Goal: Task Accomplishment & Management: Use online tool/utility

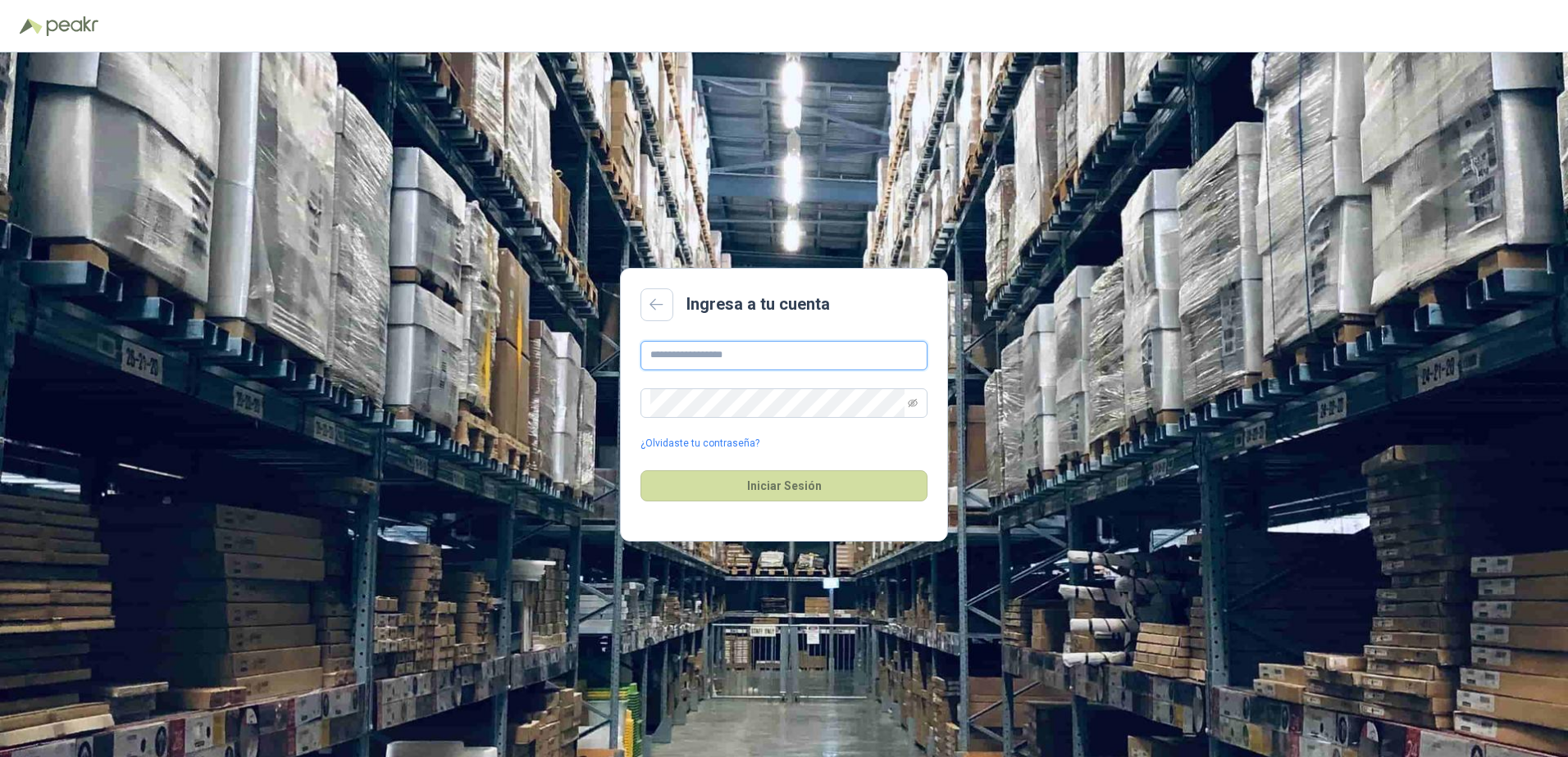
click at [739, 354] on input "text" at bounding box center [783, 356] width 287 height 30
type input "**********"
click at [640, 470] on button "Iniciar Sesión" at bounding box center [783, 485] width 287 height 31
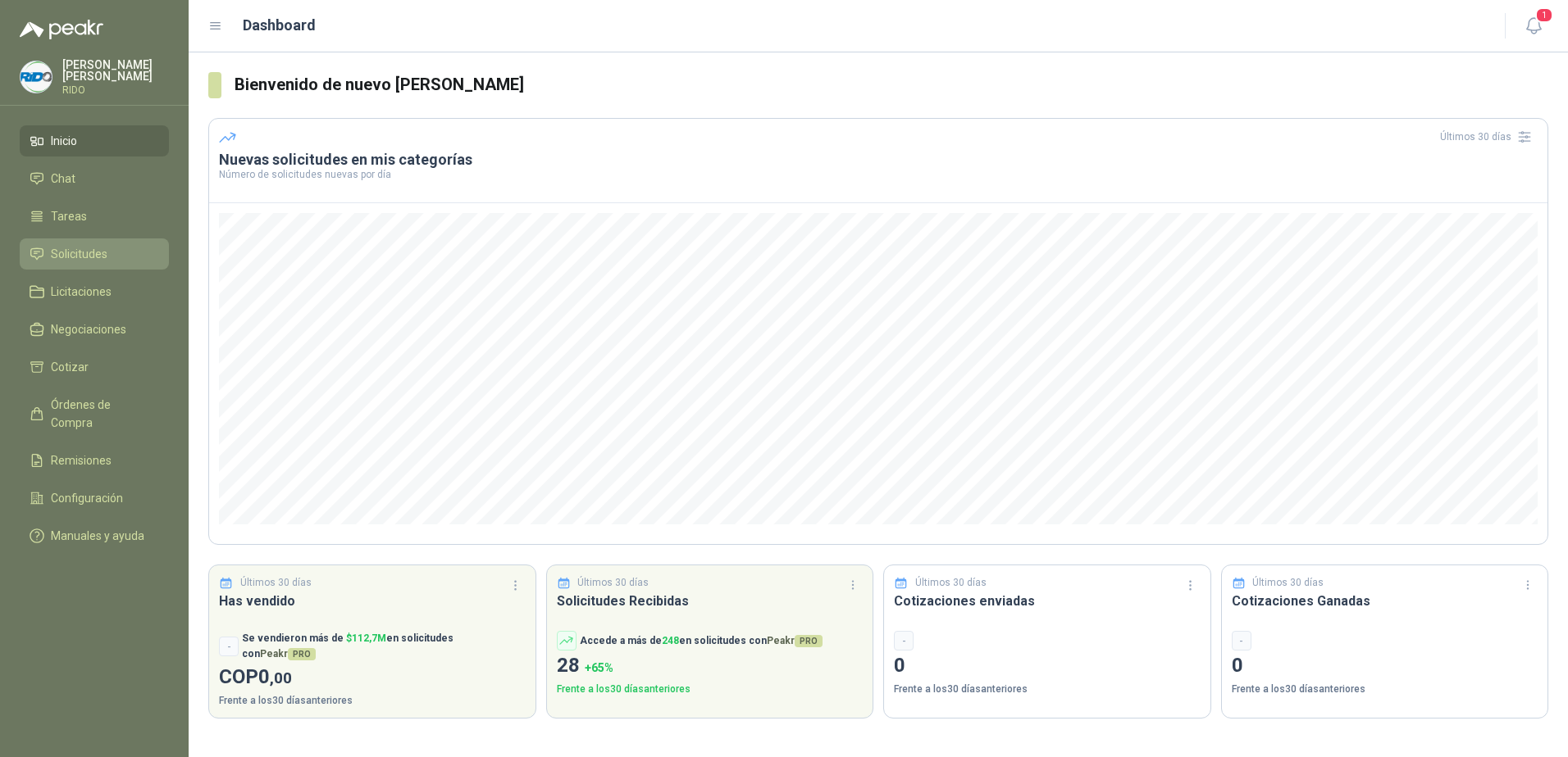
click at [73, 258] on span "Solicitudes" at bounding box center [79, 254] width 57 height 18
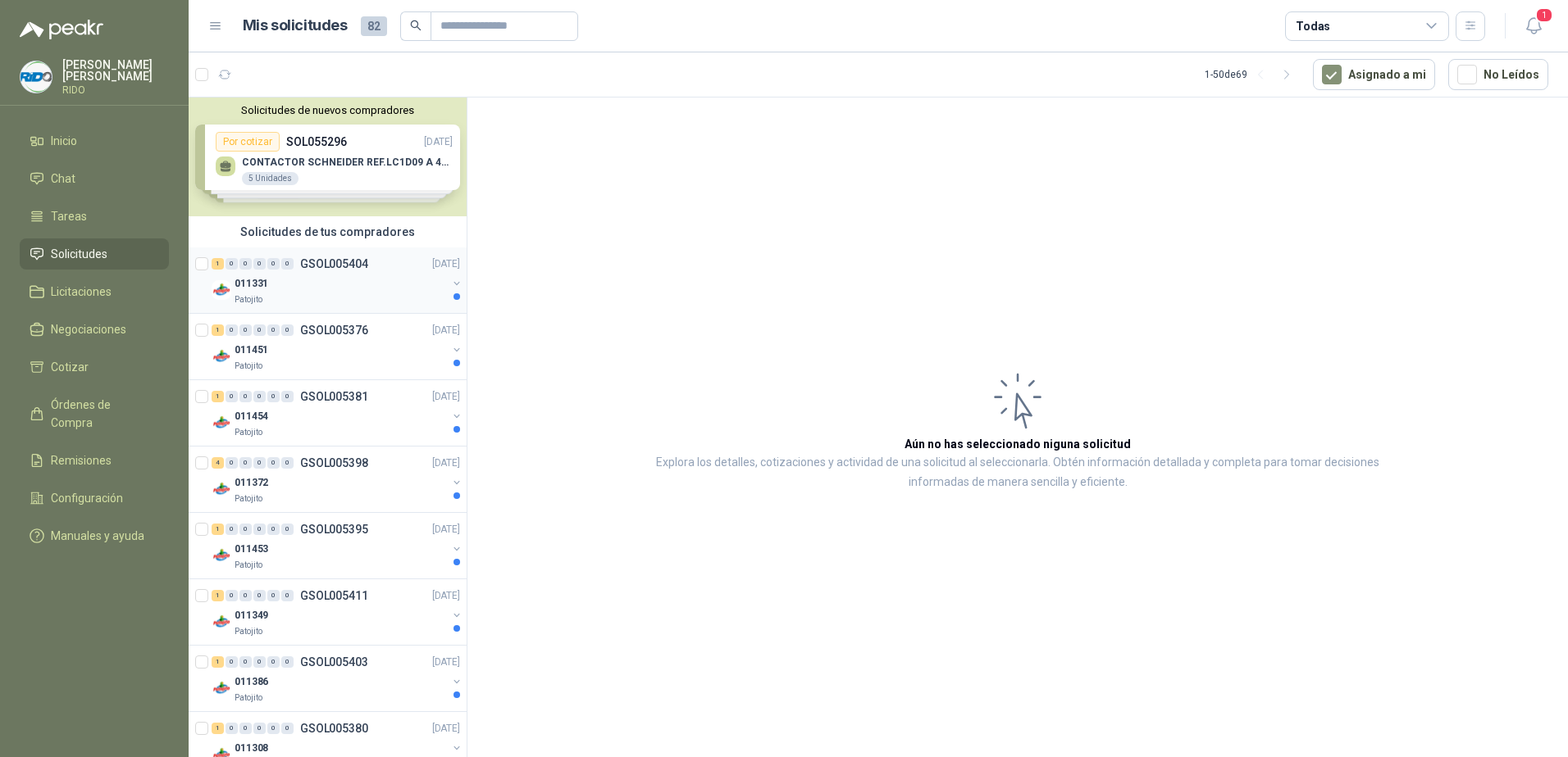
click at [244, 287] on p "011331" at bounding box center [251, 283] width 33 height 16
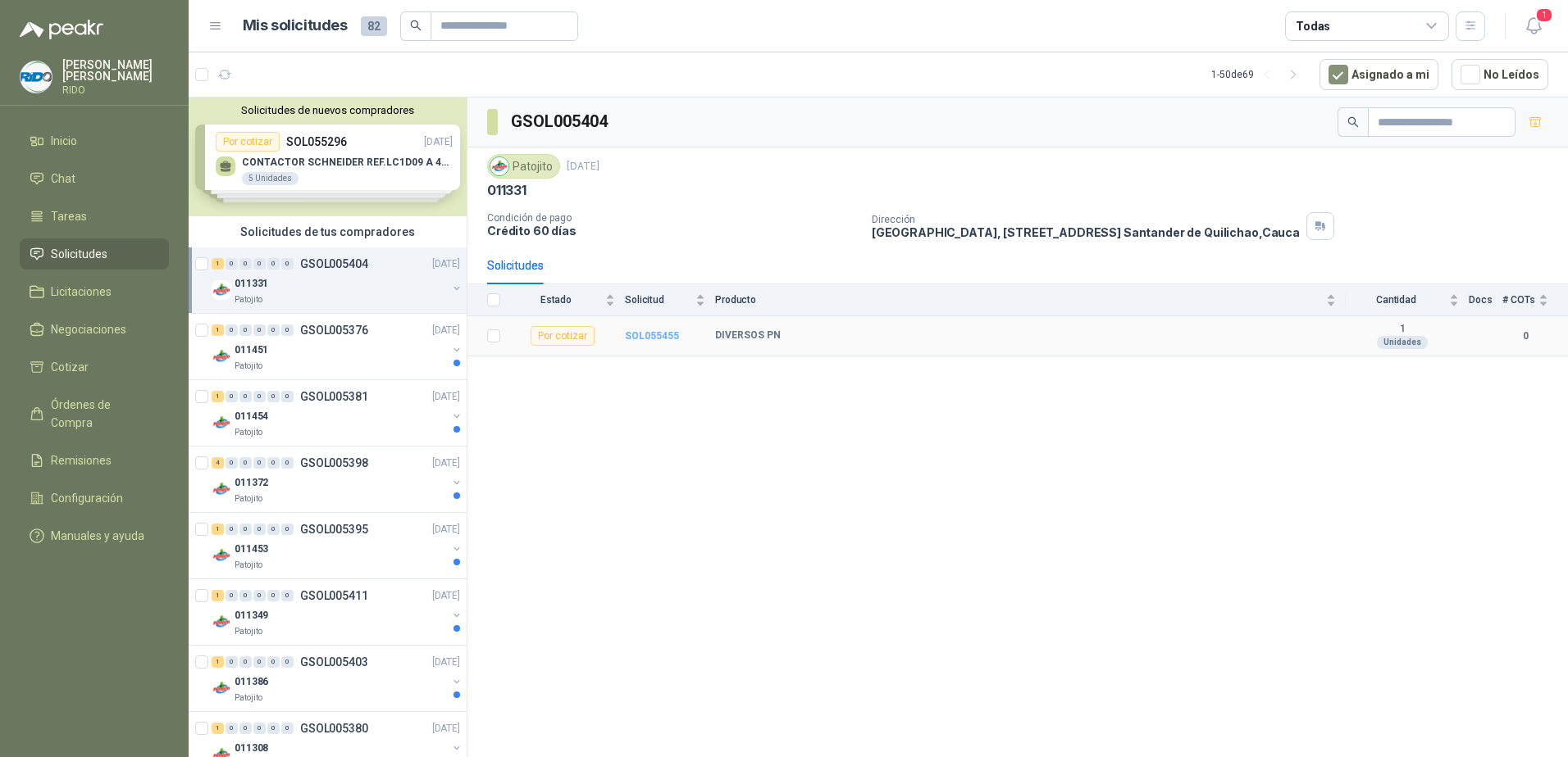
click at [647, 338] on b "SOL055455" at bounding box center [652, 336] width 54 height 12
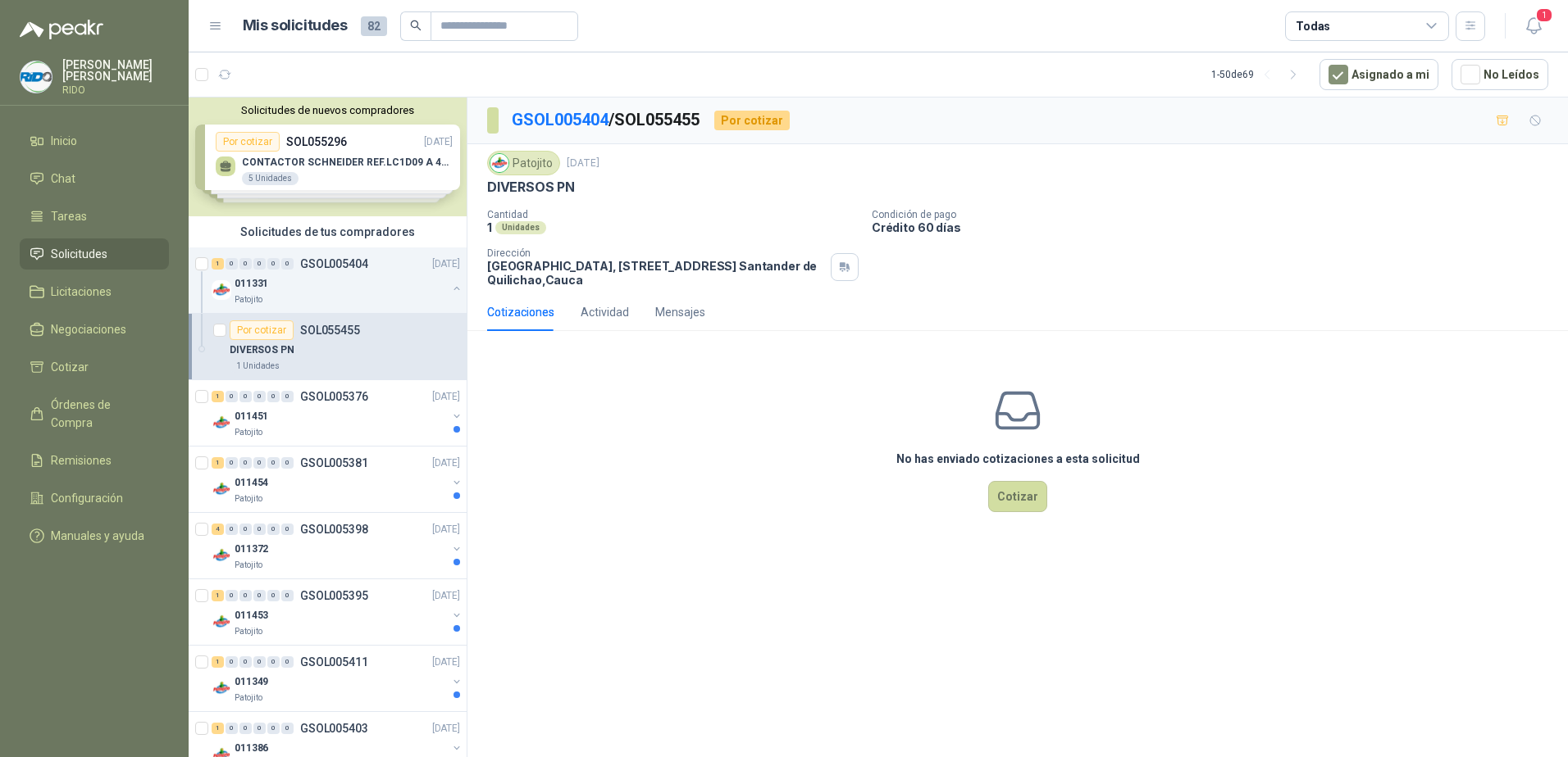
click at [329, 347] on div "DIVERSOS PN" at bounding box center [344, 350] width 230 height 20
click at [596, 309] on div "Actividad" at bounding box center [604, 312] width 48 height 18
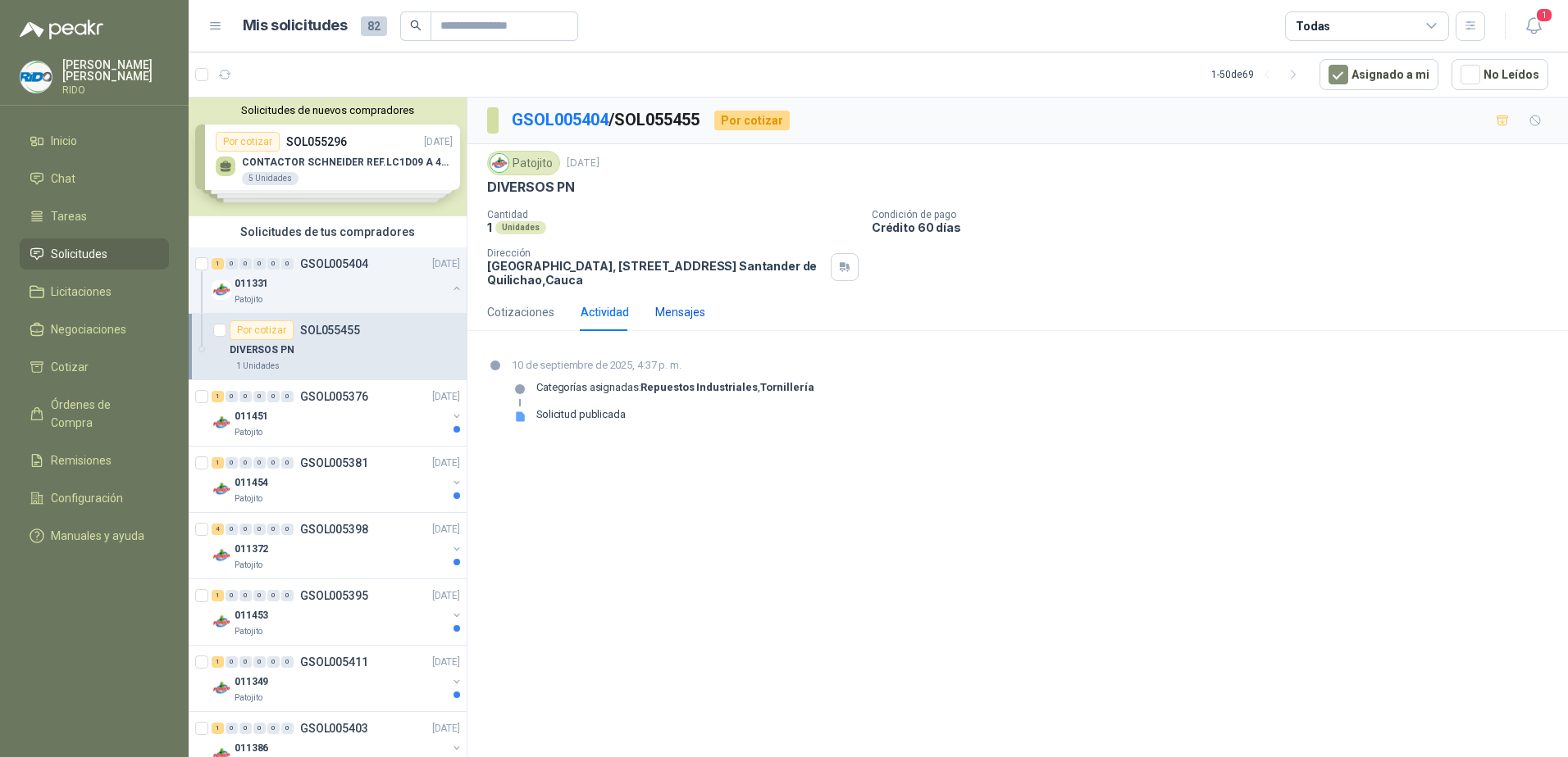
click at [686, 314] on div "Mensajes" at bounding box center [680, 312] width 50 height 18
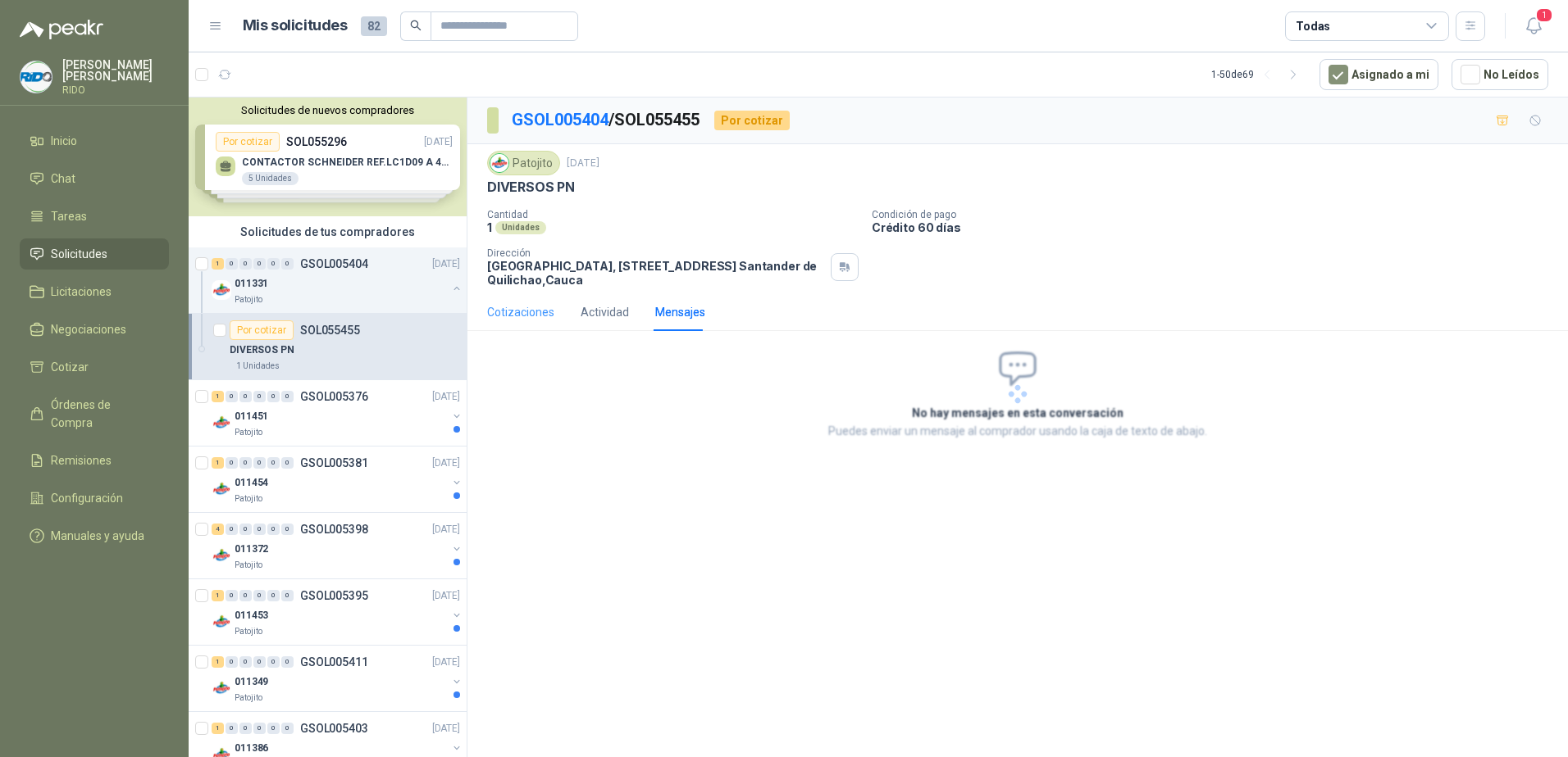
click at [513, 306] on div "Cotizaciones" at bounding box center [520, 312] width 67 height 18
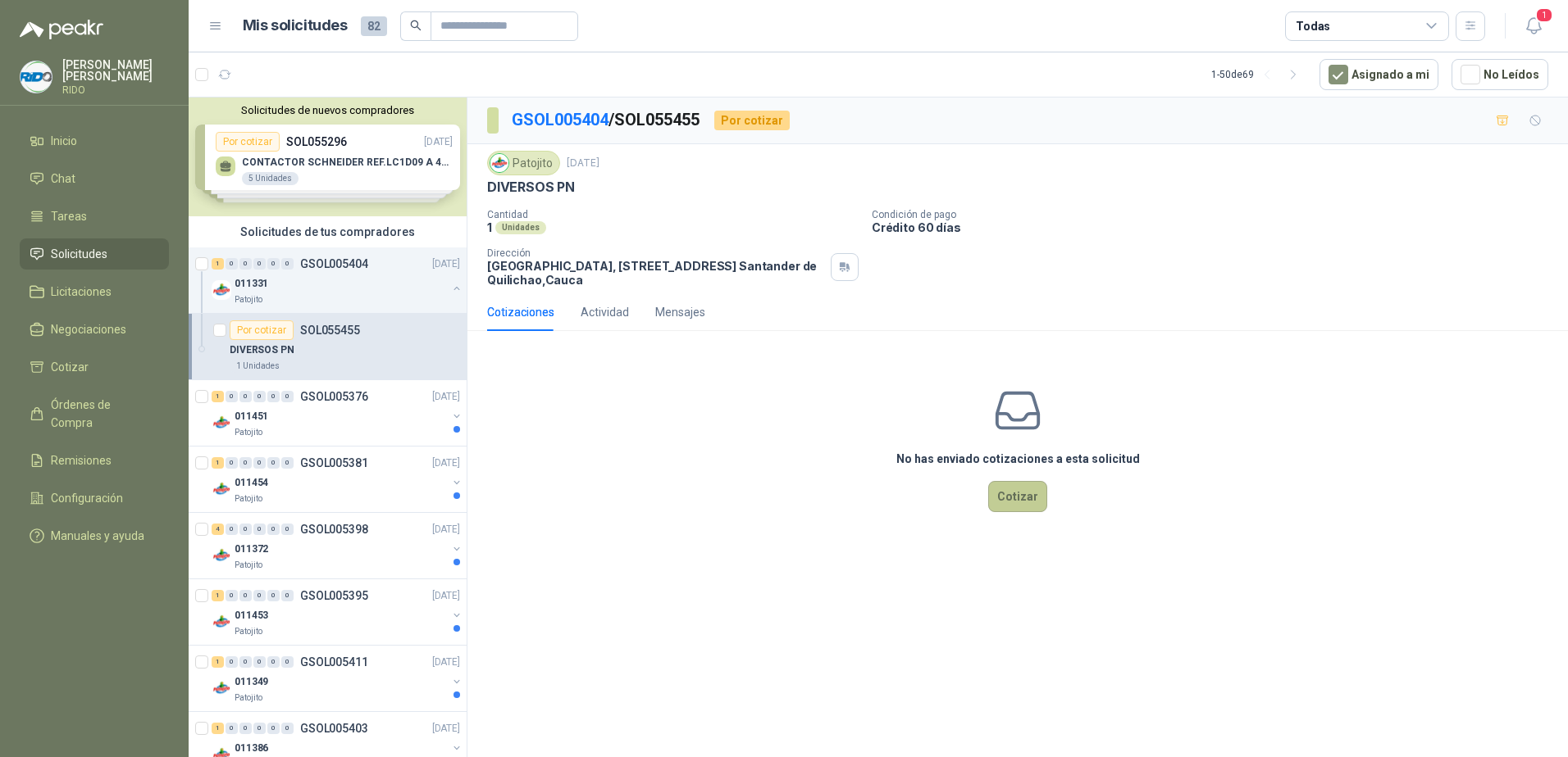
click at [1013, 489] on button "Cotizar" at bounding box center [1017, 496] width 59 height 31
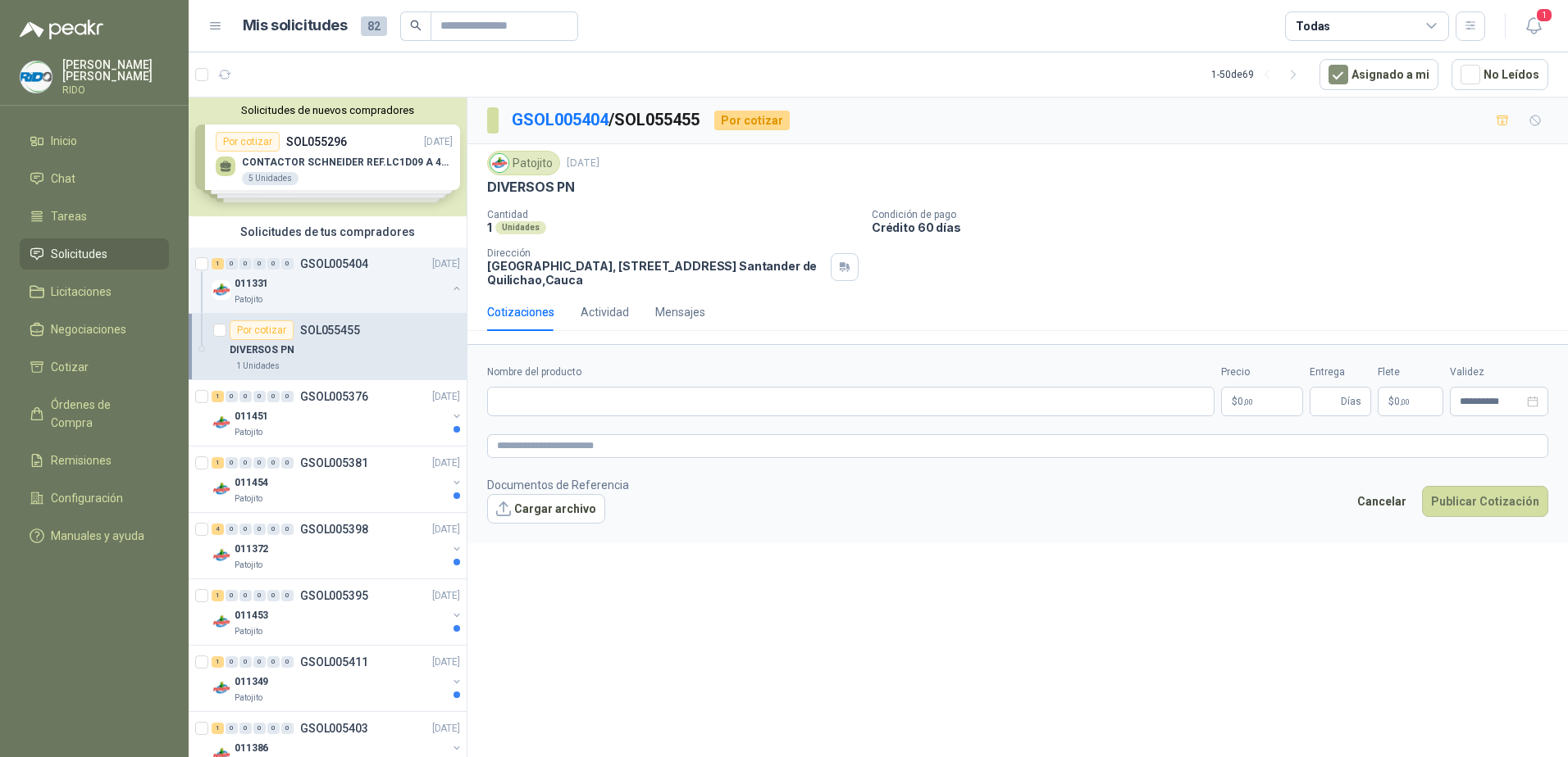
click at [323, 320] on article "Por cotizar SOL055455 DIVERSOS PN 1 Unidades" at bounding box center [328, 347] width 278 height 66
click at [318, 396] on p "GSOL005376" at bounding box center [334, 396] width 68 height 12
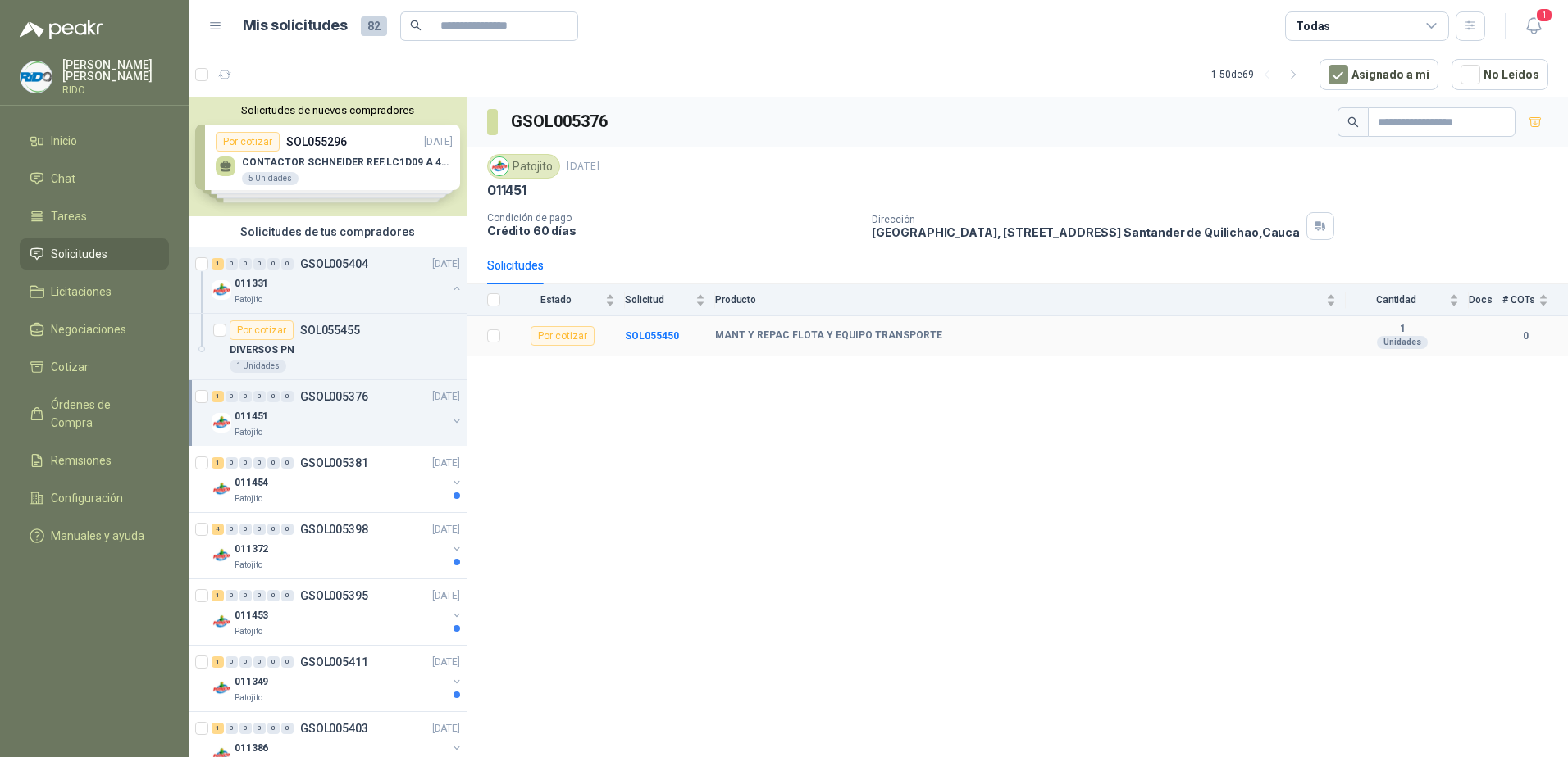
click at [851, 331] on b "MANT Y REPAC FLOTA Y EQUIPO TRANSPORTE" at bounding box center [828, 336] width 227 height 13
click at [849, 335] on b "MANT Y REPAC FLOTA Y EQUIPO TRANSPORTE" at bounding box center [828, 336] width 227 height 13
click at [661, 335] on b "SOL055450" at bounding box center [652, 336] width 54 height 12
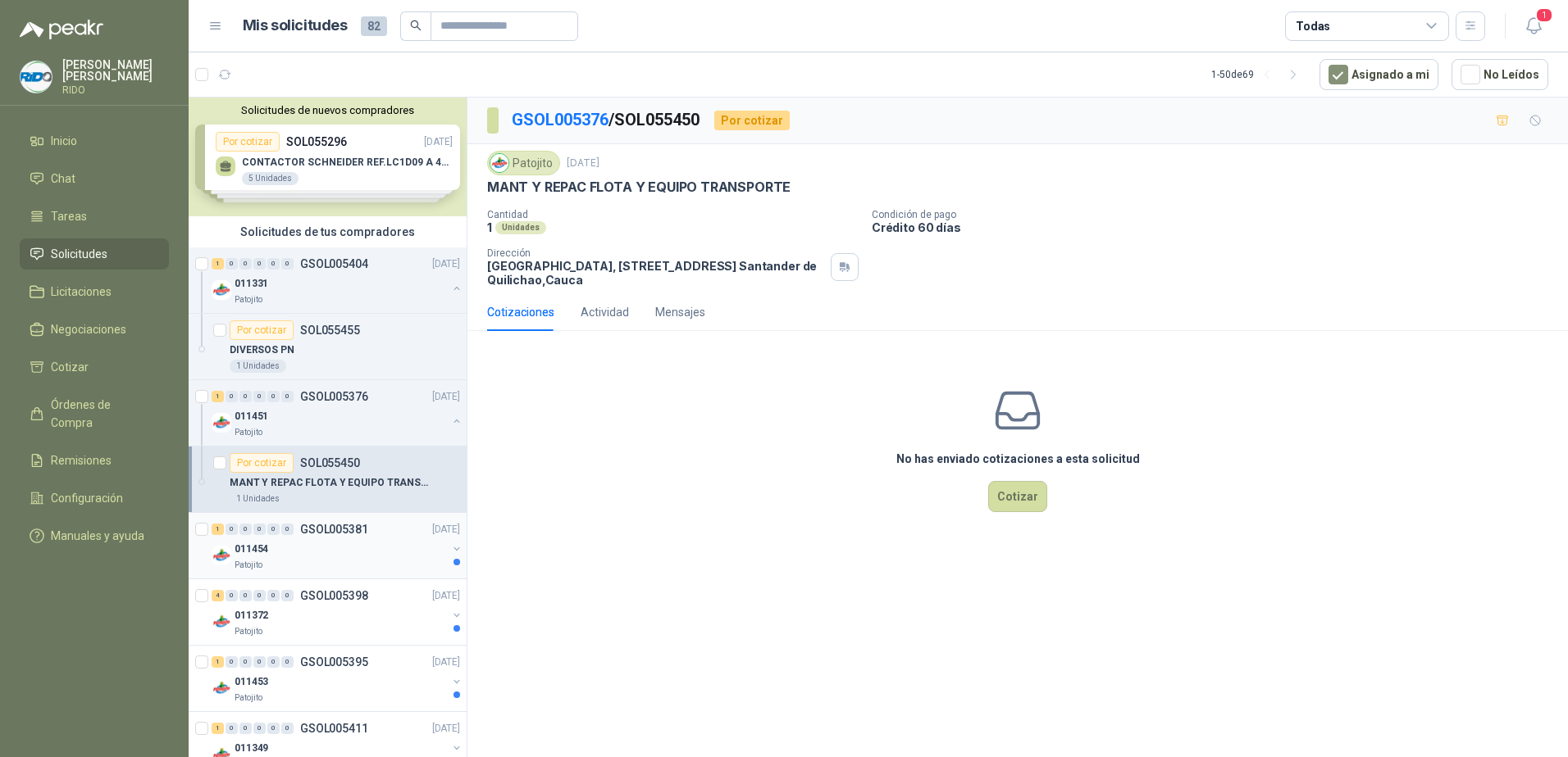
click at [294, 563] on div "Patojito" at bounding box center [340, 566] width 212 height 13
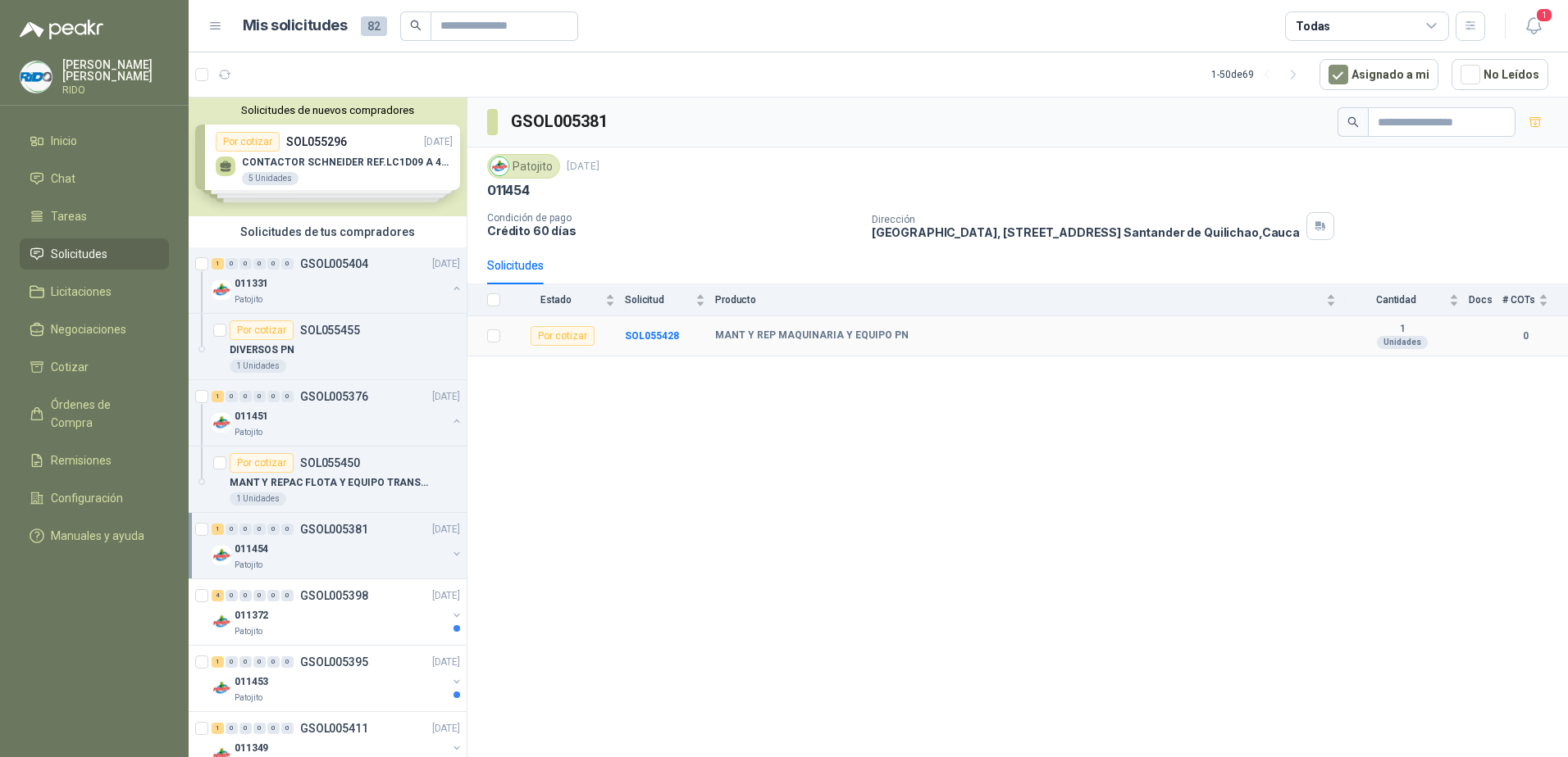
click at [782, 337] on b "MANT Y REP MAQUINARIA Y EQUIPO PN" at bounding box center [811, 336] width 194 height 13
click at [658, 337] on b "SOL055428" at bounding box center [652, 336] width 54 height 12
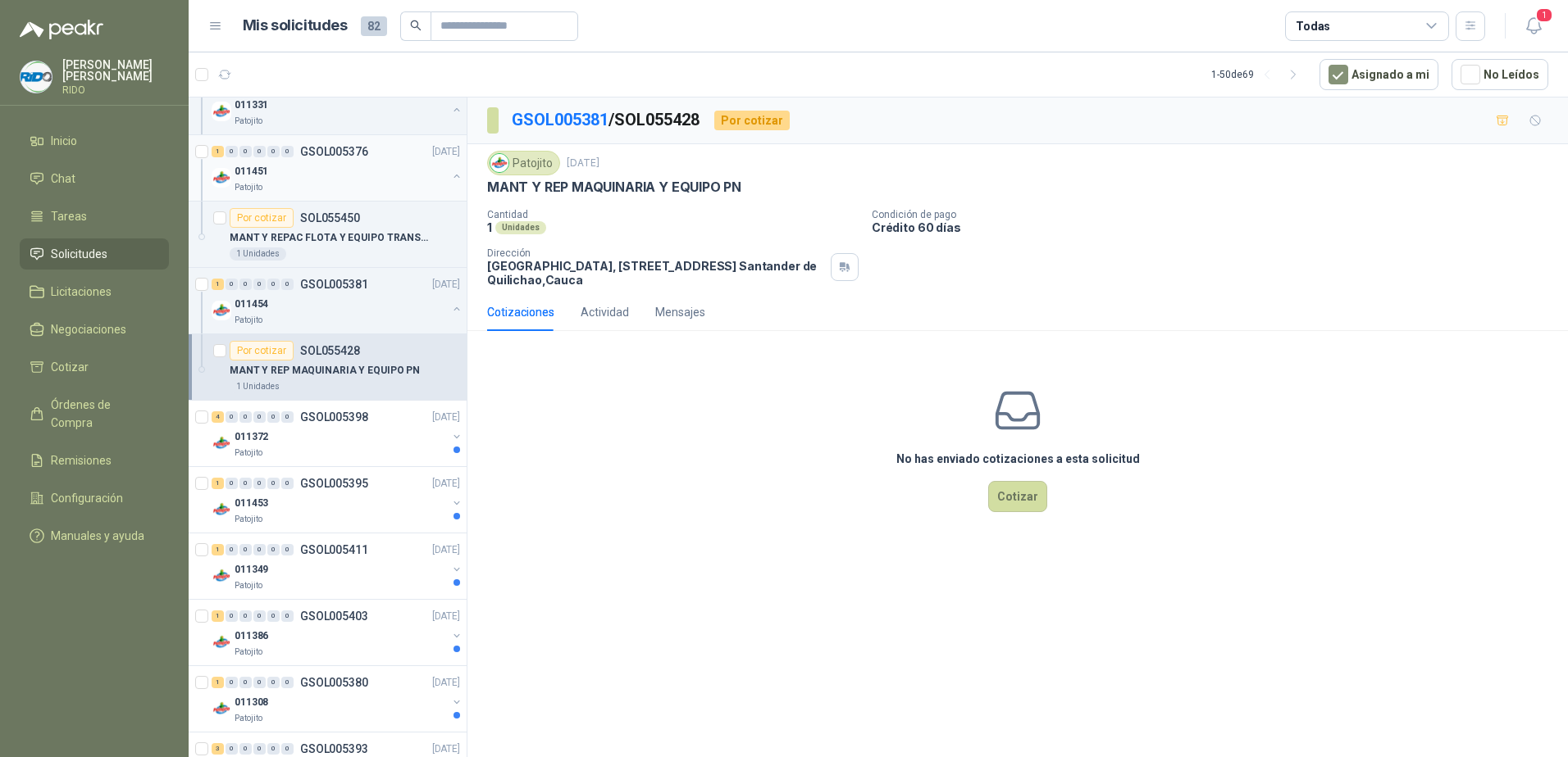
scroll to position [246, 0]
click at [287, 429] on div "011372" at bounding box center [340, 436] width 212 height 20
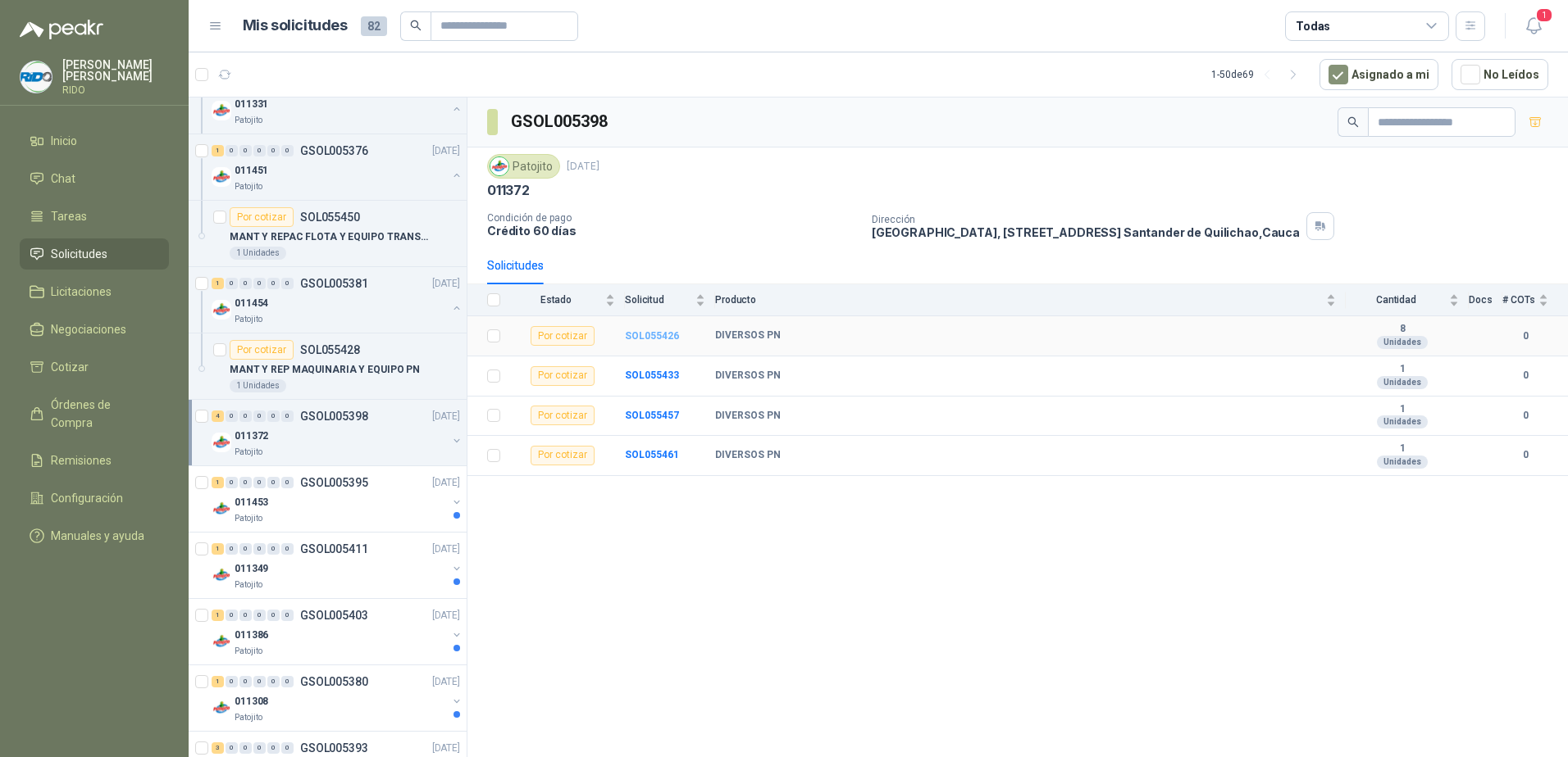
click at [653, 333] on b "SOL055426" at bounding box center [652, 336] width 54 height 12
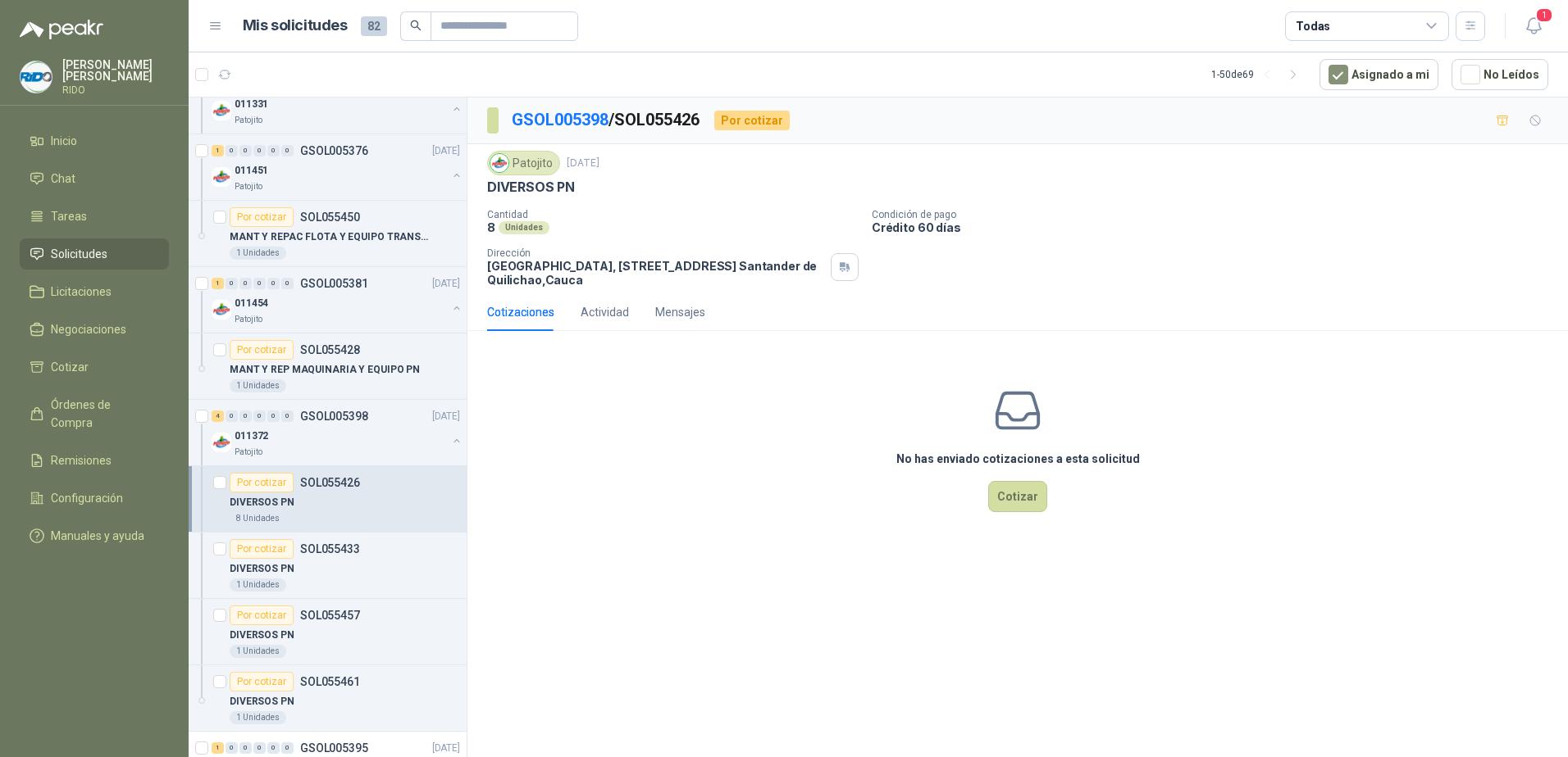
click at [335, 502] on div "DIVERSOS PN" at bounding box center [344, 503] width 230 height 20
click at [315, 504] on div "DIVERSOS PN" at bounding box center [344, 503] width 230 height 20
click at [614, 314] on div "Actividad" at bounding box center [604, 312] width 48 height 18
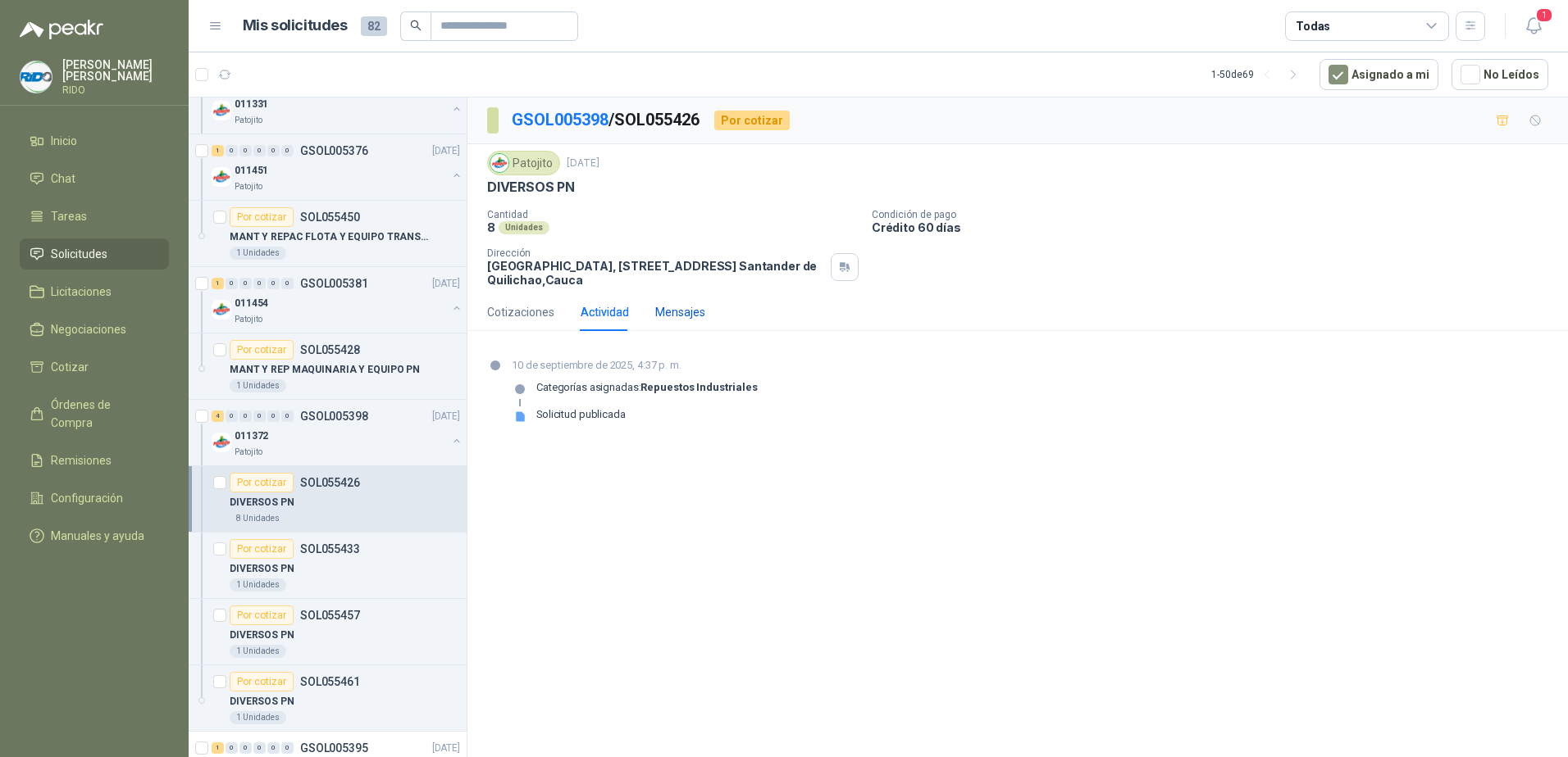
click at [663, 308] on div "Mensajes" at bounding box center [680, 312] width 50 height 18
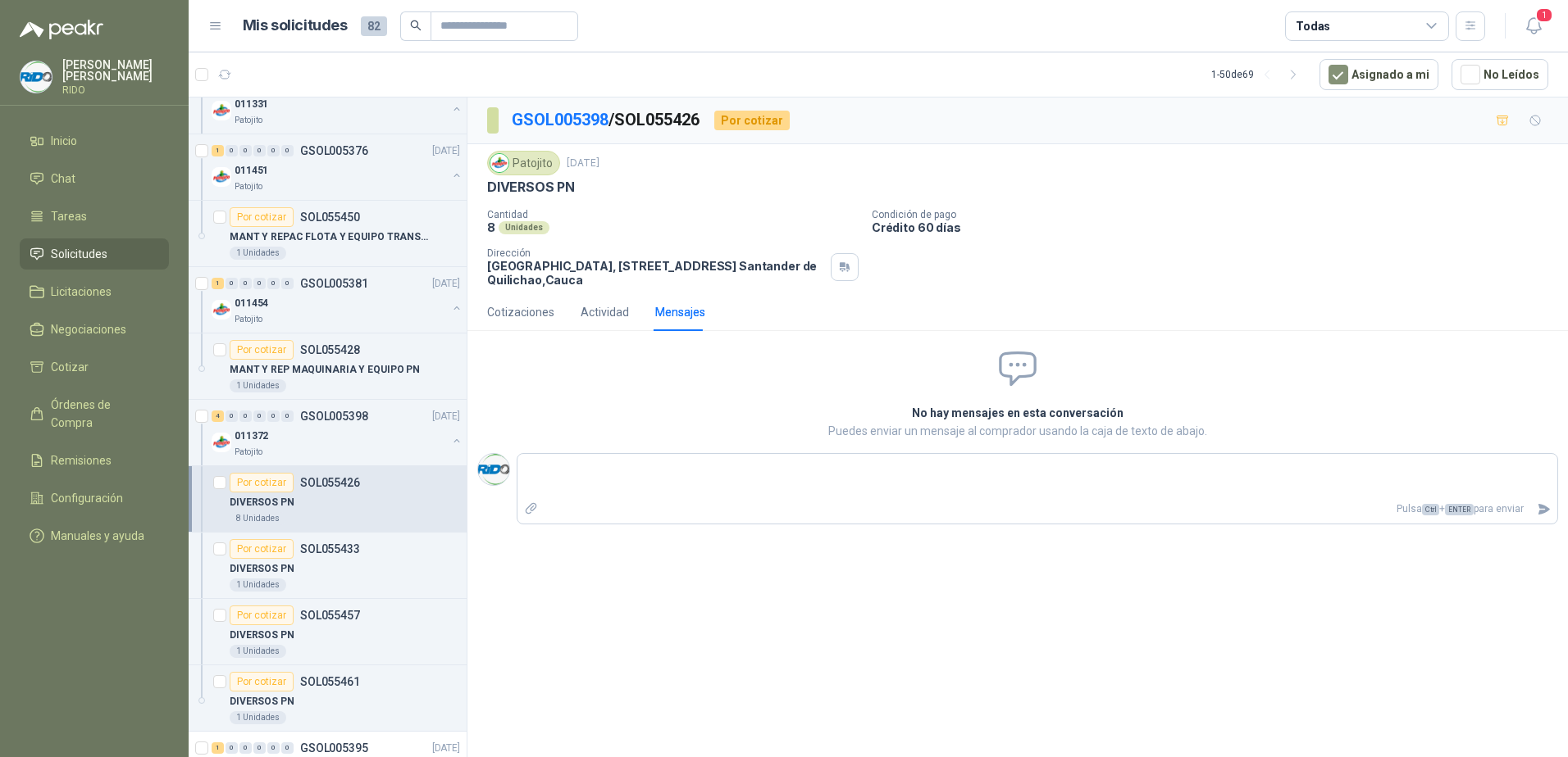
click at [627, 312] on div "Cotizaciones Actividad Mensajes" at bounding box center [596, 312] width 218 height 37
click at [601, 313] on div "Actividad" at bounding box center [604, 312] width 48 height 18
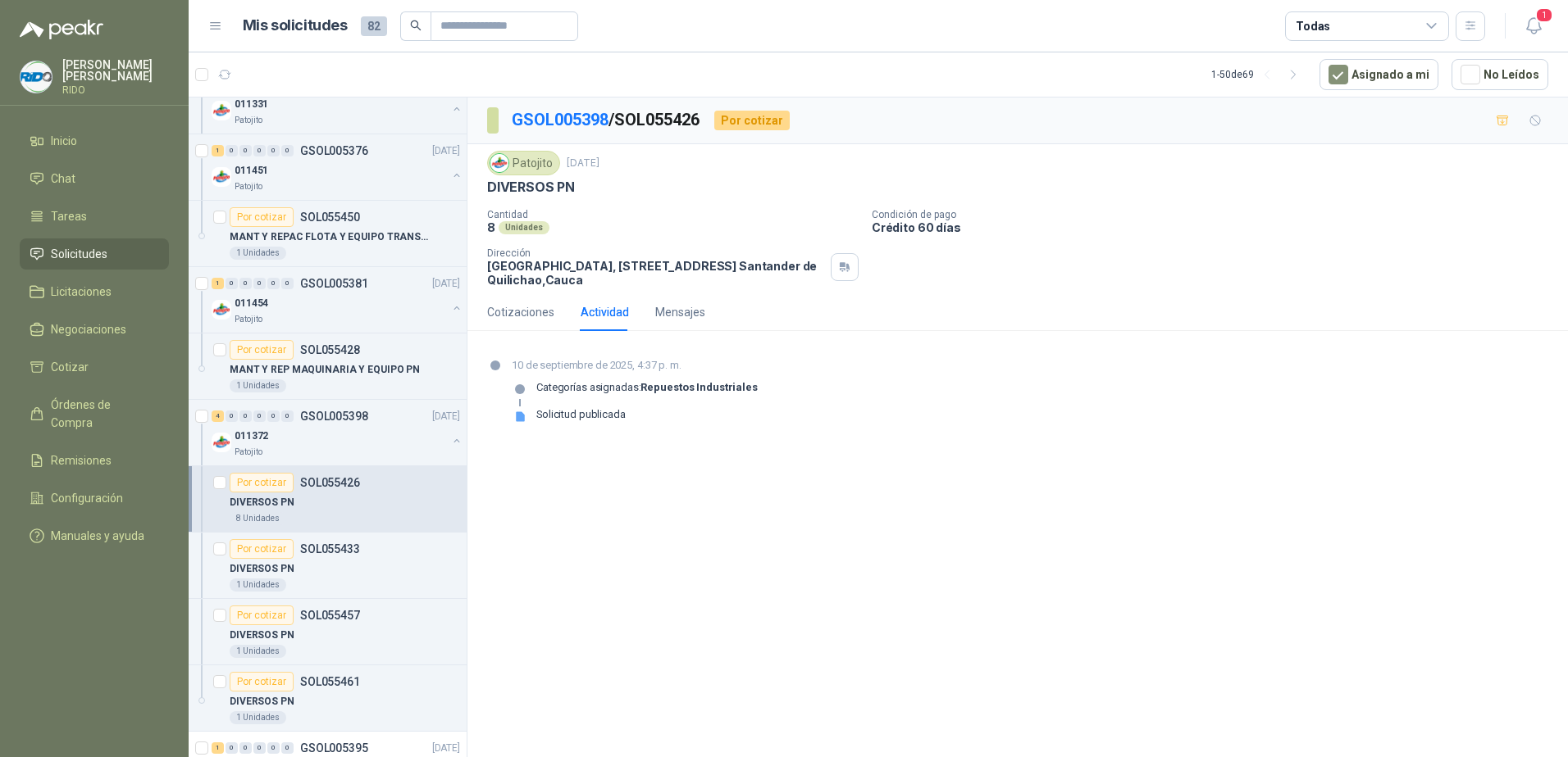
click at [703, 390] on strong "Repuestos Industriales" at bounding box center [698, 387] width 116 height 12
click at [560, 420] on div "Solicitud publicada" at bounding box center [581, 415] width 90 height 13
drag, startPoint x: 506, startPoint y: 294, endPoint x: 510, endPoint y: 302, distance: 8.9
click at [506, 294] on div "Cotizaciones" at bounding box center [520, 312] width 67 height 37
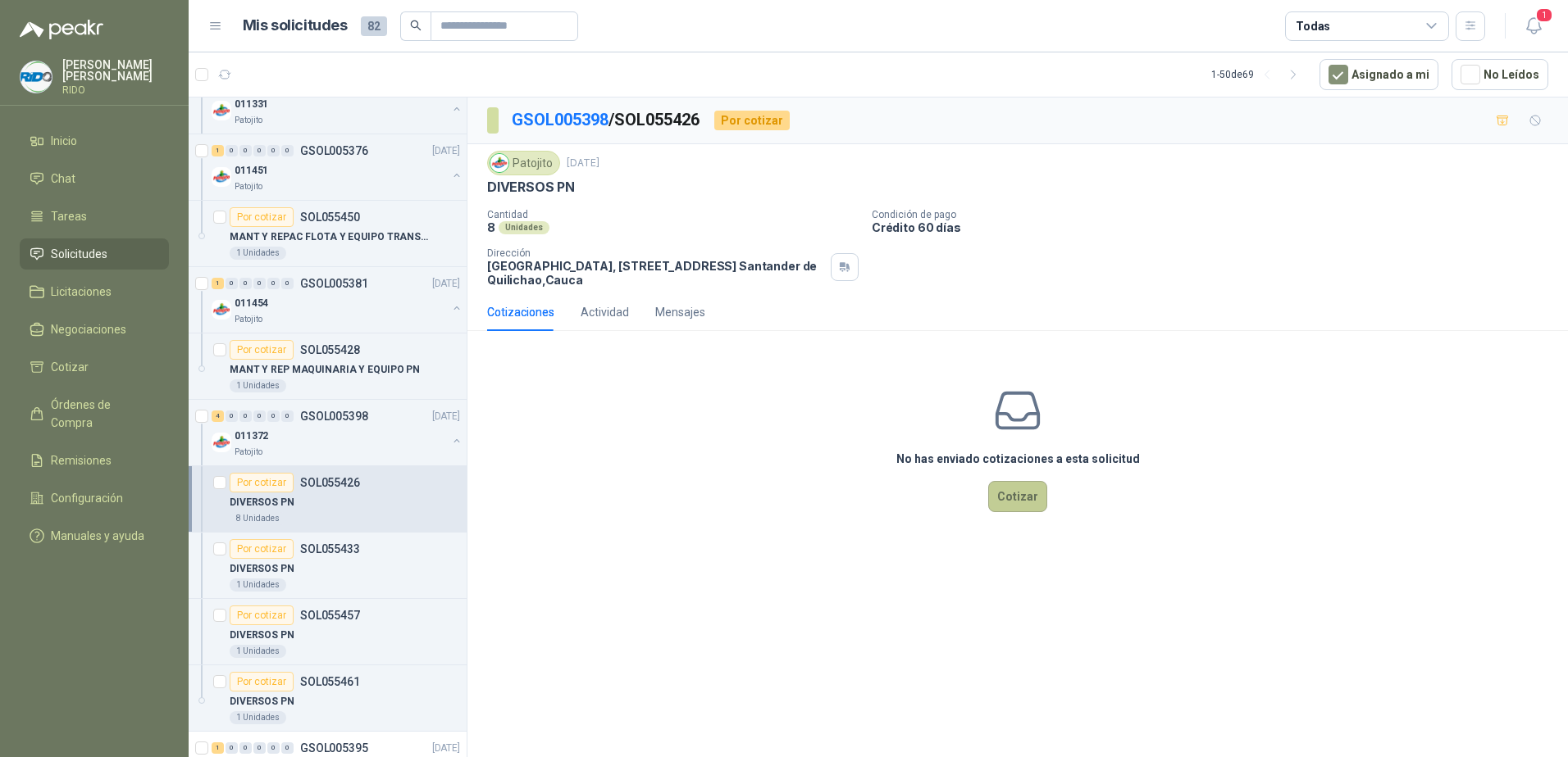
click at [1010, 499] on button "Cotizar" at bounding box center [1017, 496] width 59 height 31
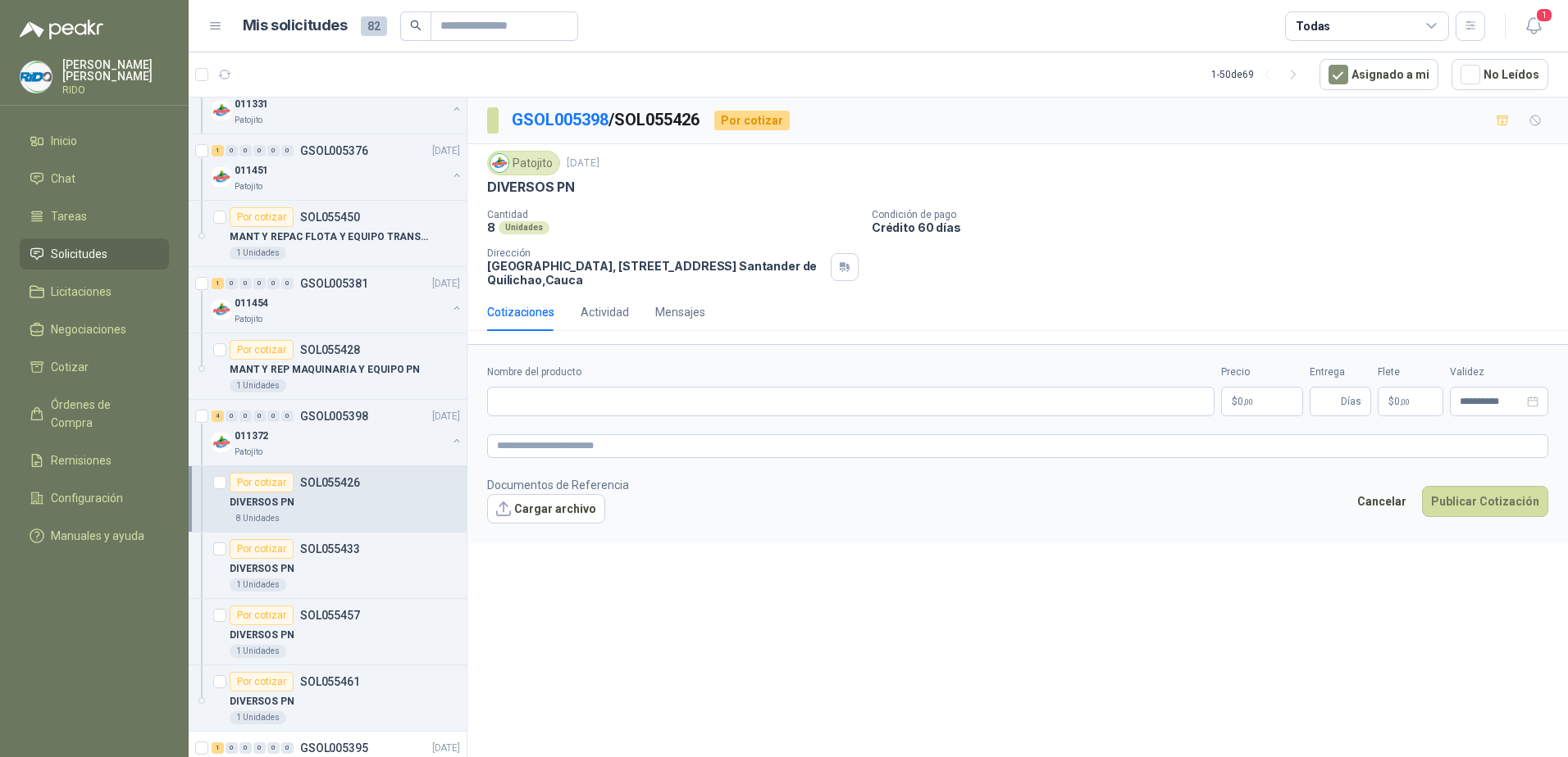
click at [328, 503] on div "DIVERSOS PN" at bounding box center [344, 503] width 230 height 20
click at [321, 559] on div "DIVERSOS PN" at bounding box center [344, 569] width 230 height 20
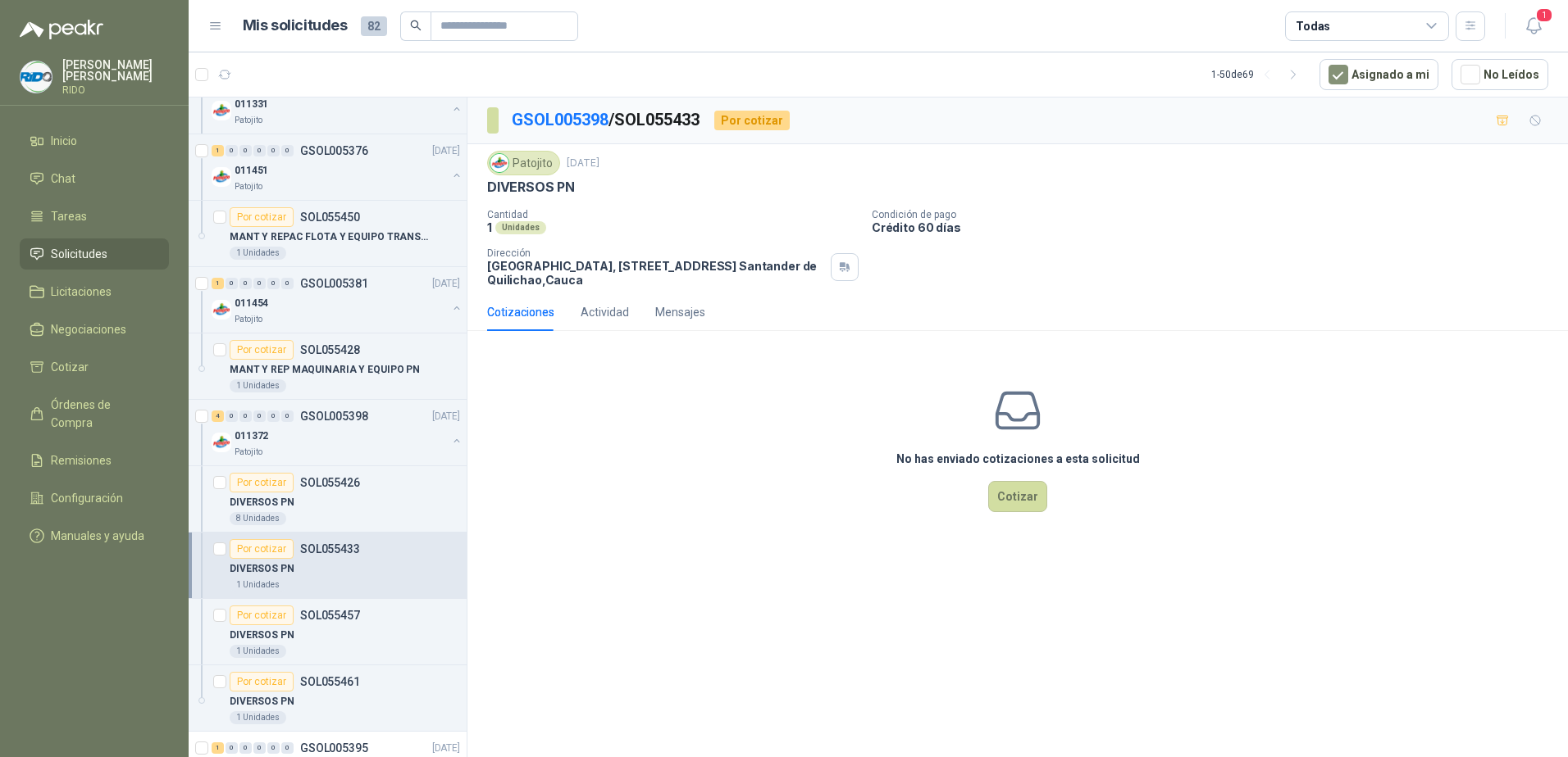
click at [503, 312] on div "Cotizaciones" at bounding box center [520, 312] width 67 height 18
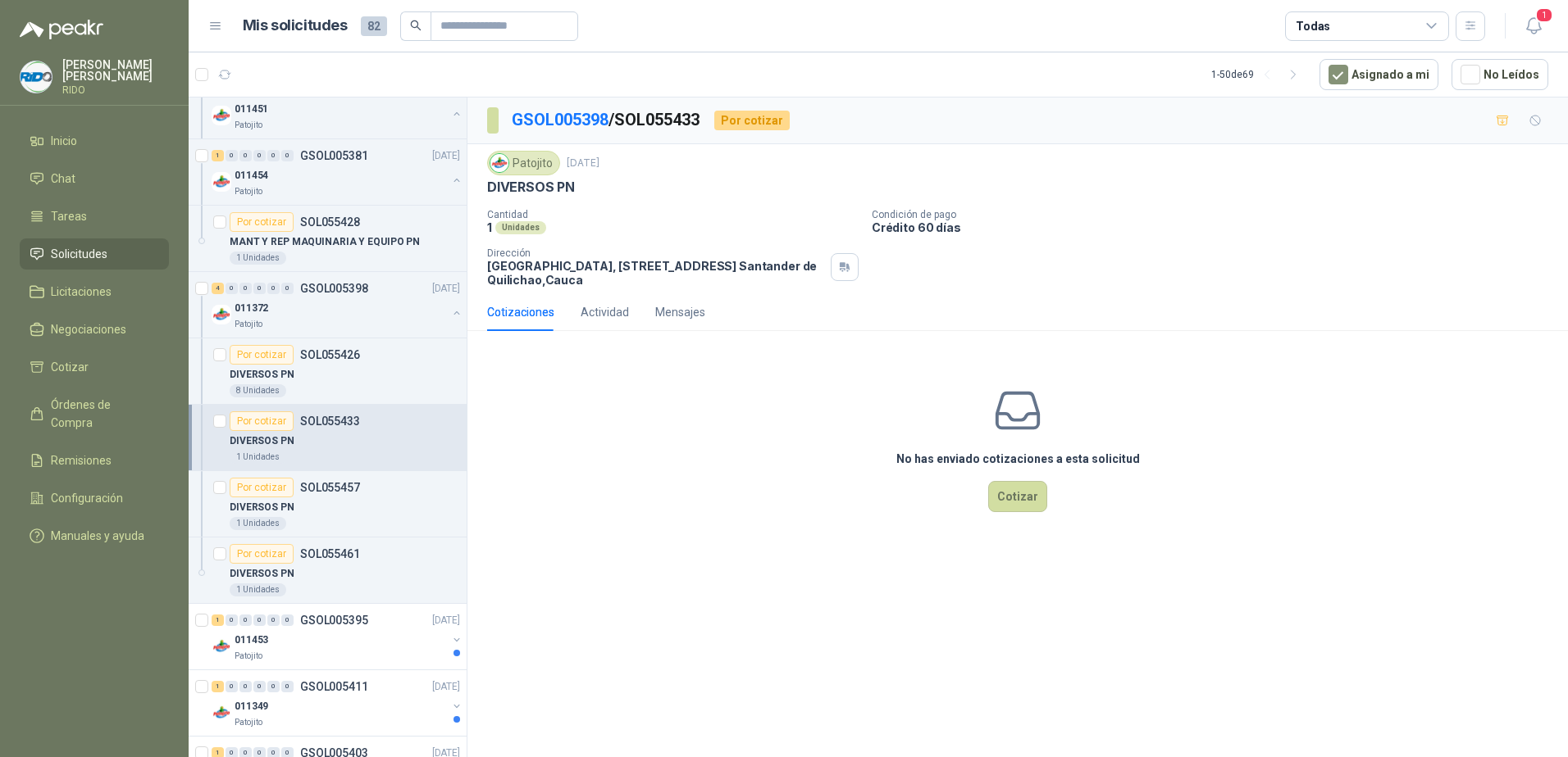
scroll to position [492, 0]
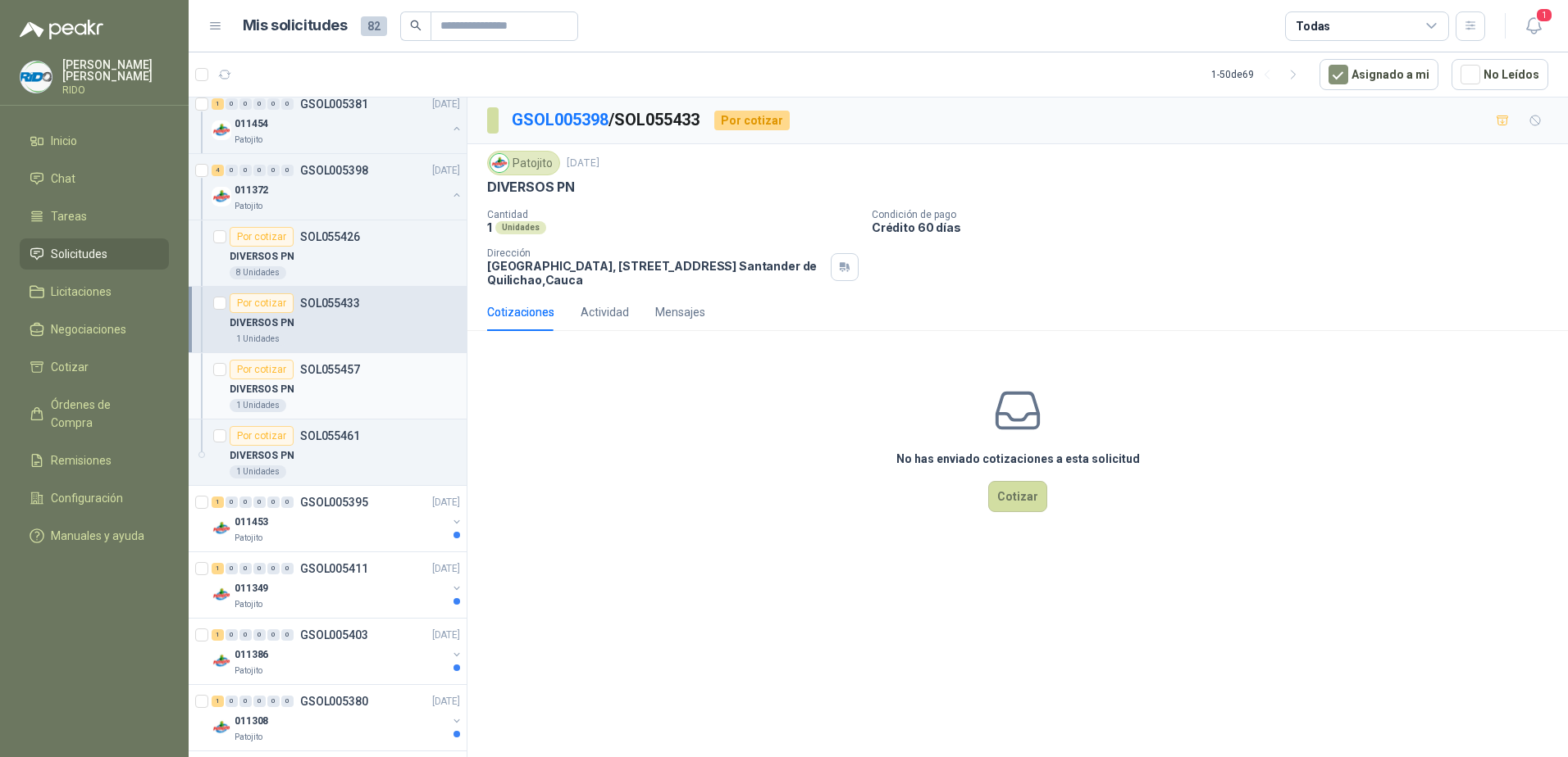
click at [321, 387] on div "DIVERSOS PN" at bounding box center [344, 390] width 230 height 20
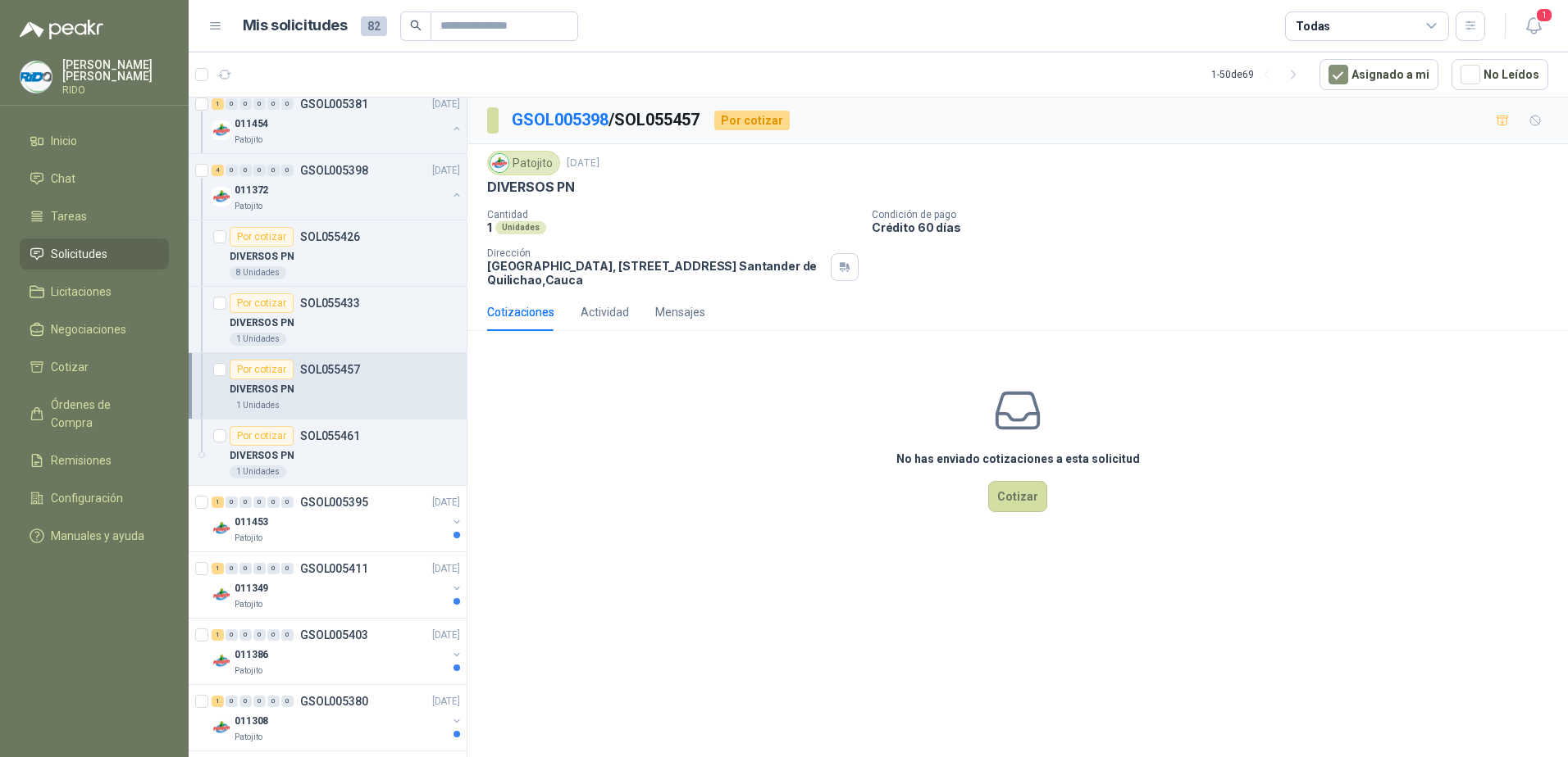
click at [316, 387] on div "DIVERSOS PN" at bounding box center [344, 390] width 230 height 20
click at [313, 447] on div "DIVERSOS PN" at bounding box center [344, 456] width 230 height 20
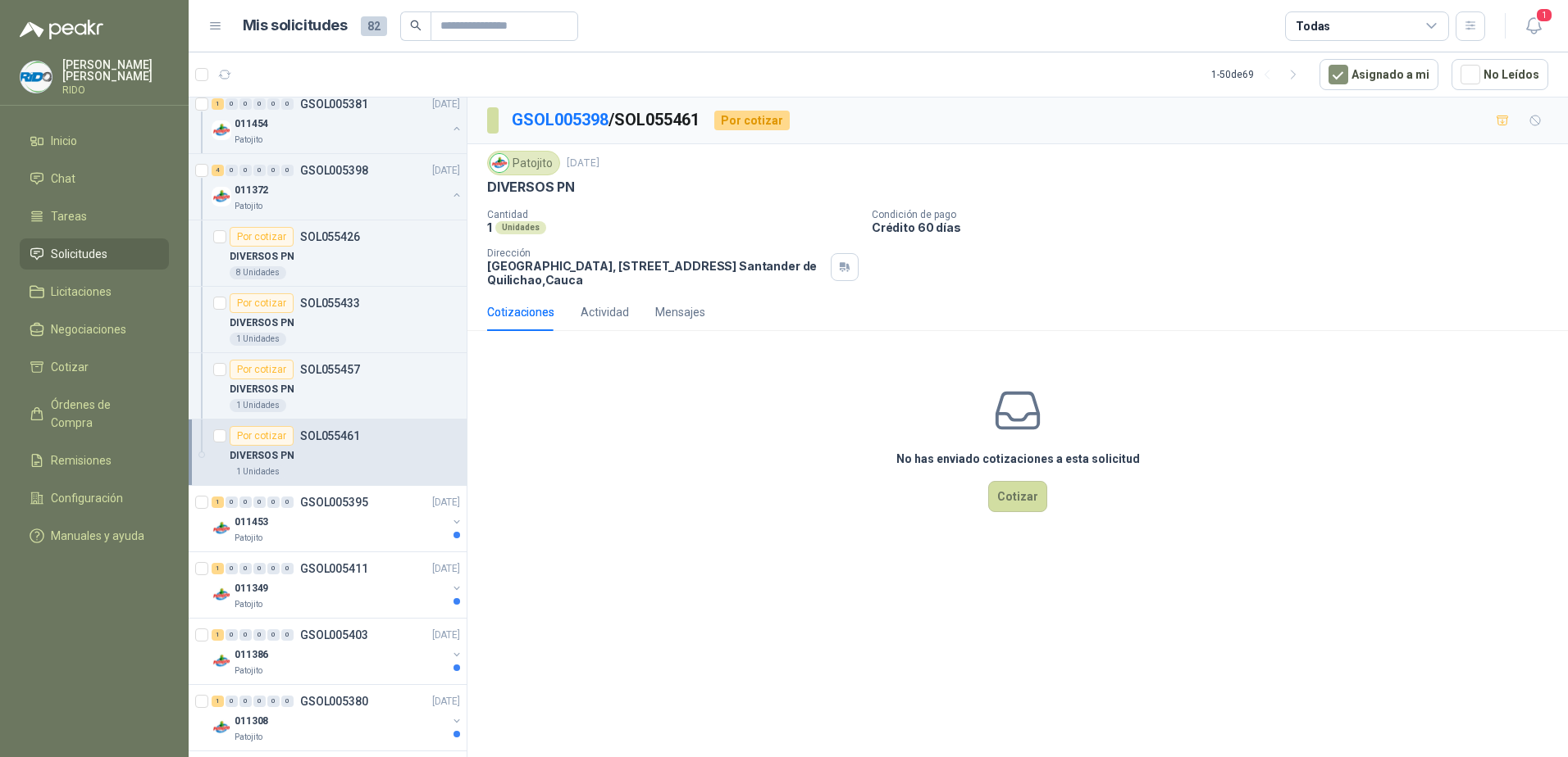
click at [313, 447] on div "DIVERSOS PN" at bounding box center [344, 456] width 230 height 20
click at [313, 512] on div "011453" at bounding box center [340, 522] width 212 height 20
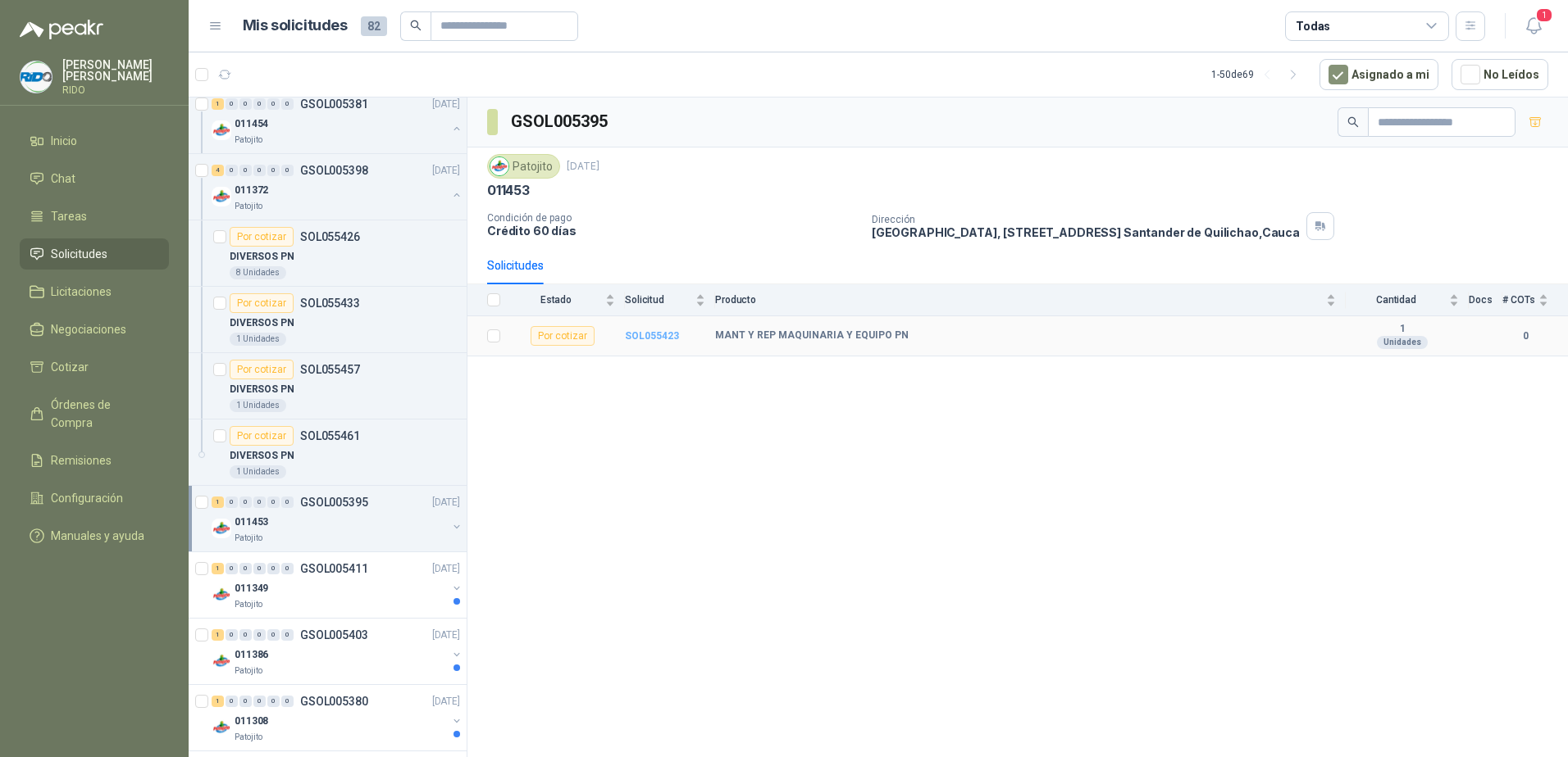
click at [653, 335] on b "SOL055423" at bounding box center [652, 336] width 54 height 12
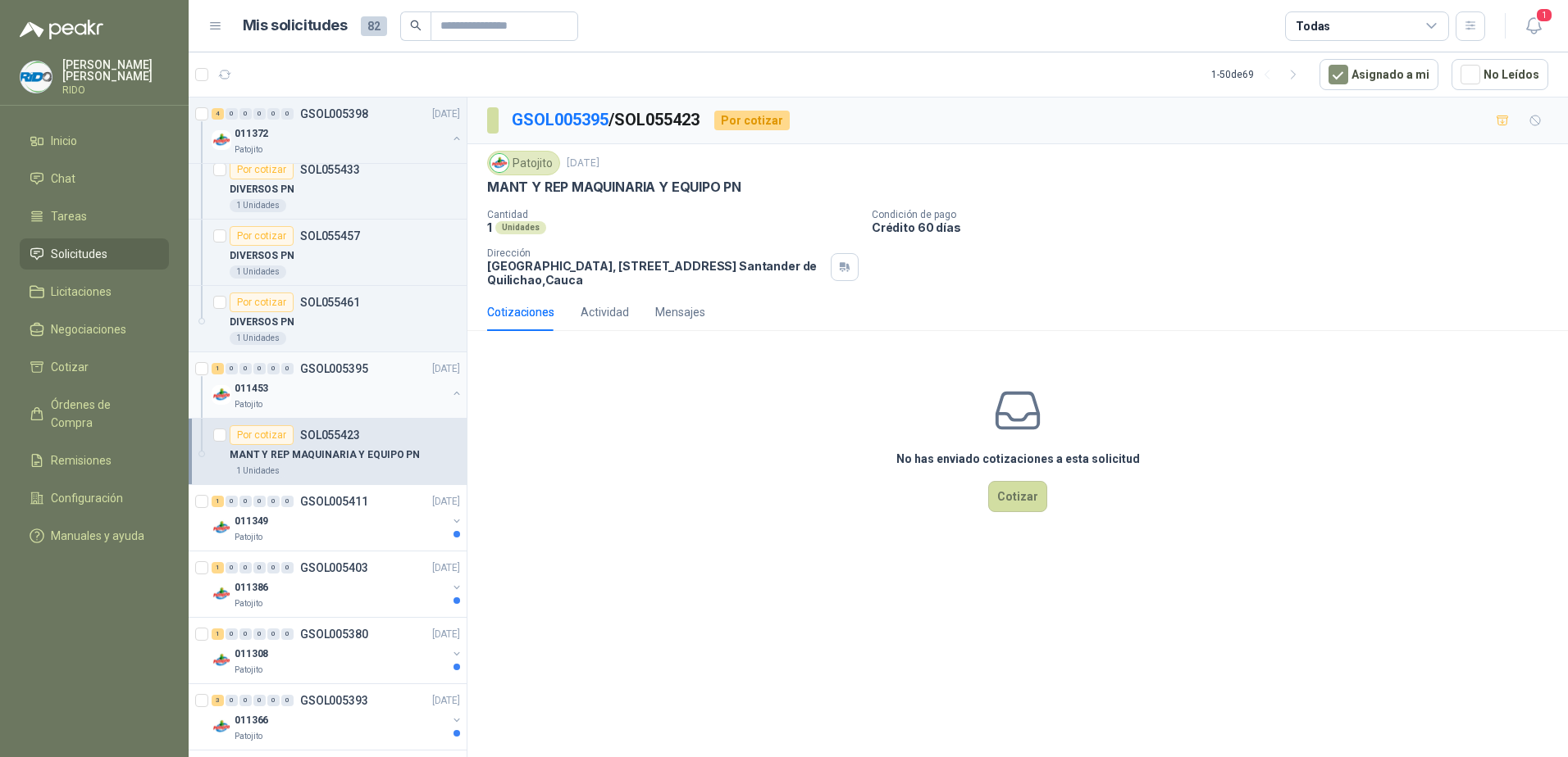
scroll to position [738, 0]
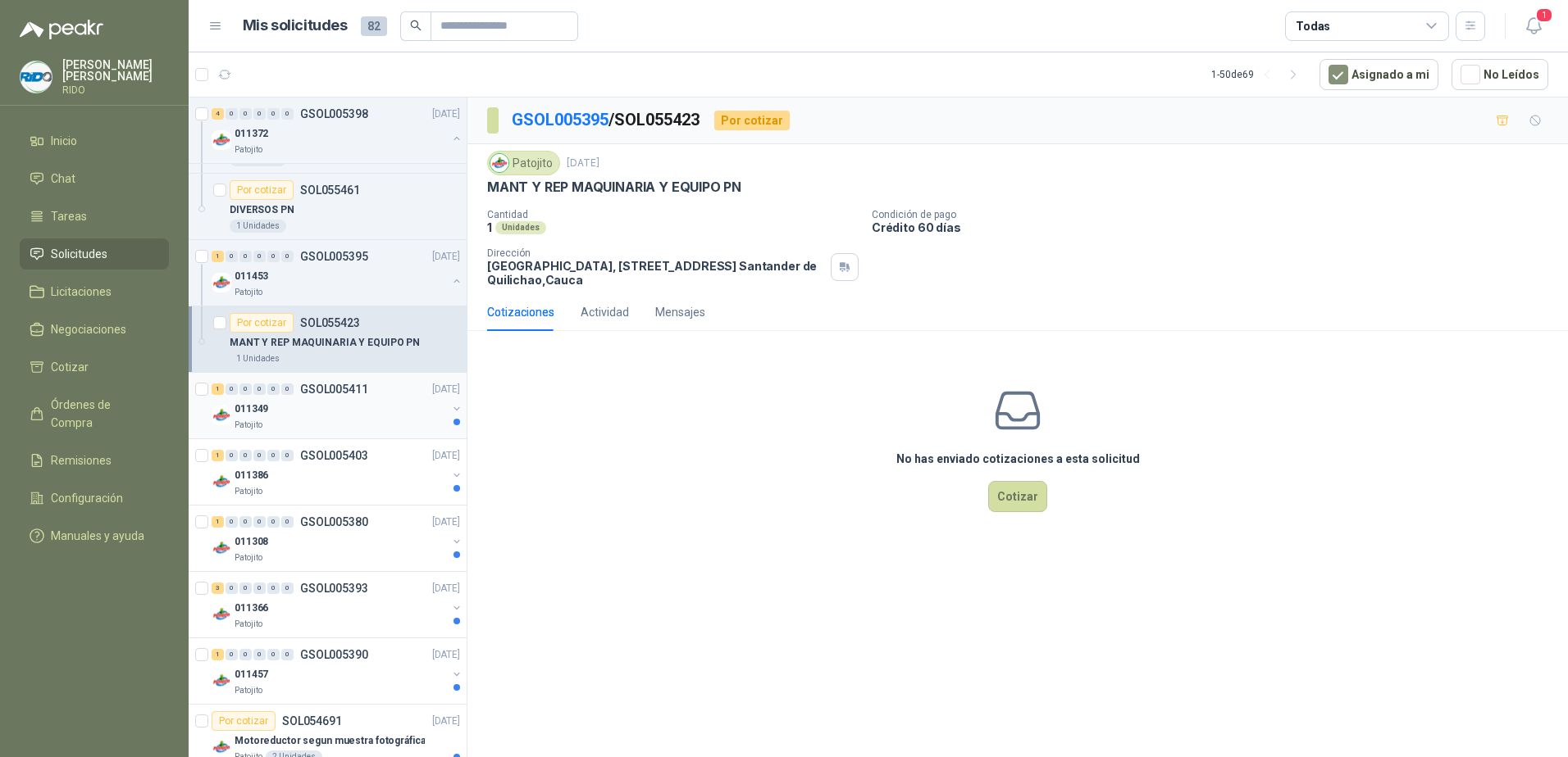
click at [392, 406] on div "011349" at bounding box center [340, 409] width 212 height 20
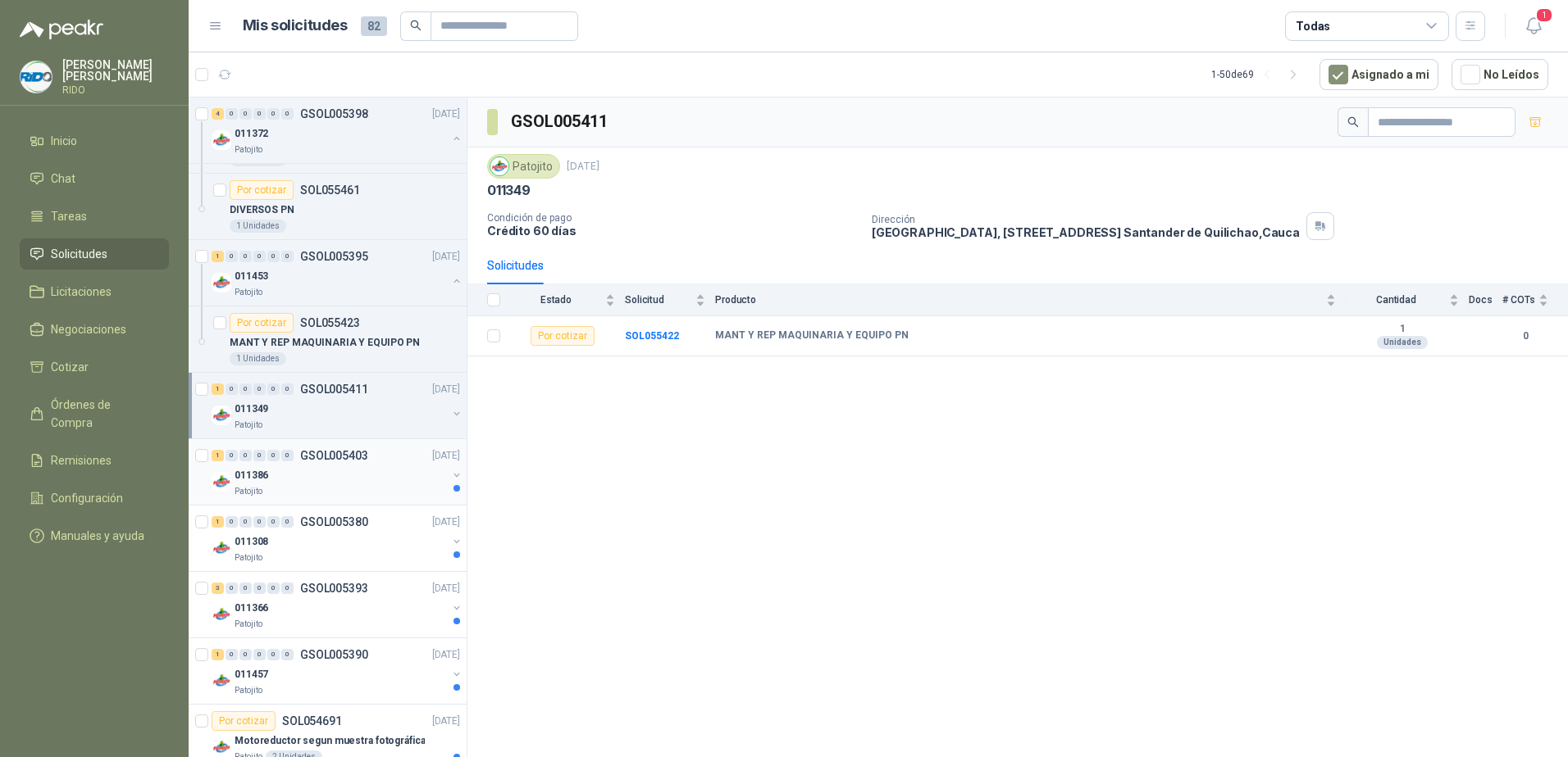
click at [347, 465] on div "011386" at bounding box center [340, 475] width 212 height 20
click at [635, 336] on b "SOL055430" at bounding box center [652, 336] width 54 height 12
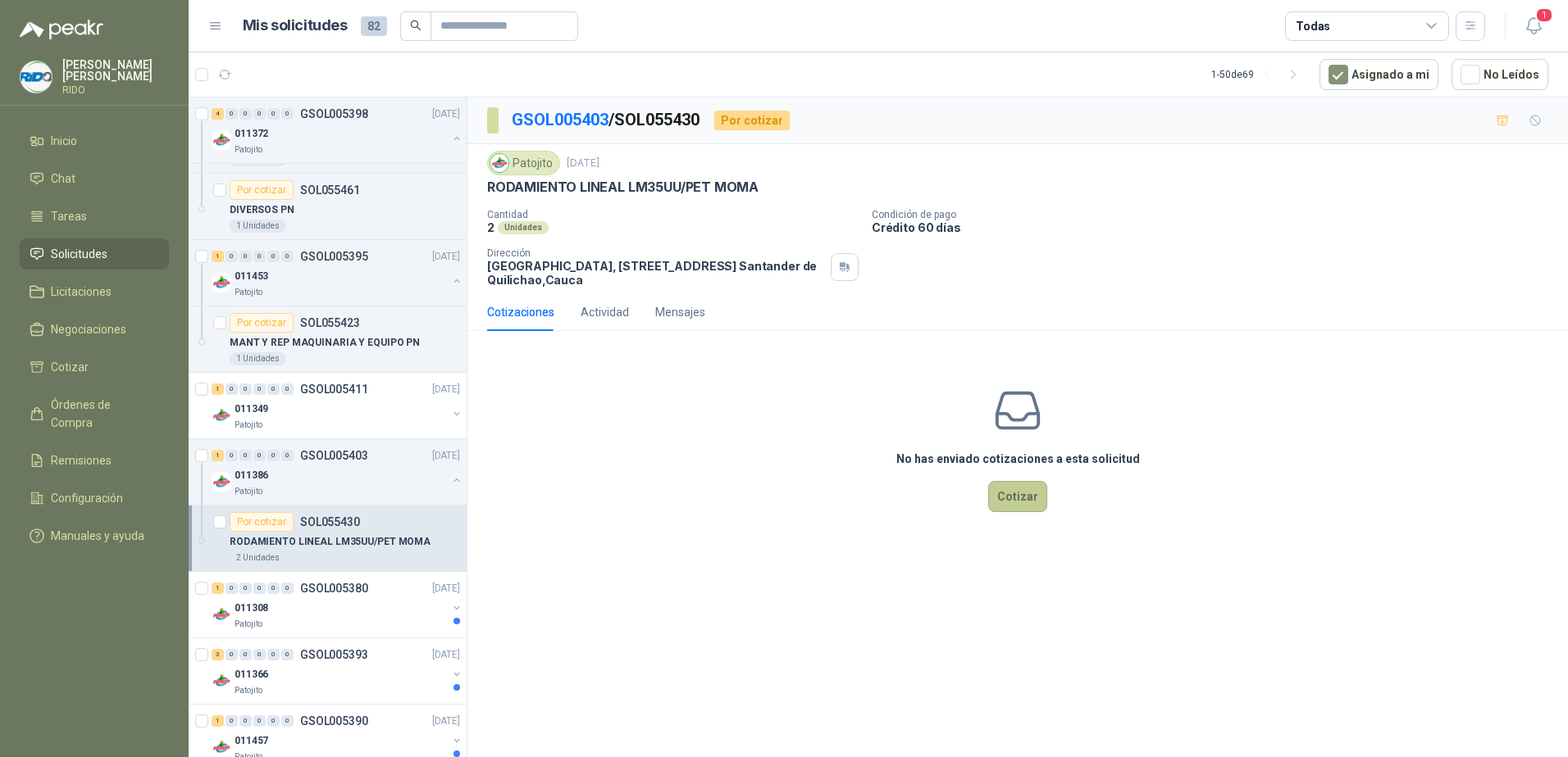
click at [1013, 497] on button "Cotizar" at bounding box center [1017, 496] width 59 height 31
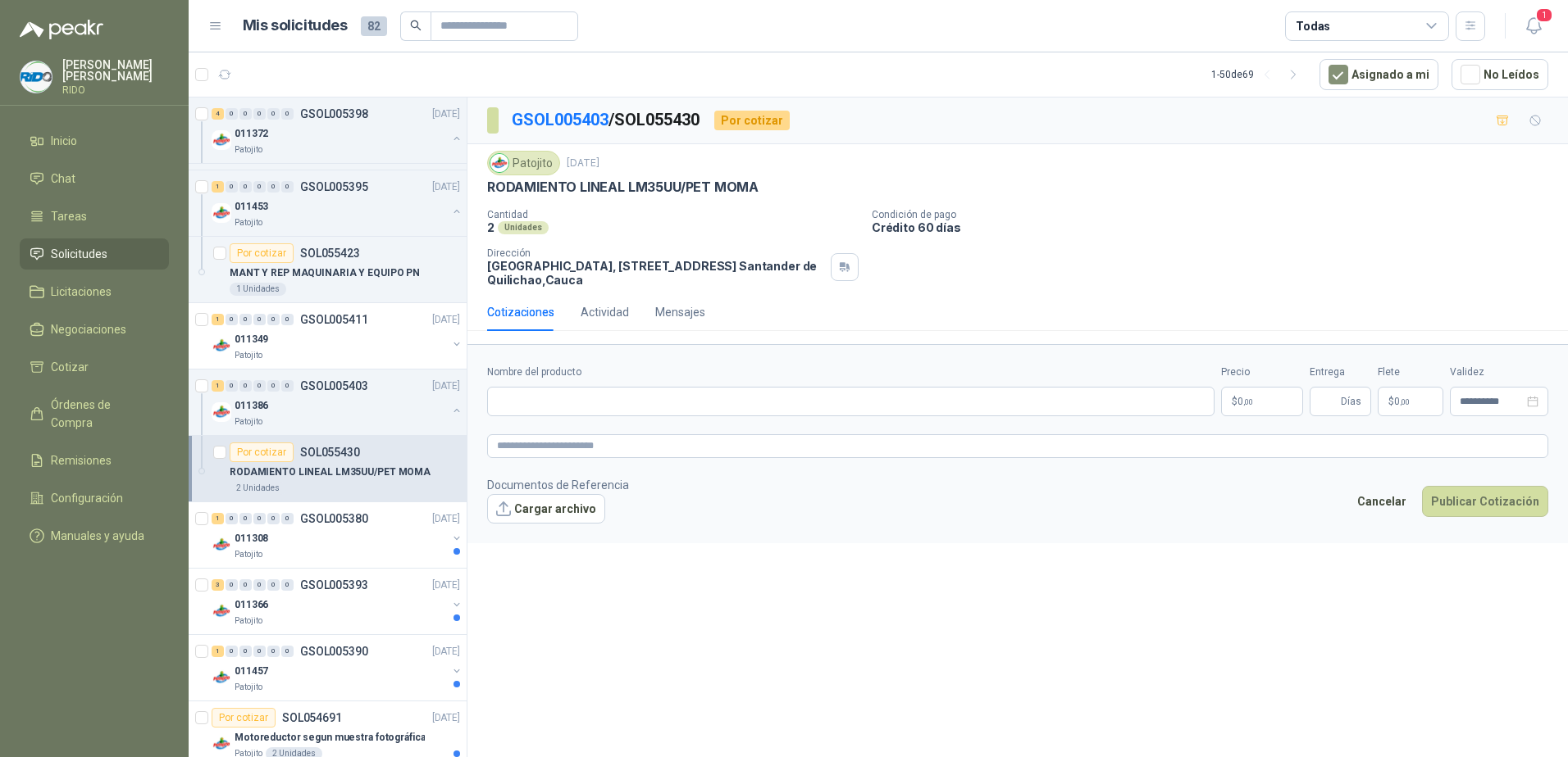
scroll to position [902, 0]
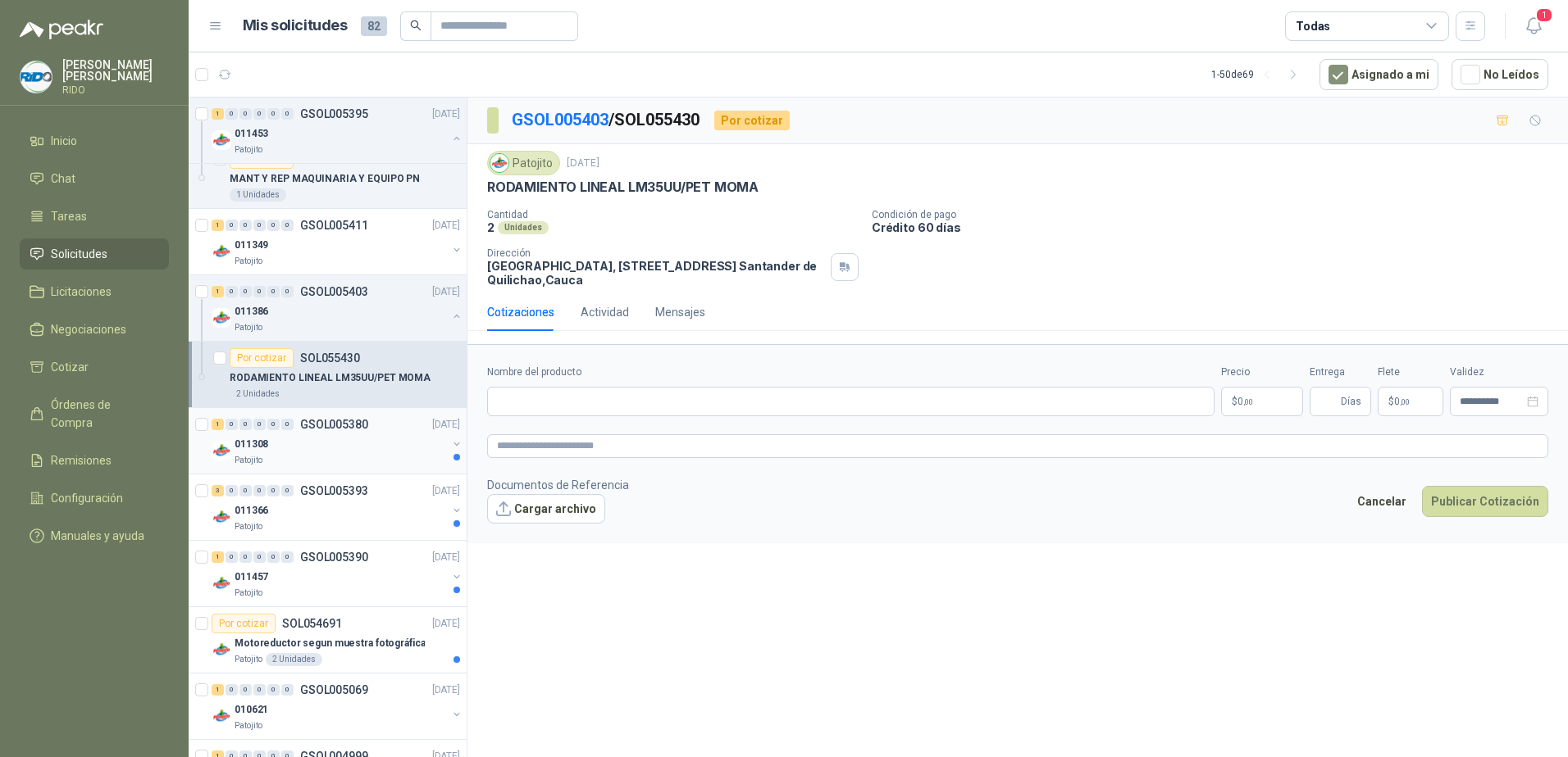
click at [348, 452] on div "011308" at bounding box center [340, 445] width 212 height 20
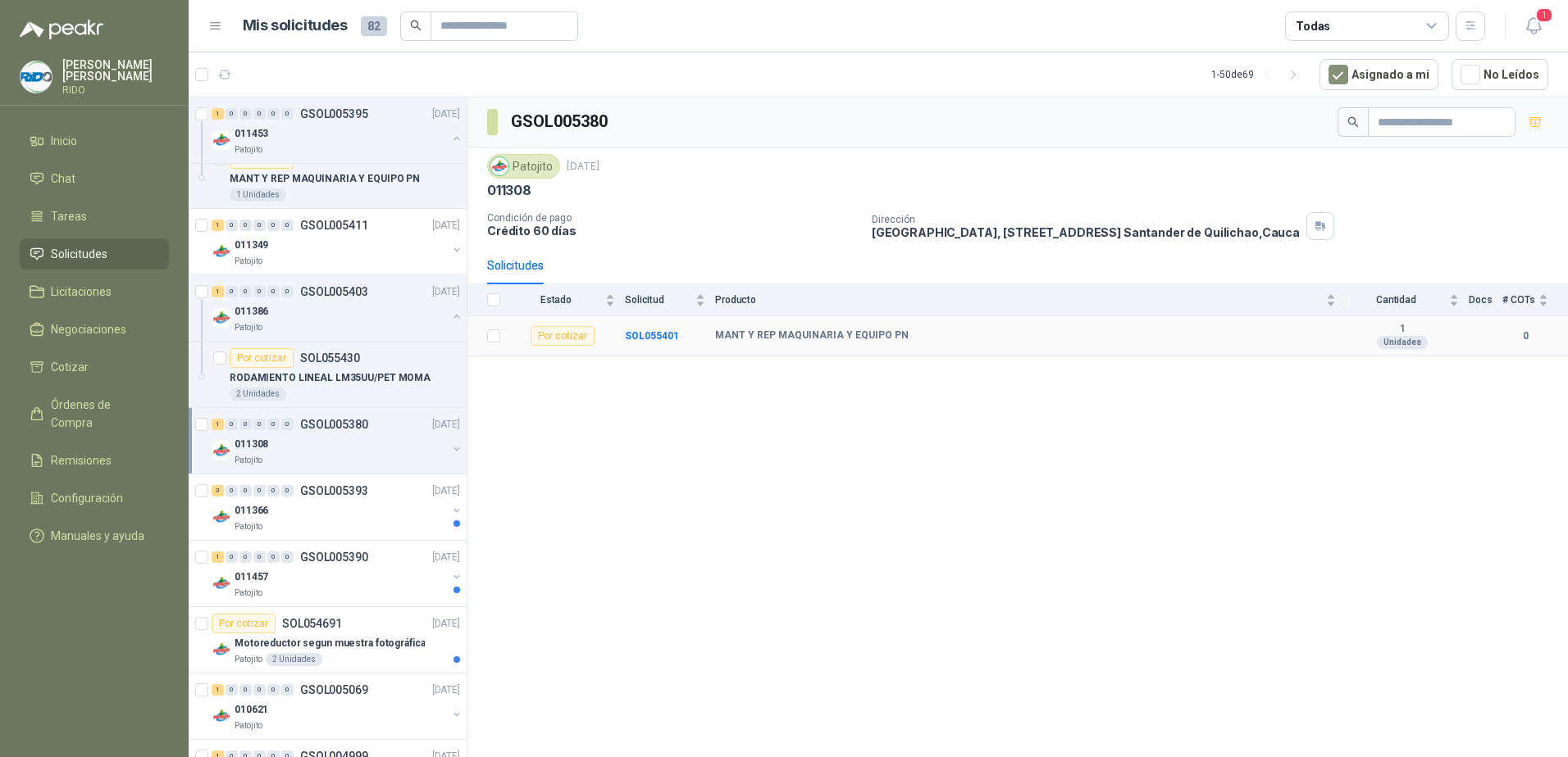
click at [1393, 342] on div "Unidades" at bounding box center [1402, 342] width 51 height 13
click at [652, 330] on b "SOL055401" at bounding box center [652, 336] width 54 height 12
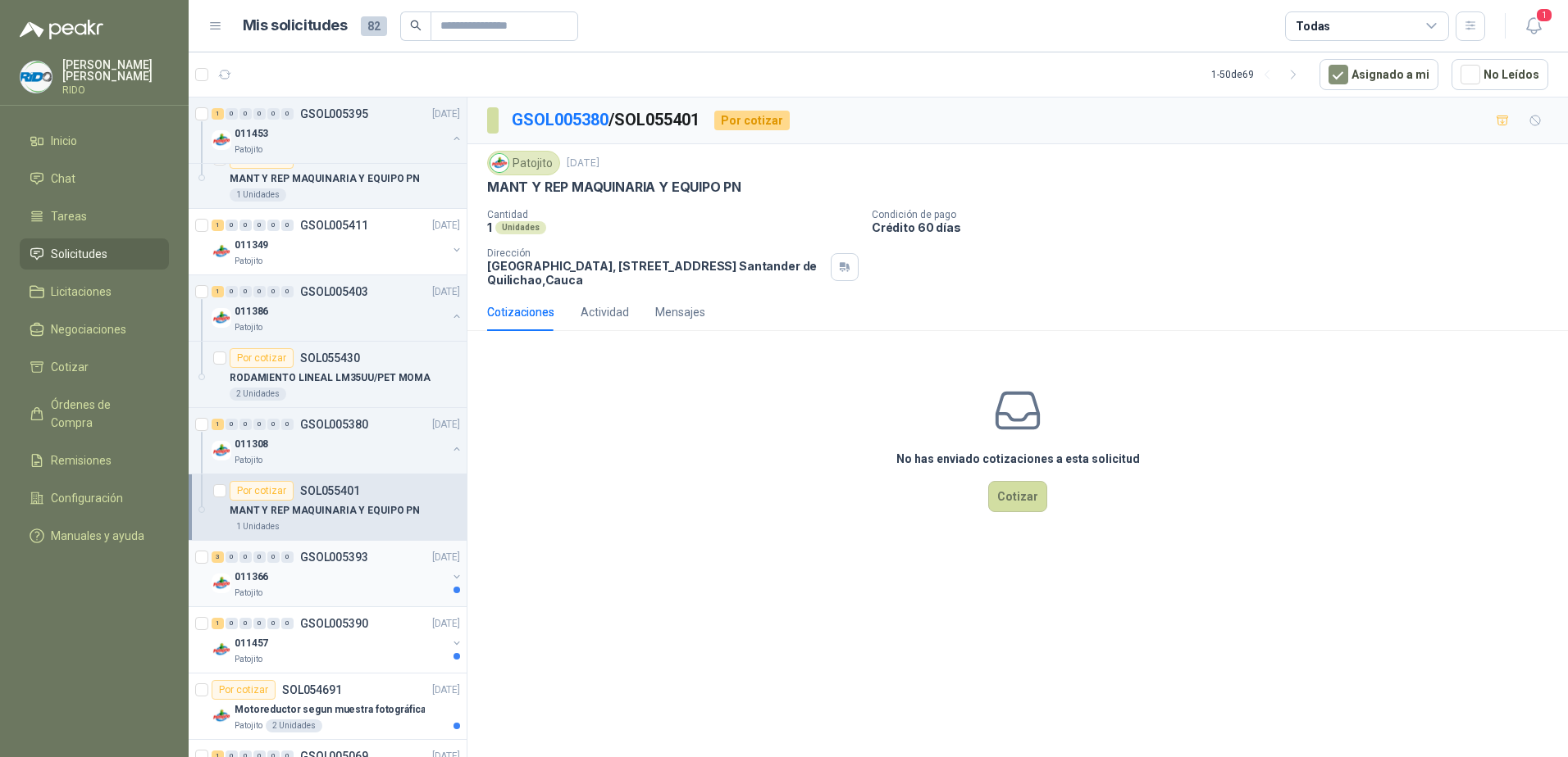
click at [328, 568] on div "011366" at bounding box center [340, 577] width 212 height 20
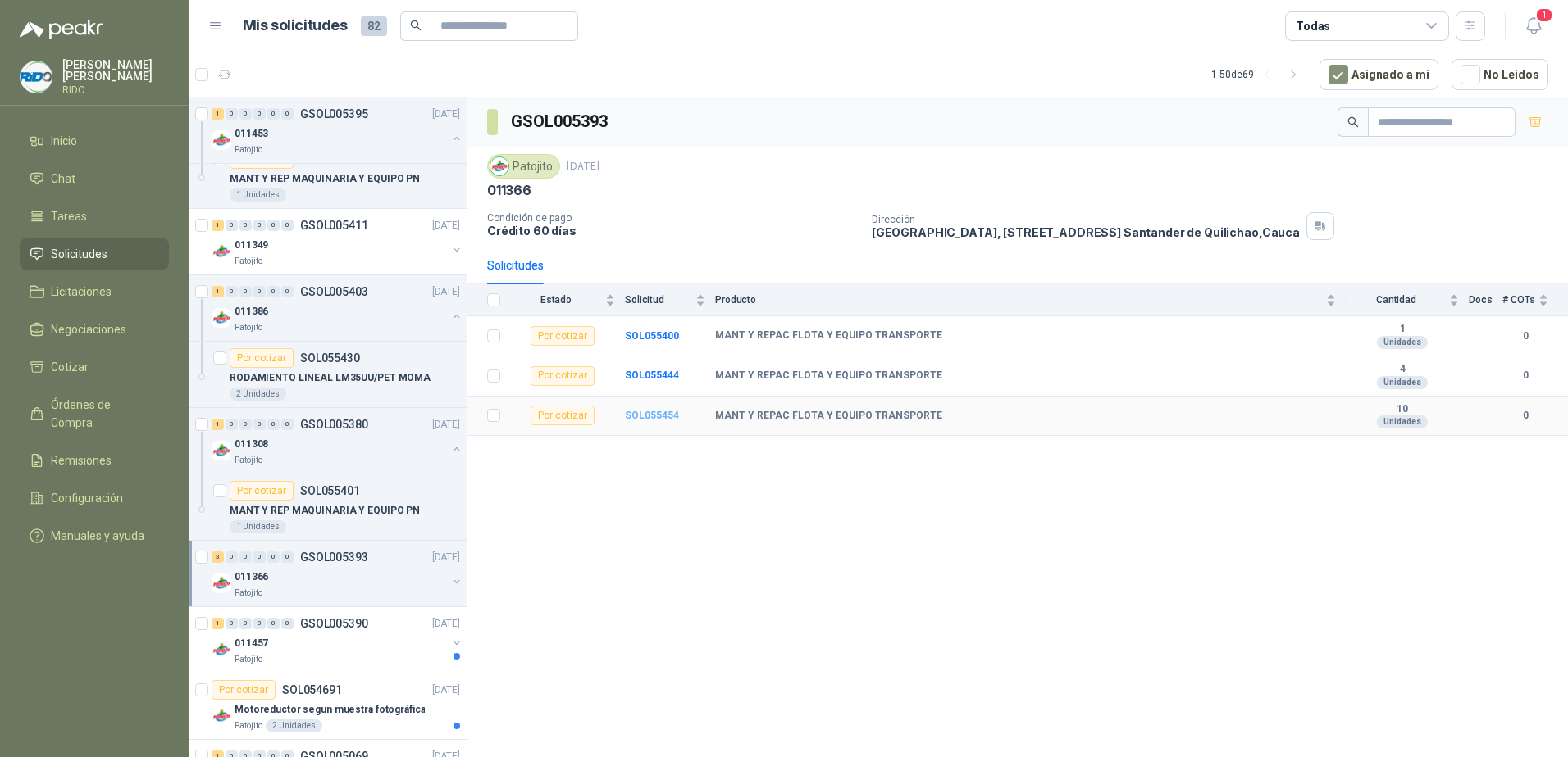
click at [663, 415] on b "SOL055454" at bounding box center [652, 415] width 54 height 12
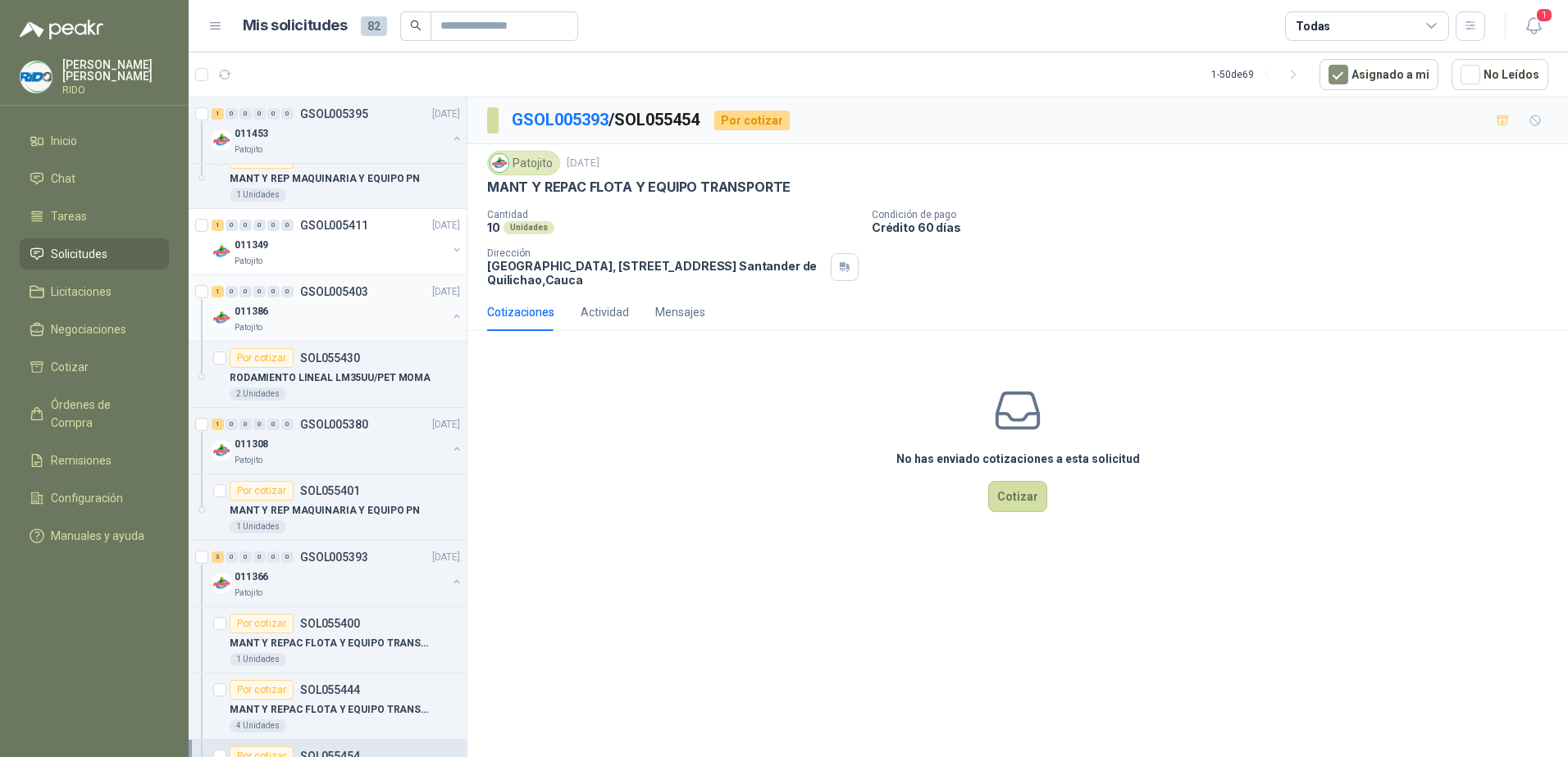
click at [366, 307] on div "011386" at bounding box center [340, 312] width 212 height 20
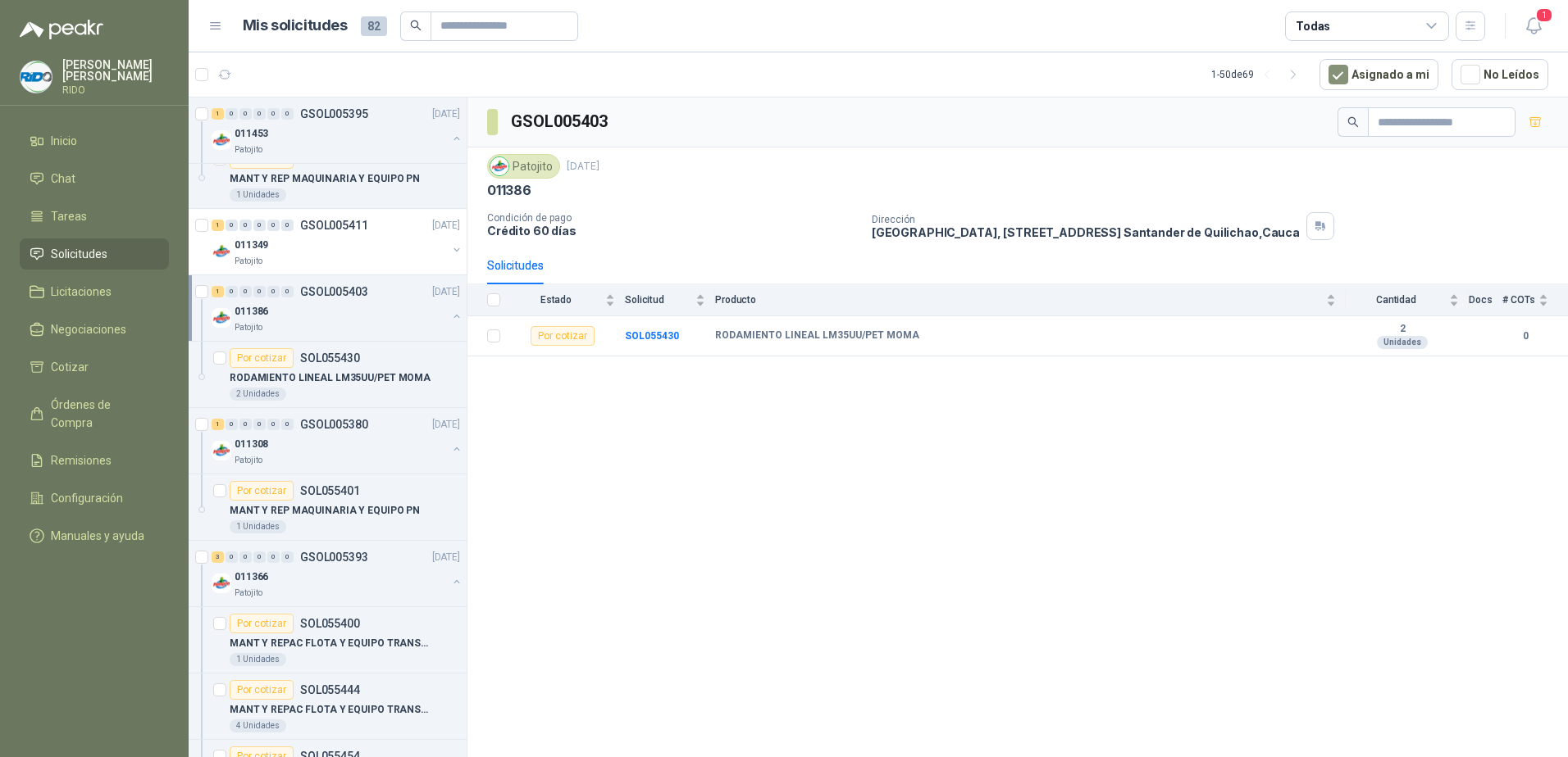
scroll to position [656, 0]
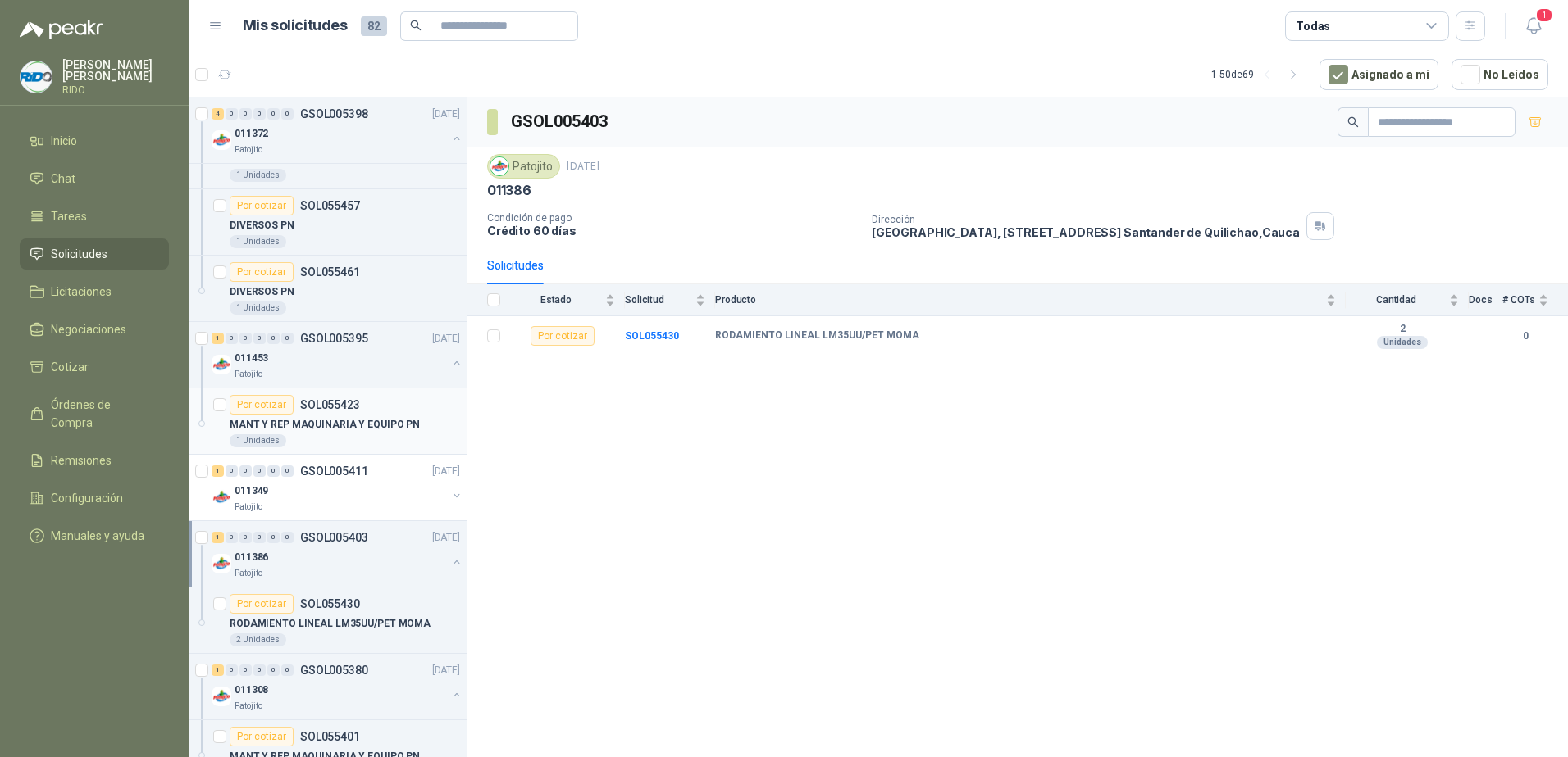
click at [341, 417] on p "MANT Y REP MAQUINARIA Y EQUIPO PN" at bounding box center [324, 425] width 190 height 16
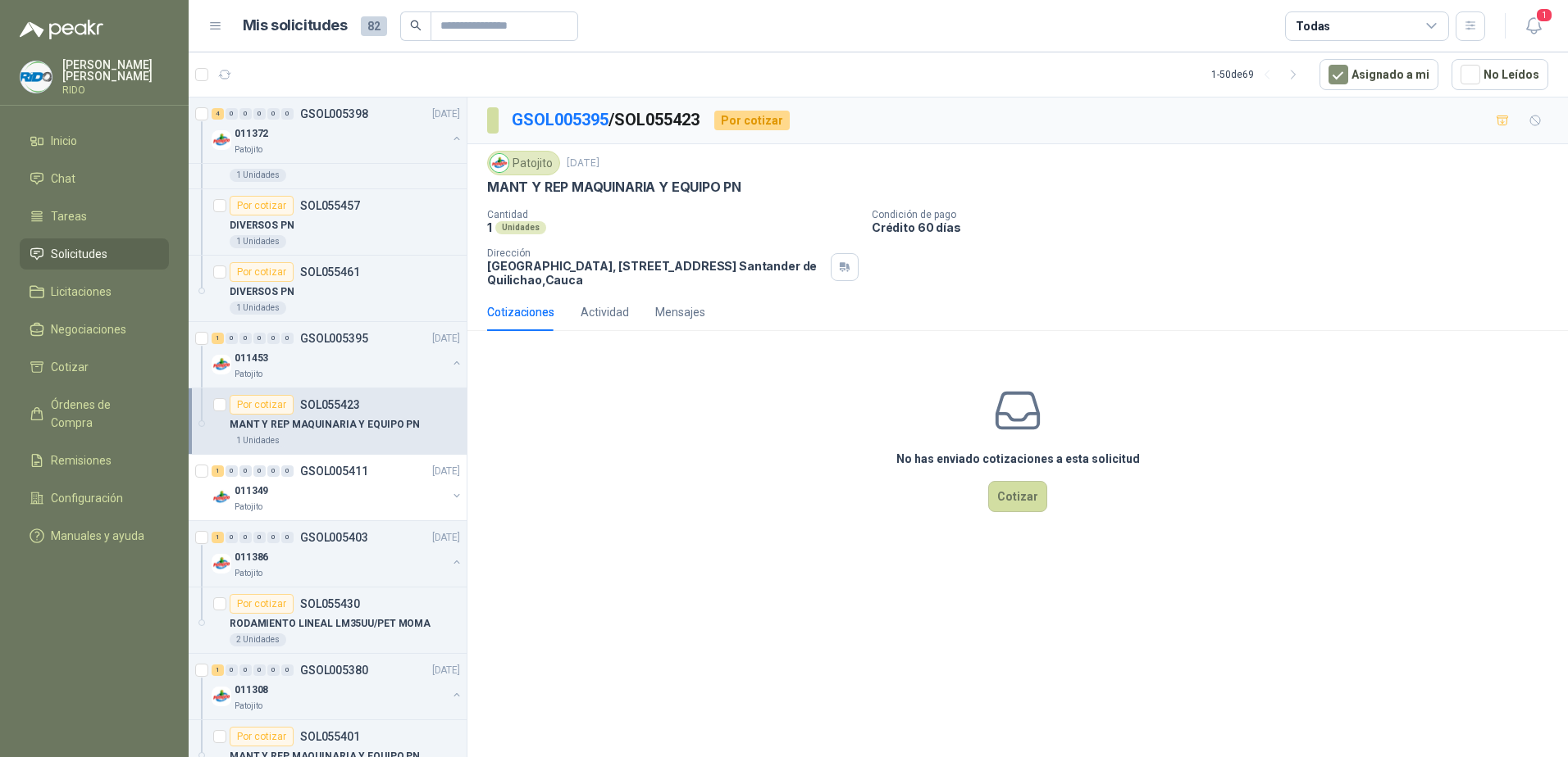
click at [346, 420] on p "MANT Y REP MAQUINARIA Y EQUIPO PN" at bounding box center [324, 425] width 190 height 16
click at [320, 469] on p "GSOL005411" at bounding box center [334, 471] width 68 height 12
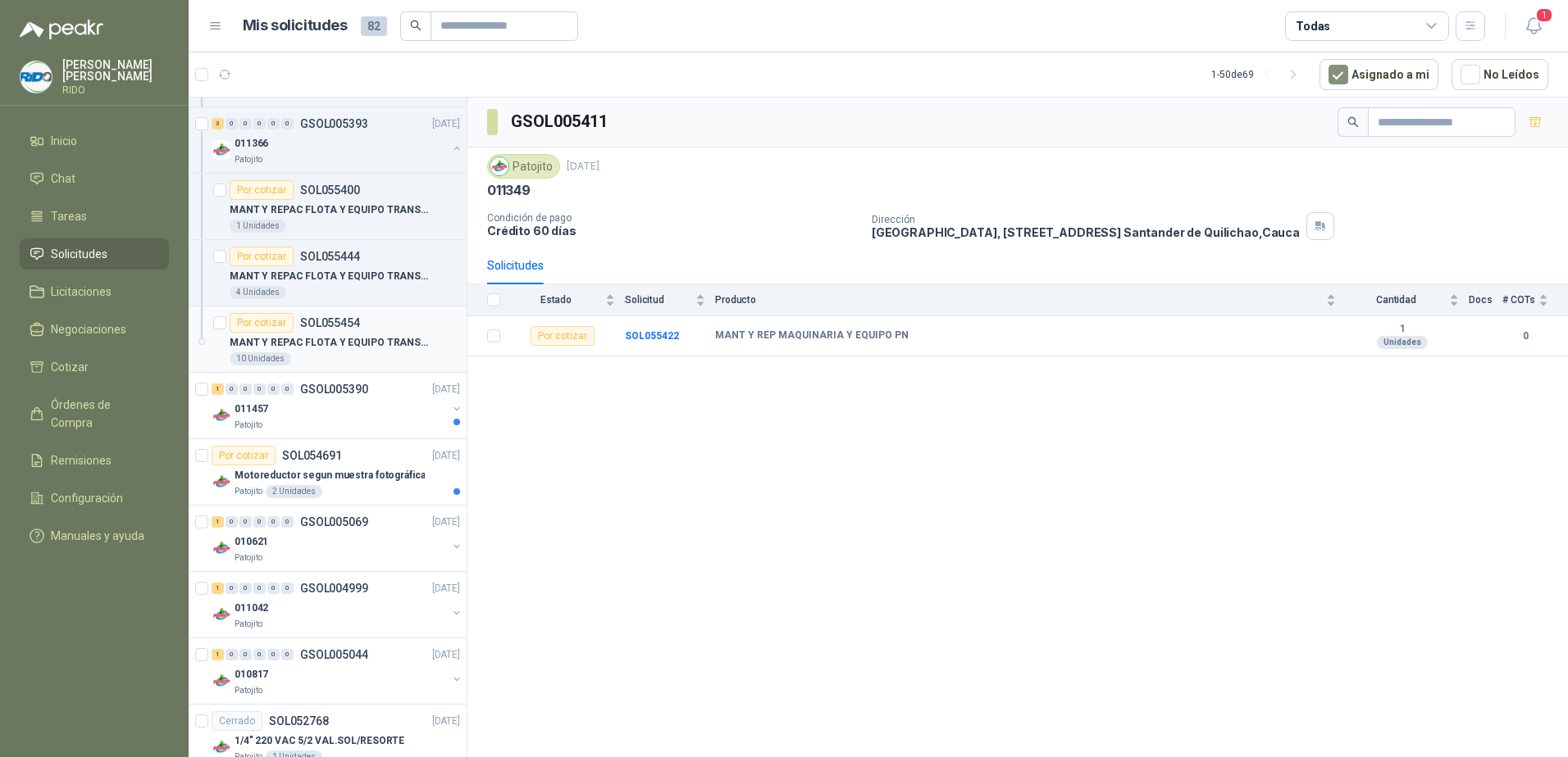
scroll to position [1475, 0]
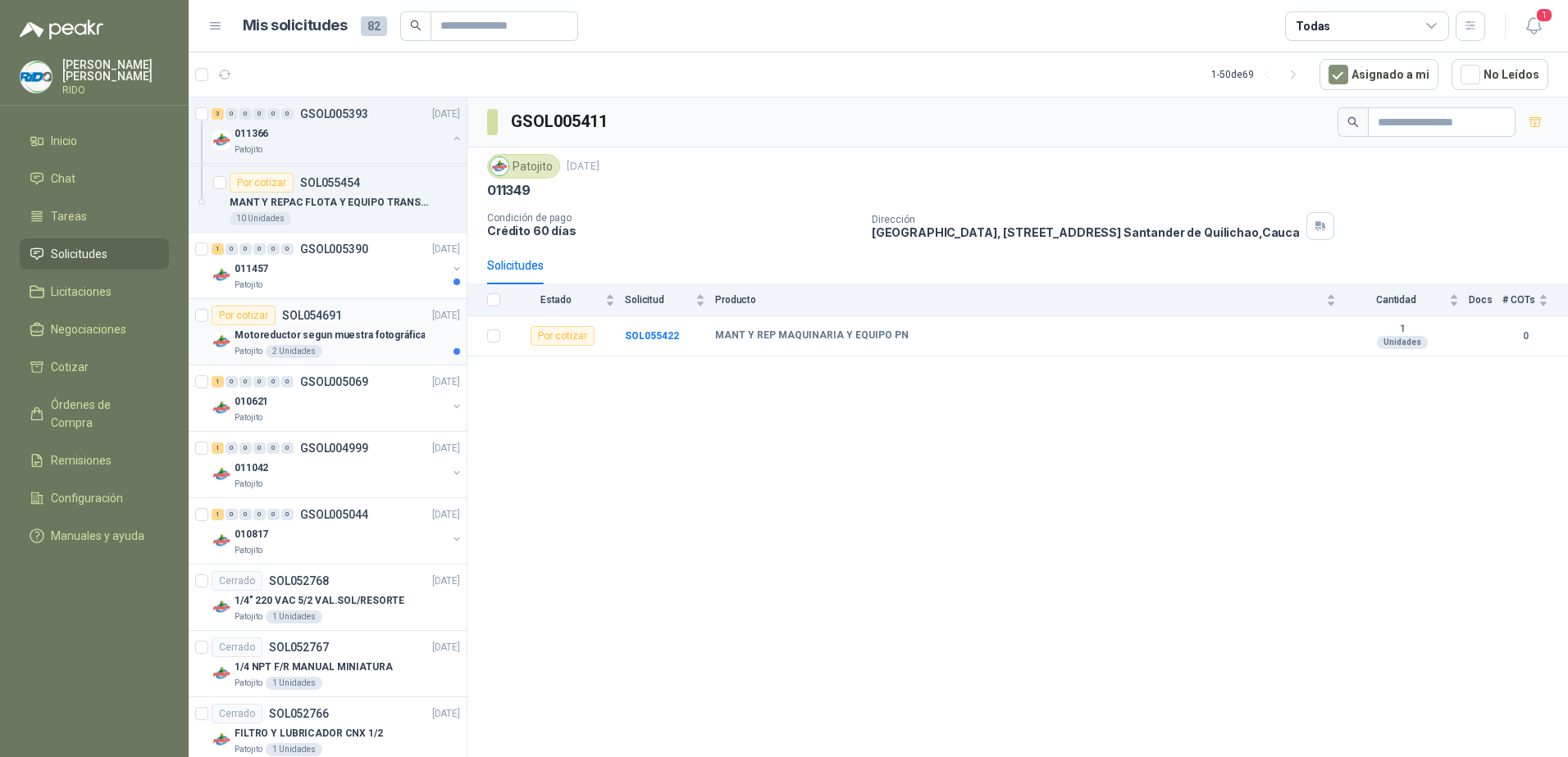
click at [306, 338] on p "Motoreductor segun muestra fotográfica" at bounding box center [329, 335] width 190 height 16
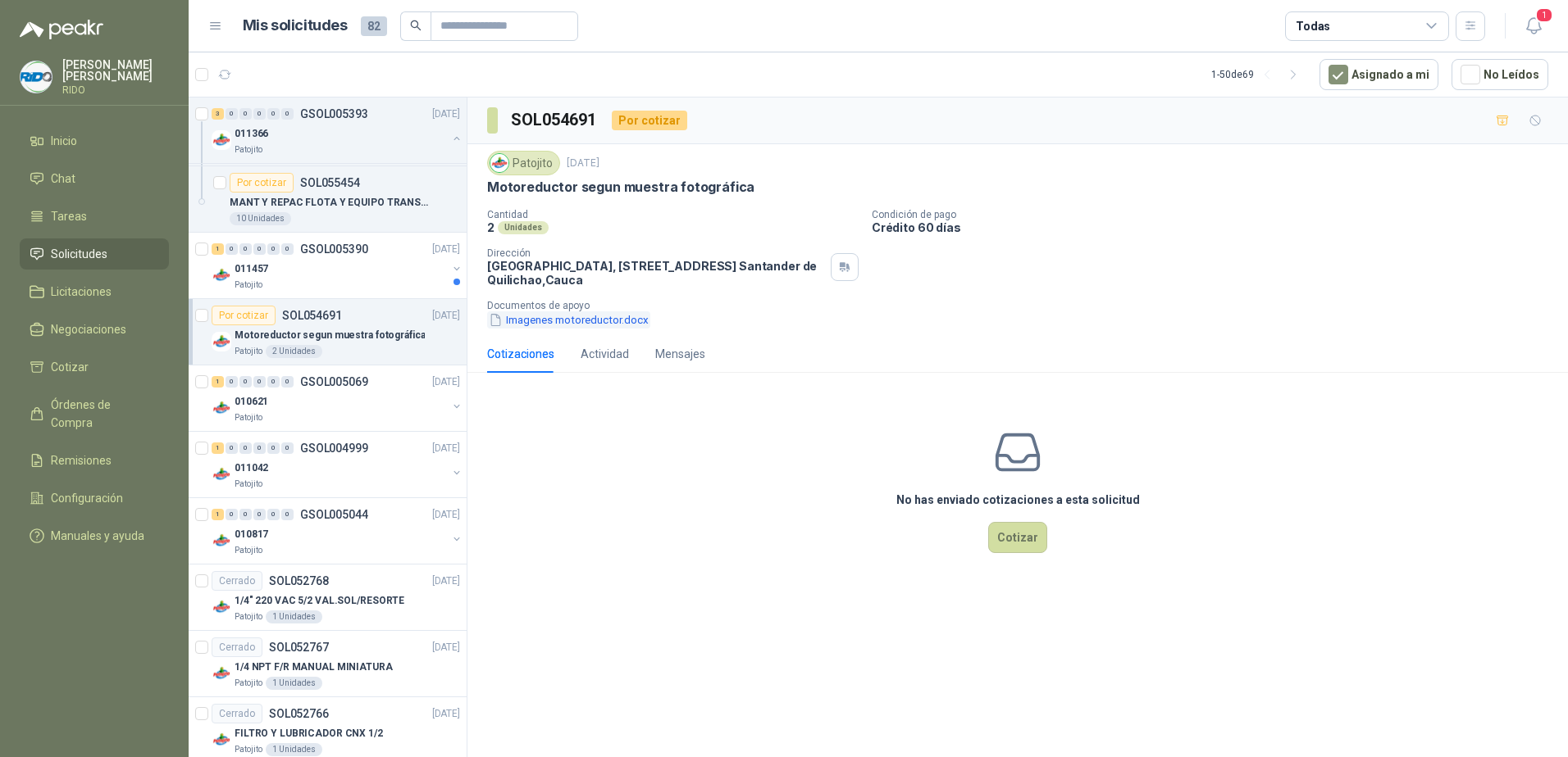
click at [535, 320] on button "Imagenes motoreductor.docx" at bounding box center [569, 320] width 163 height 17
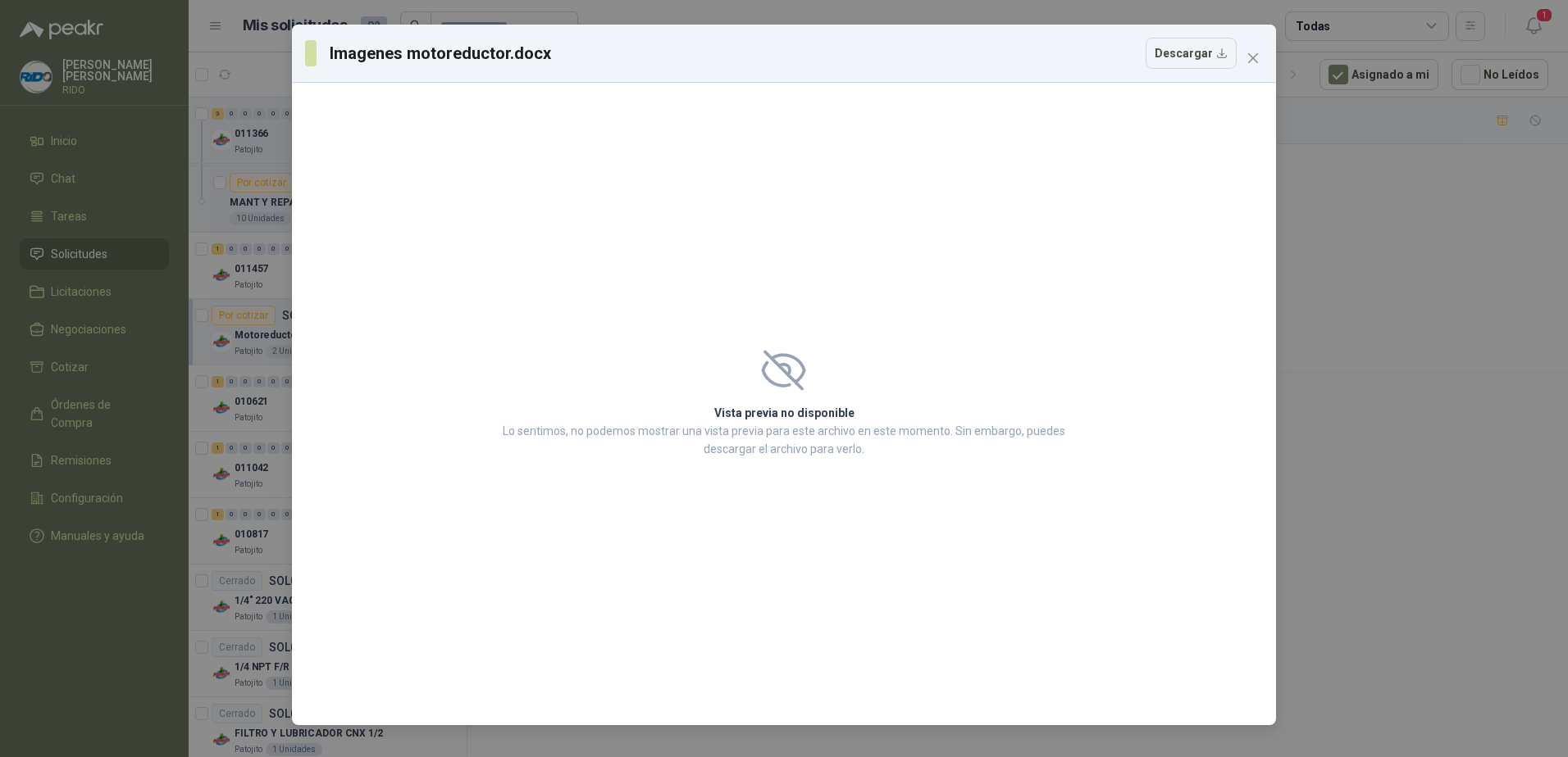
click at [813, 412] on h2 "Vista previa no disponible" at bounding box center [784, 413] width 572 height 18
click at [777, 349] on div "Vista previa no disponible Lo sentimos, no podemos mostrar una vista previa par…" at bounding box center [784, 404] width 612 height 148
click at [1178, 55] on button "Descargar" at bounding box center [1191, 52] width 91 height 31
drag, startPoint x: 935, startPoint y: 239, endPoint x: 947, endPoint y: 236, distance: 12.4
click at [935, 239] on div "Vista previa no disponible Lo sentimos, no podemos mostrar una vista previa par…" at bounding box center [783, 404] width 984 height 642
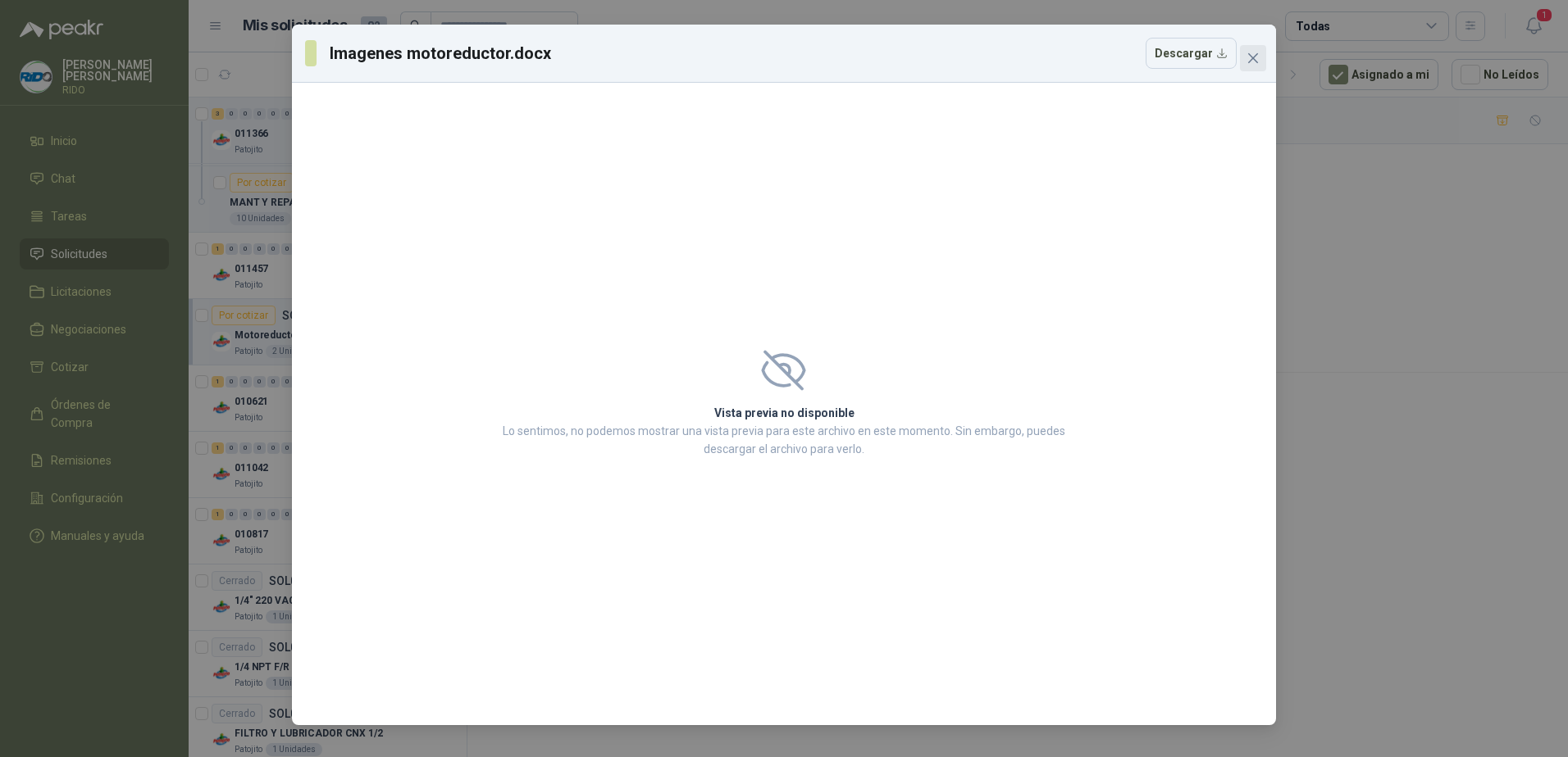
click at [1255, 58] on icon "close" at bounding box center [1253, 58] width 13 height 13
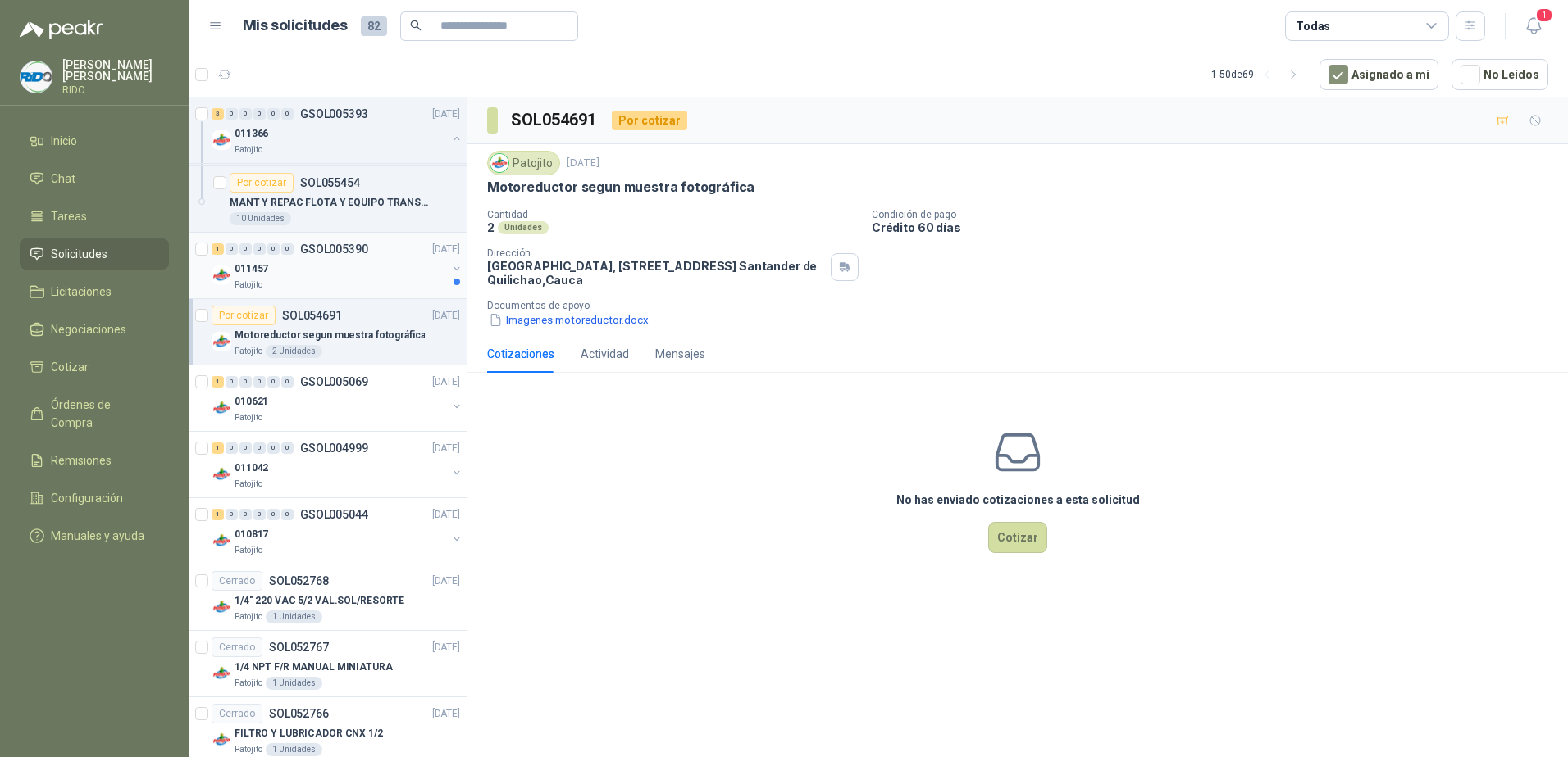
click at [328, 266] on div "011457" at bounding box center [340, 269] width 212 height 20
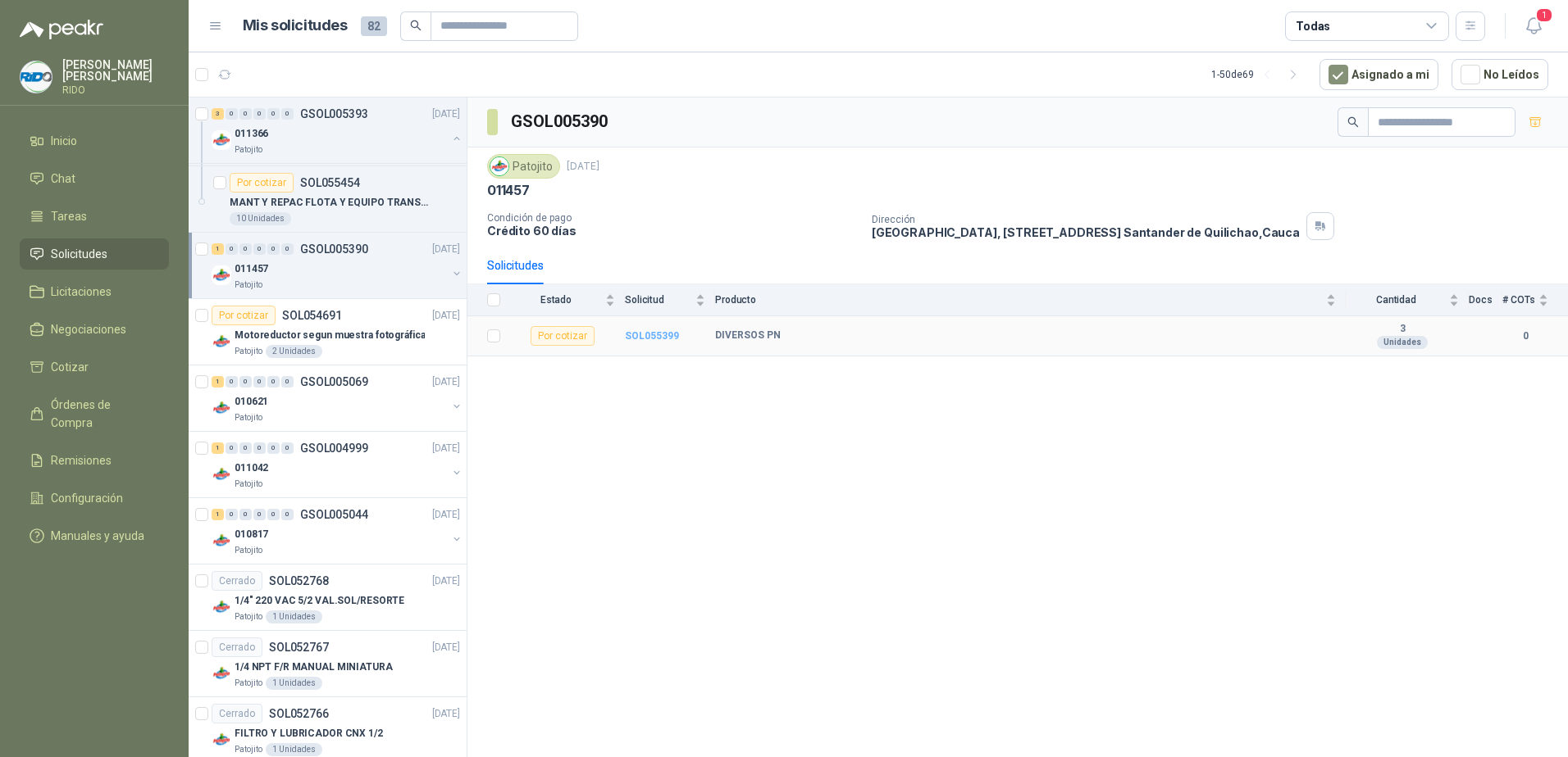
click at [652, 332] on b "SOL055399" at bounding box center [652, 336] width 54 height 12
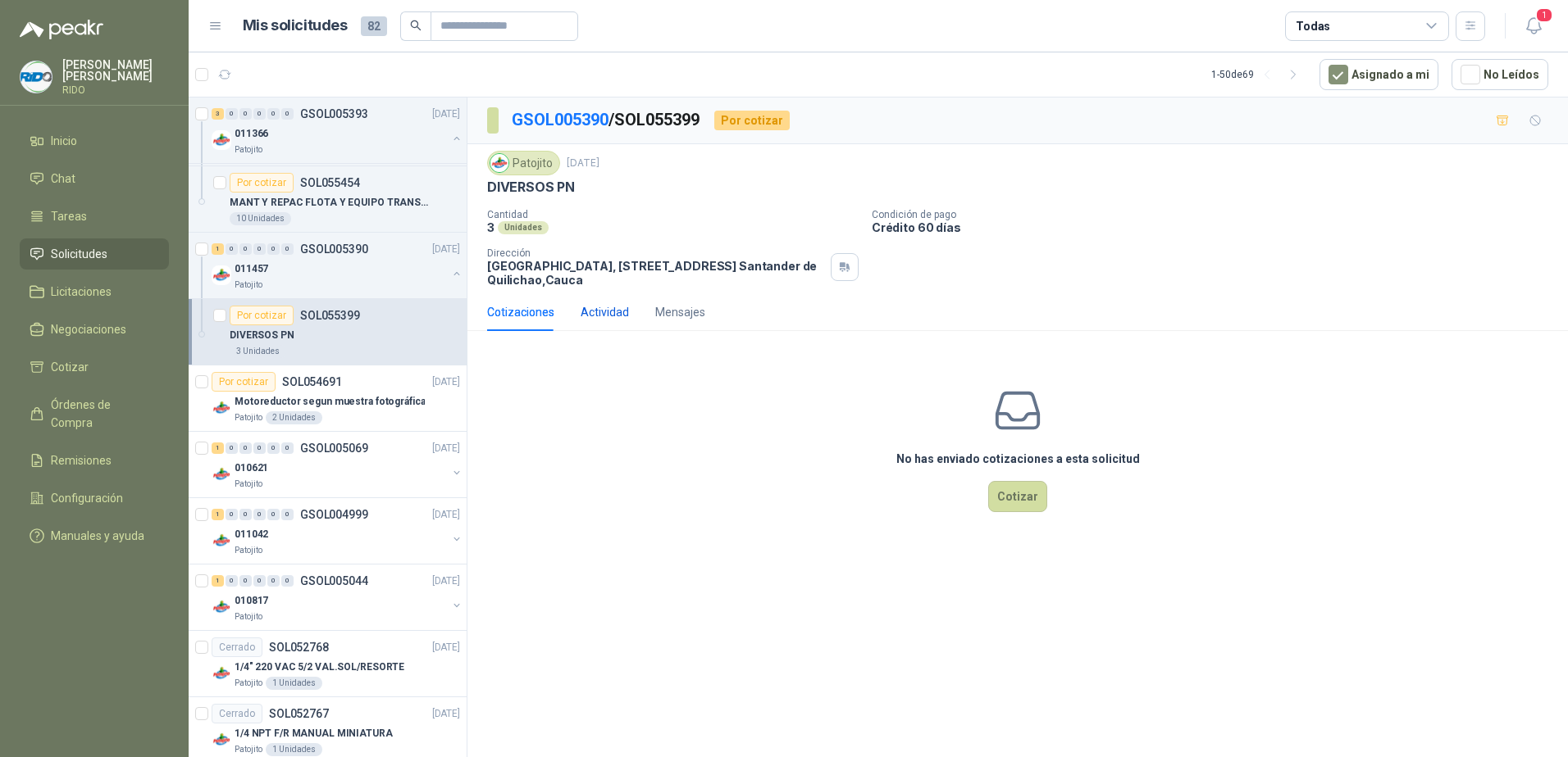
click at [596, 304] on div "Actividad" at bounding box center [604, 312] width 48 height 18
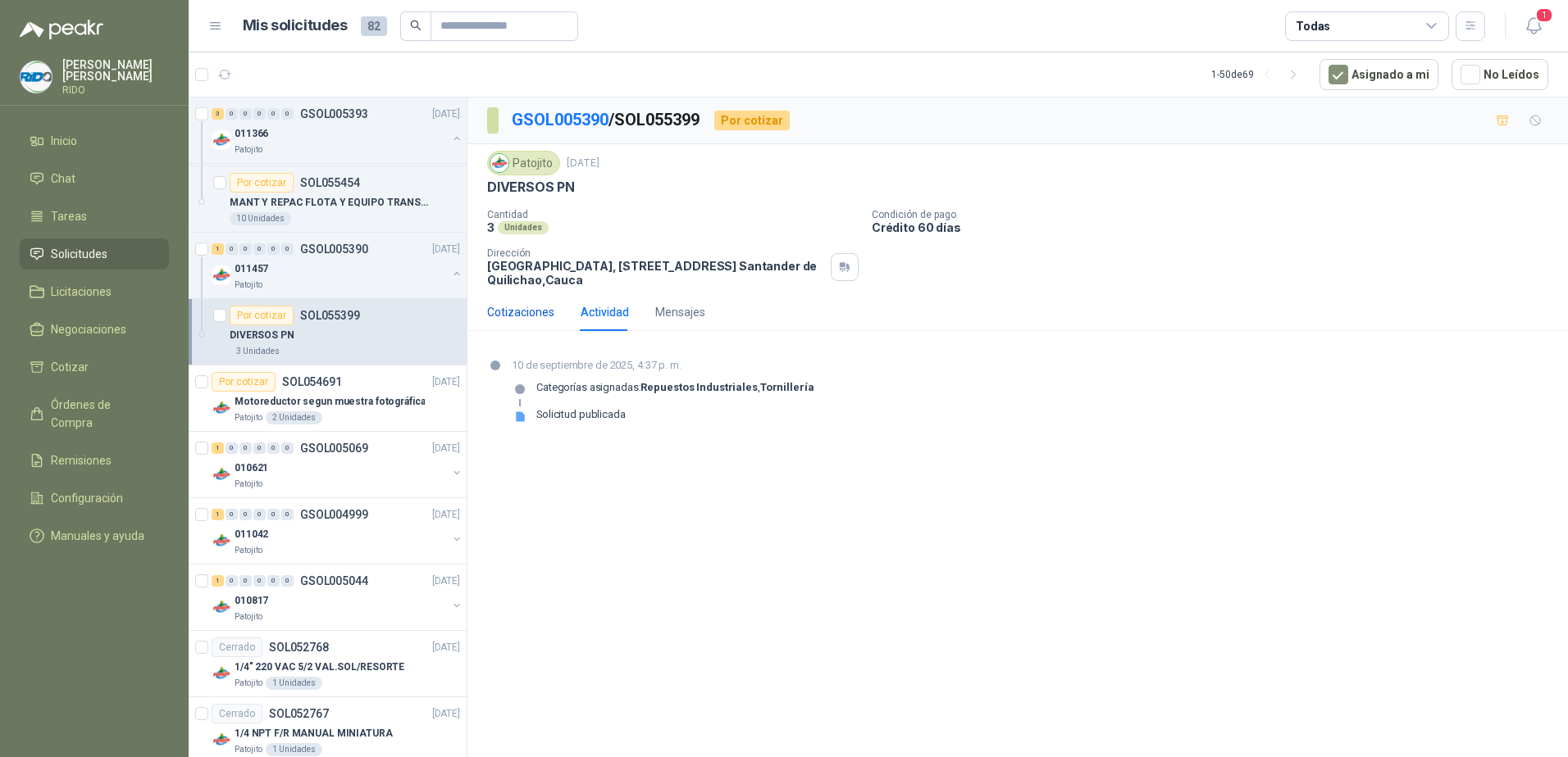
click at [515, 316] on div "Cotizaciones" at bounding box center [520, 312] width 67 height 18
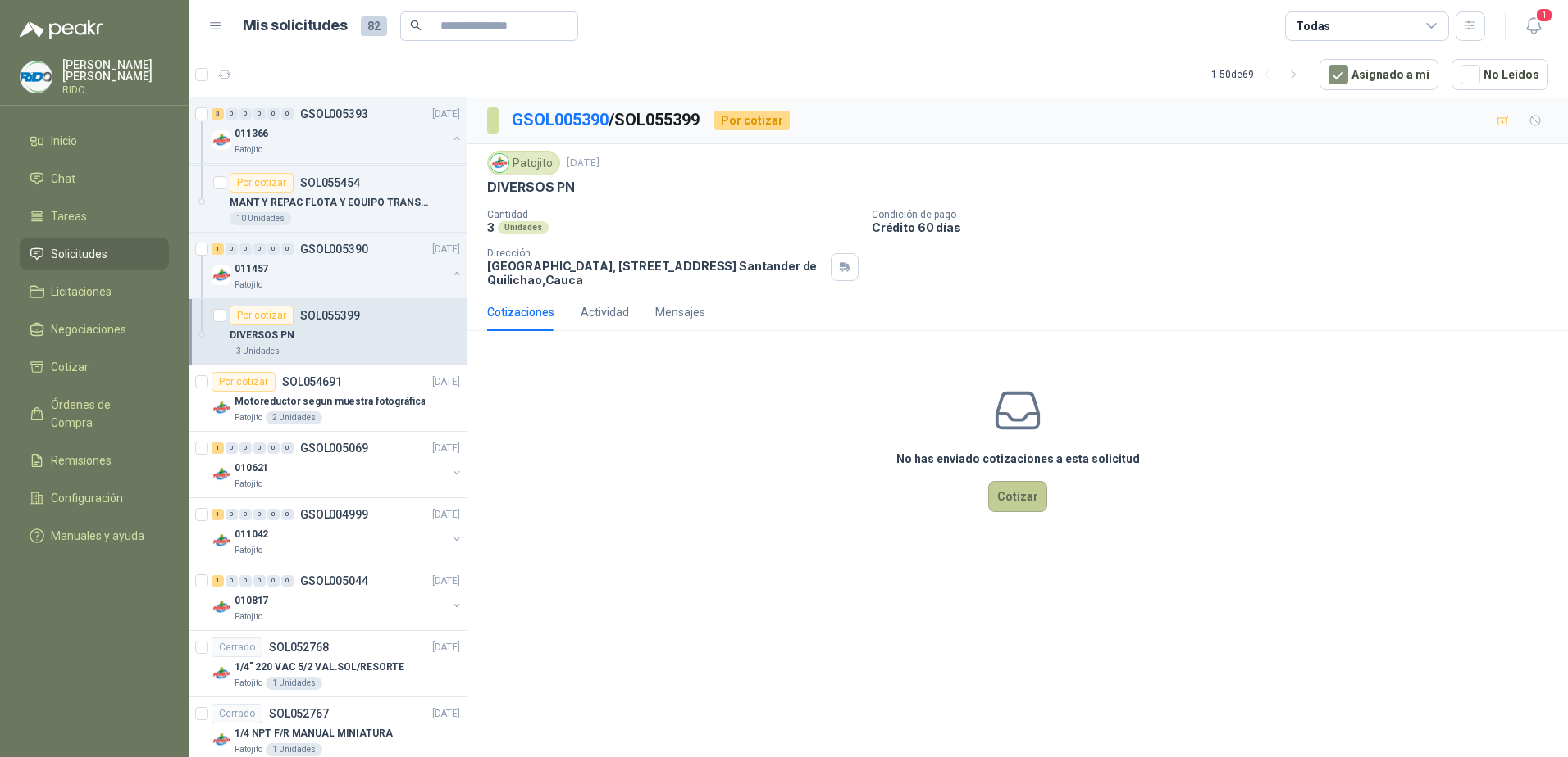
click at [992, 494] on button "Cotizar" at bounding box center [1017, 496] width 59 height 31
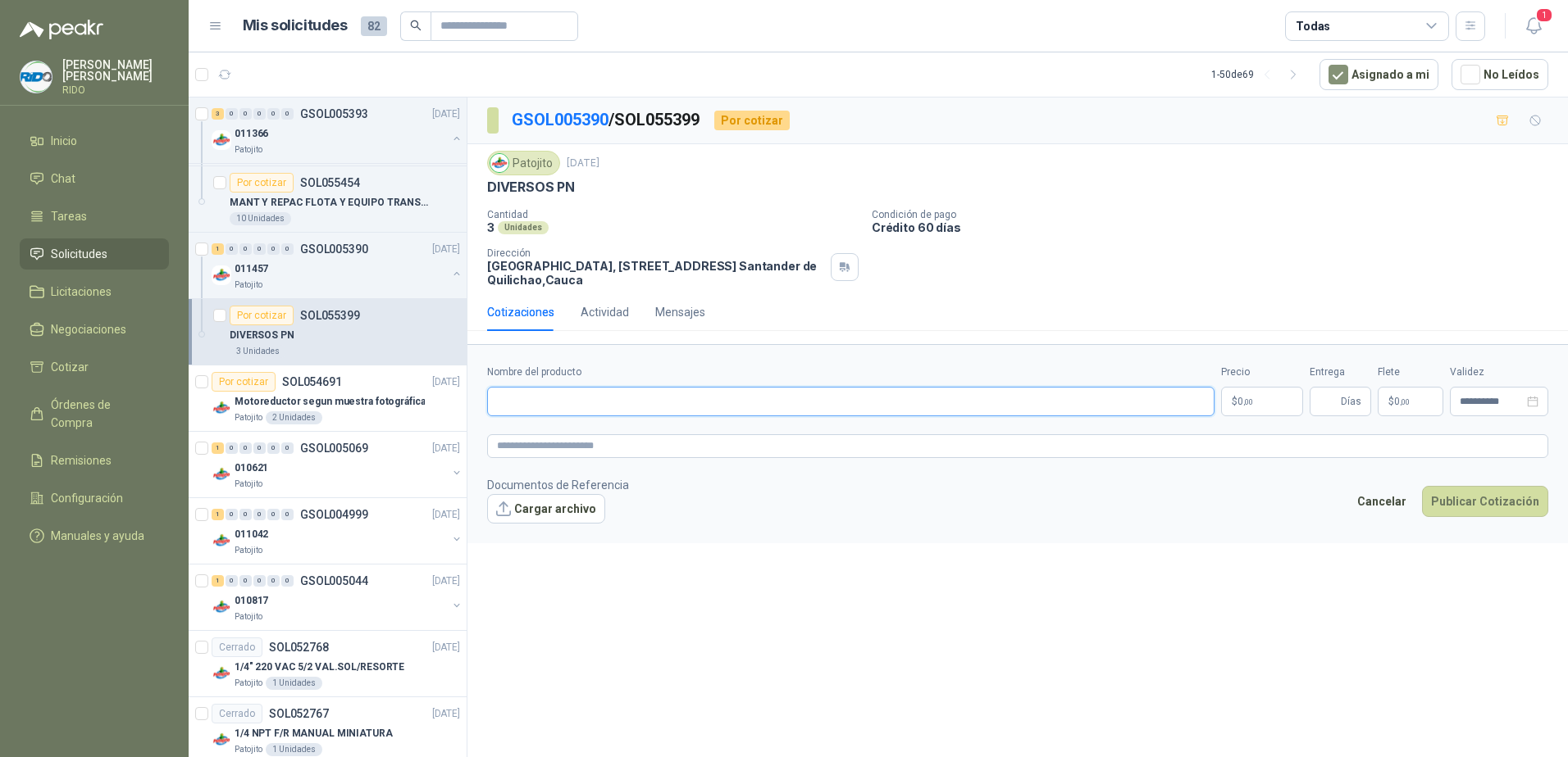
click at [573, 402] on input "Nombre del producto" at bounding box center [851, 402] width 727 height 30
click at [554, 263] on p "[GEOGRAPHIC_DATA], [STREET_ADDRESS]" at bounding box center [655, 273] width 337 height 28
click at [518, 225] on div "Unidades" at bounding box center [523, 228] width 51 height 13
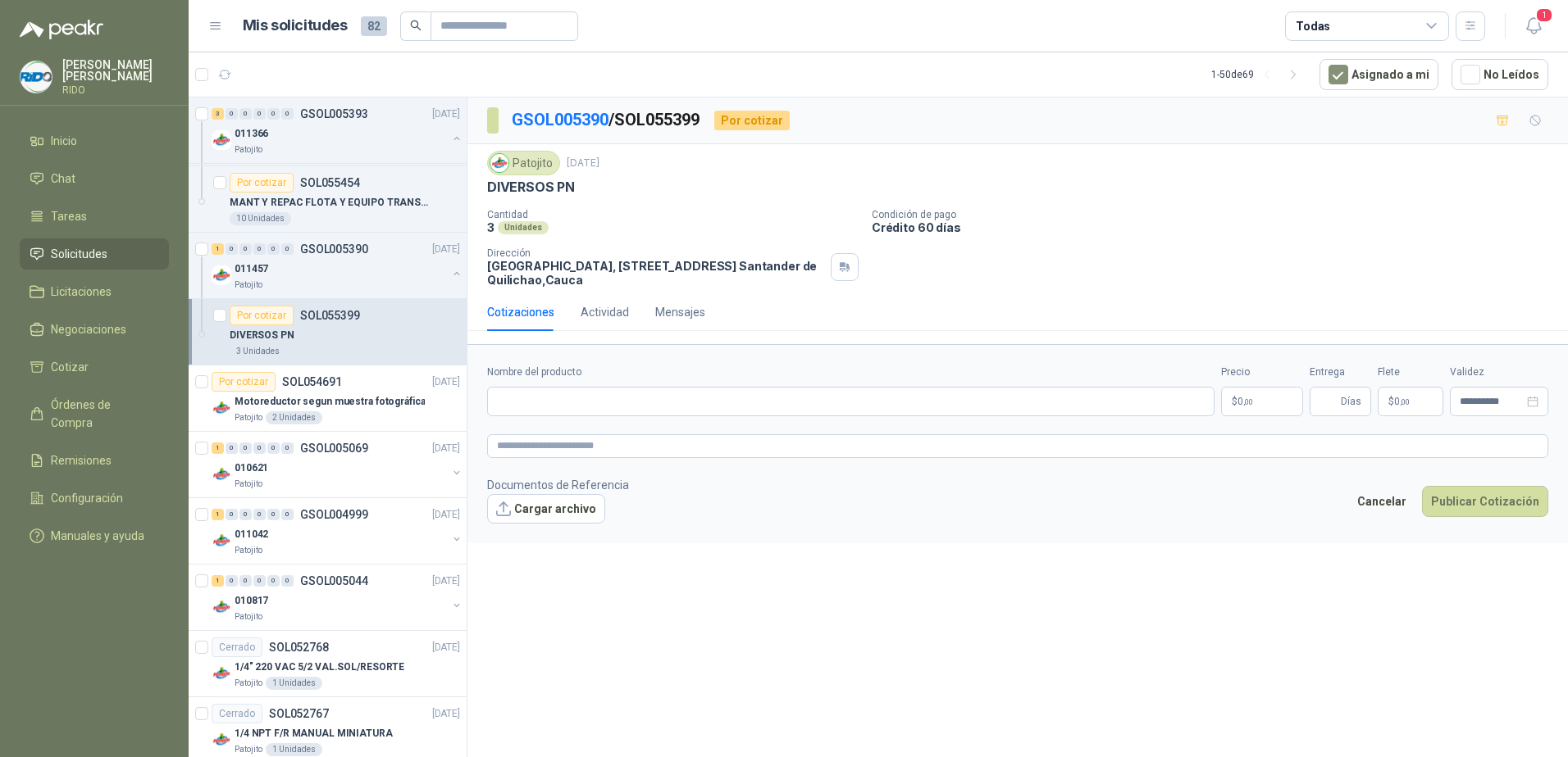
click at [520, 306] on div "Cotizaciones" at bounding box center [520, 312] width 67 height 18
click at [584, 306] on div "Actividad" at bounding box center [604, 312] width 48 height 18
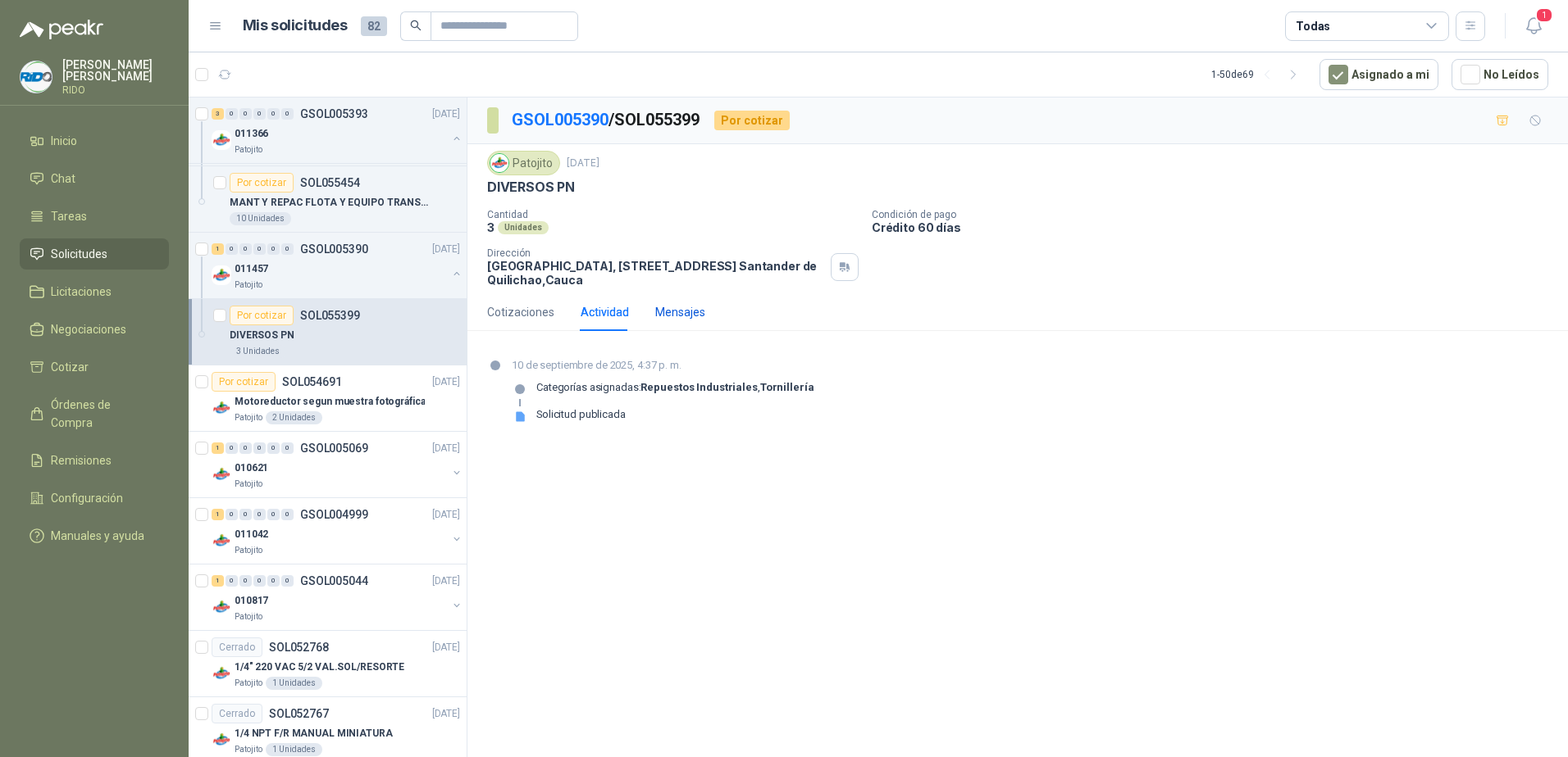
click at [660, 310] on div "Mensajes" at bounding box center [680, 312] width 50 height 18
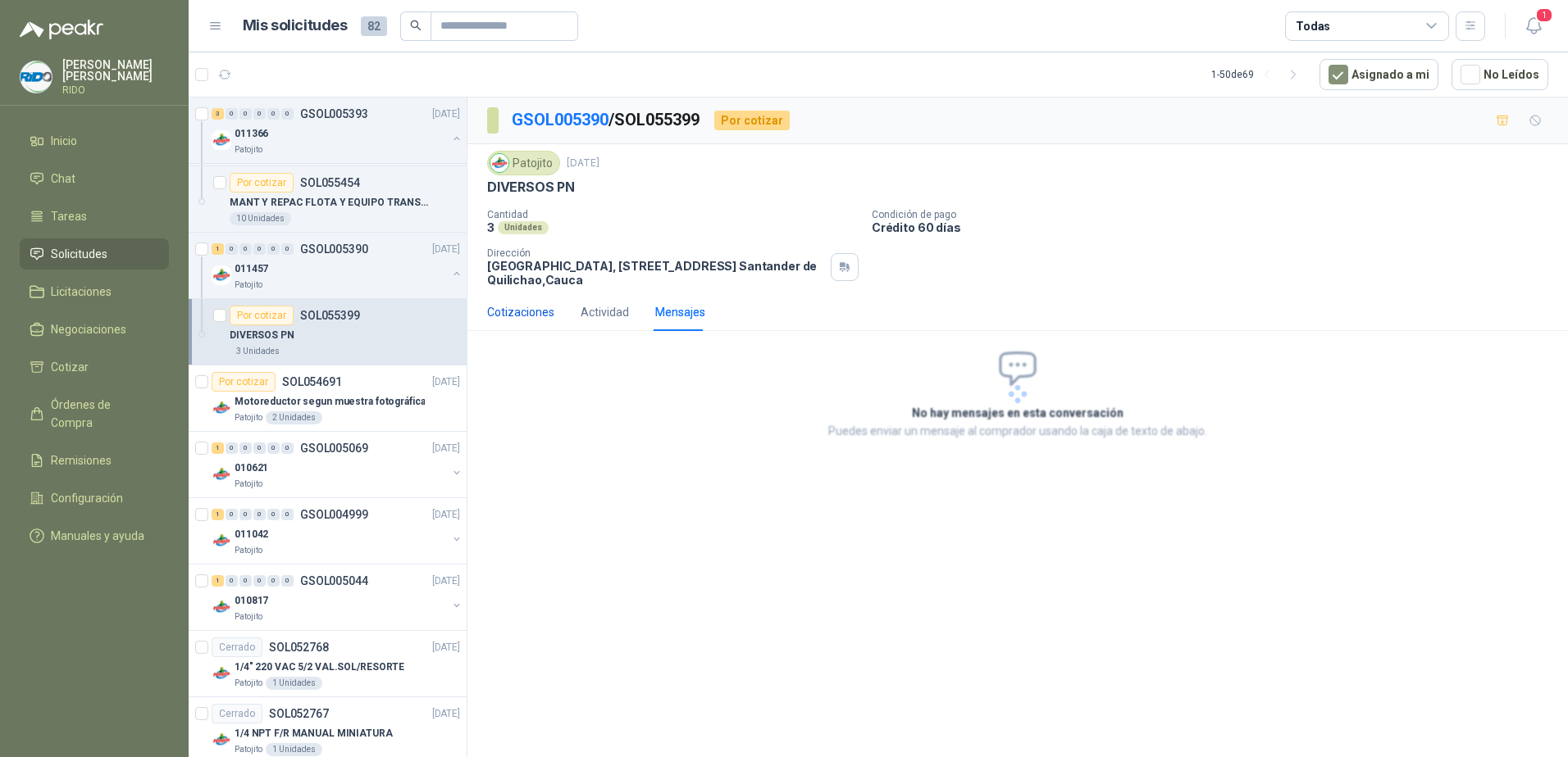
click at [539, 307] on div "Cotizaciones" at bounding box center [520, 312] width 67 height 18
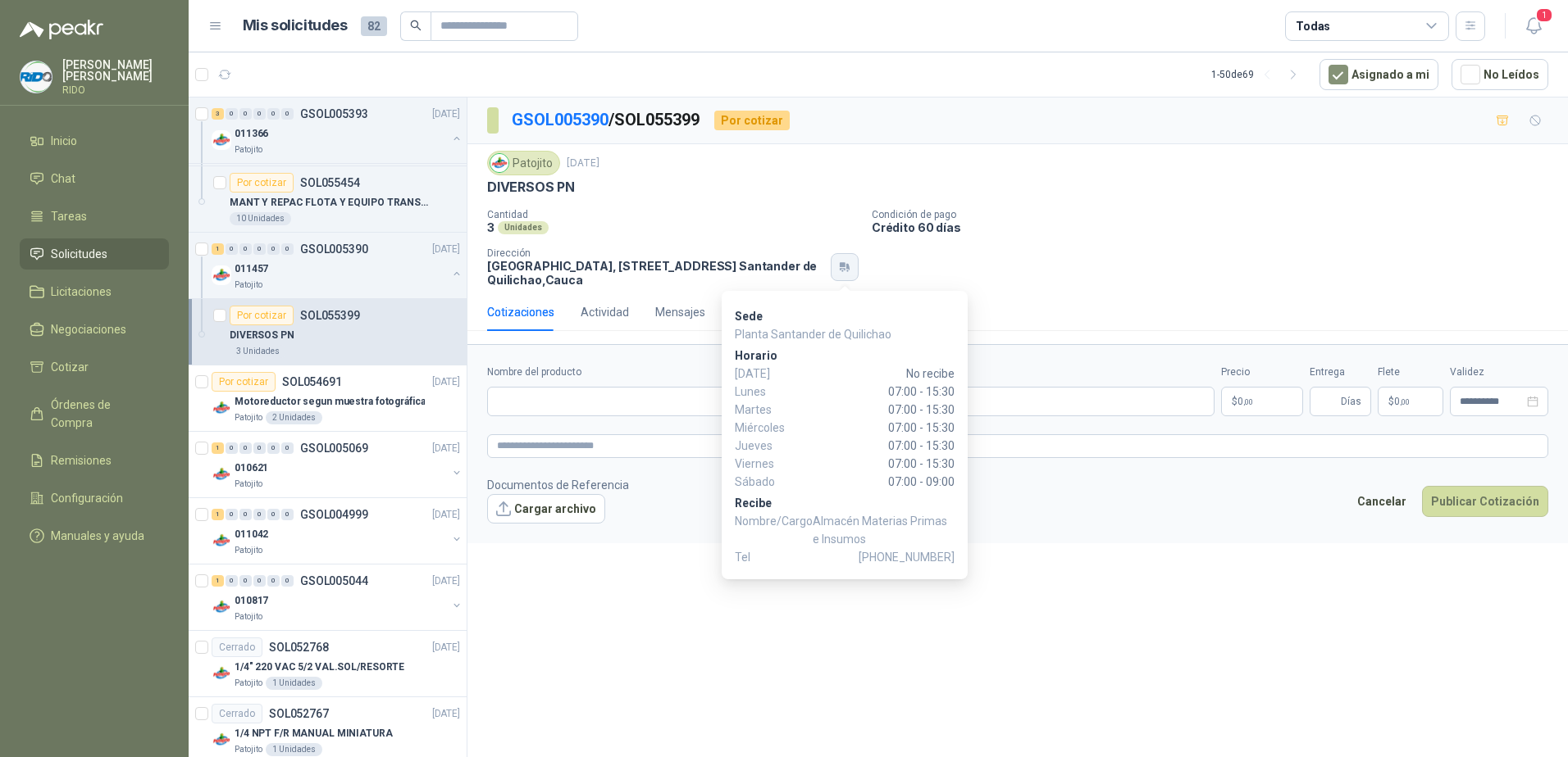
click at [846, 268] on icon "button" at bounding box center [845, 268] width 14 height 13
click at [831, 255] on button "button" at bounding box center [845, 268] width 28 height 28
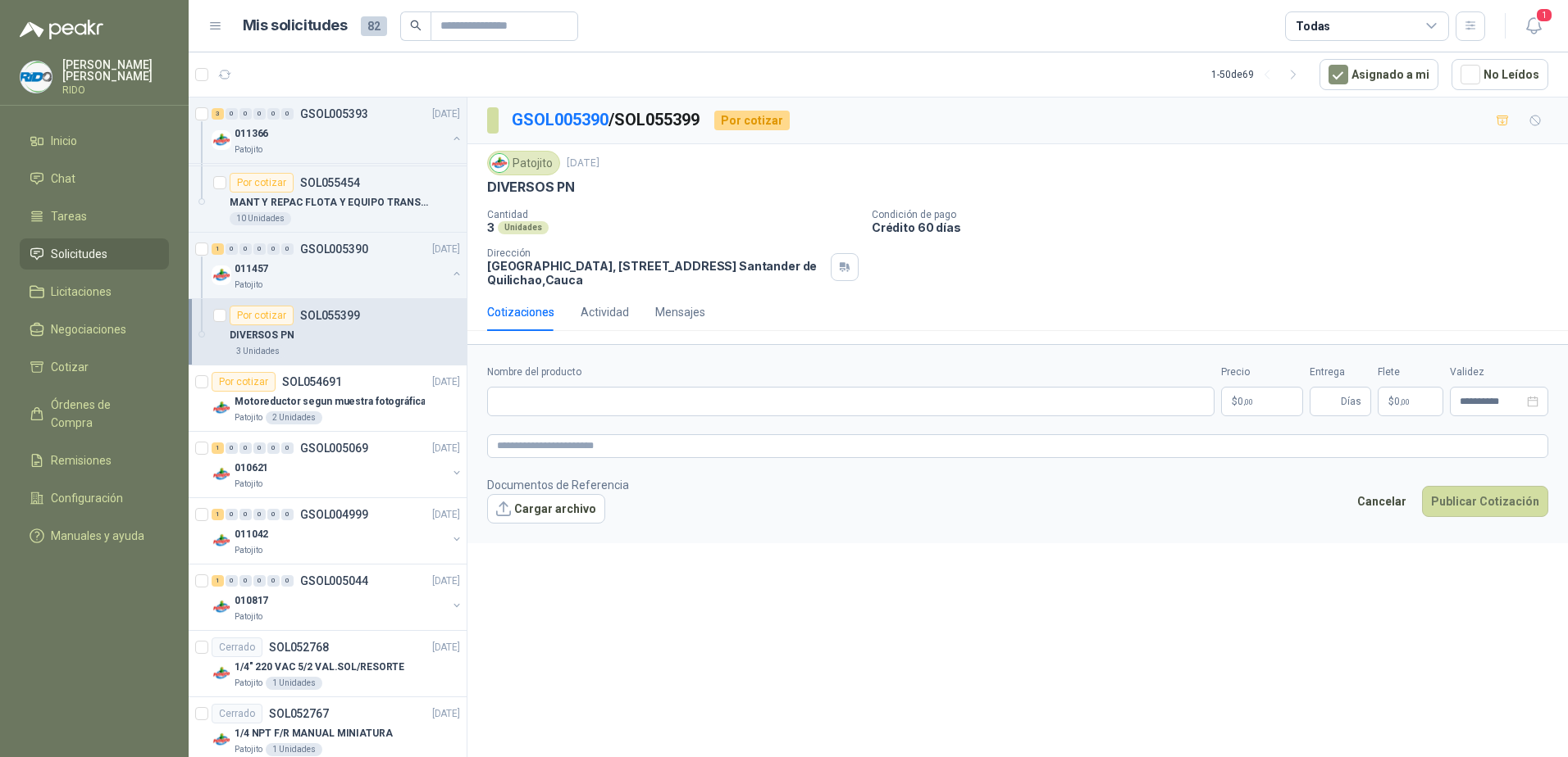
click at [1091, 257] on div "Cantidad 3 Unidades Condición de pago Crédito 60 días Dirección Parque Industri…" at bounding box center [1018, 248] width 1061 height 78
click at [344, 319] on p "SOL055399" at bounding box center [330, 316] width 60 height 12
click at [535, 113] on link "GSOL005390" at bounding box center [560, 120] width 96 height 20
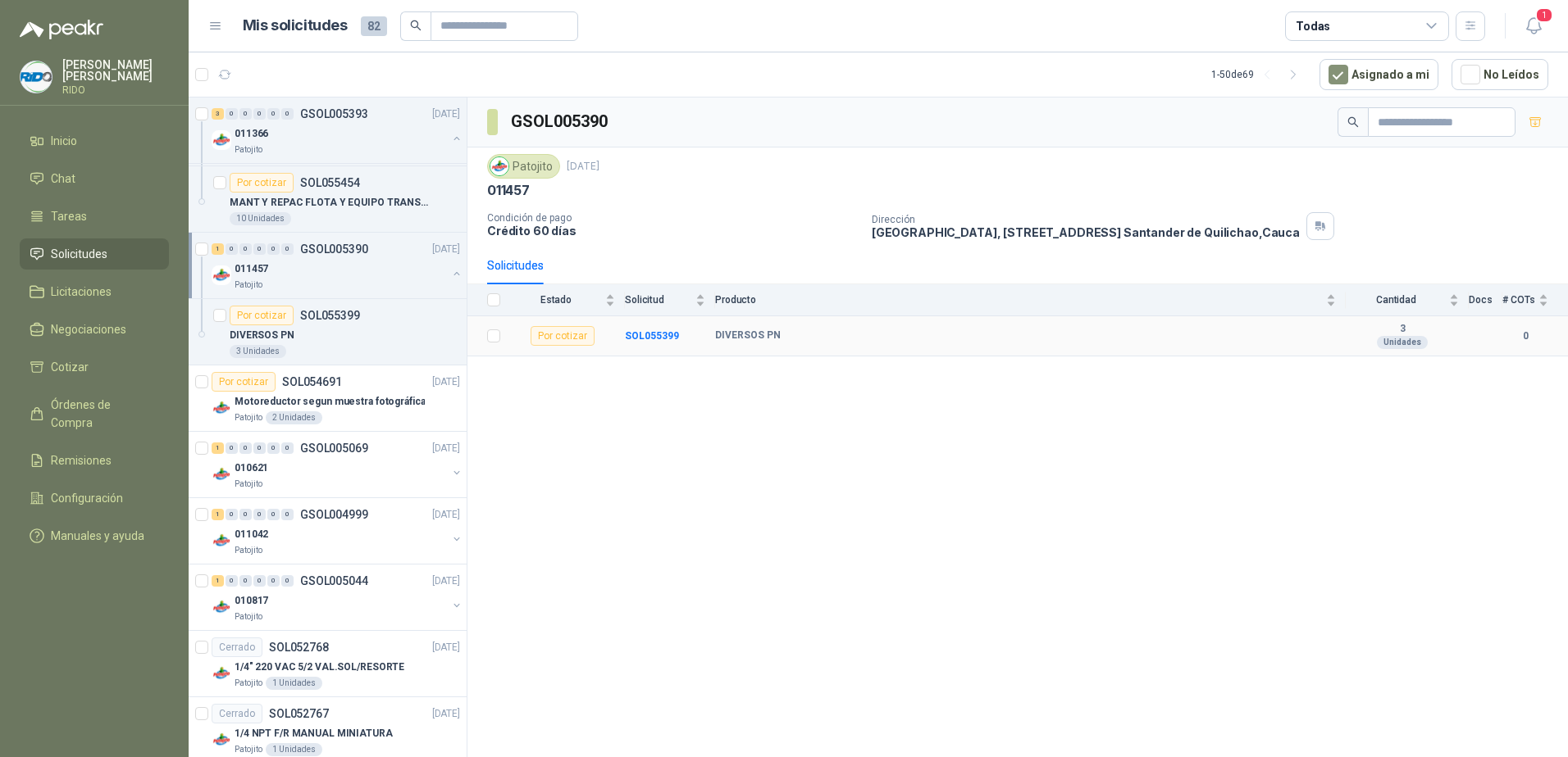
click at [559, 338] on div "Por cotizar" at bounding box center [562, 337] width 64 height 20
click at [648, 338] on b "SOL055399" at bounding box center [652, 336] width 54 height 12
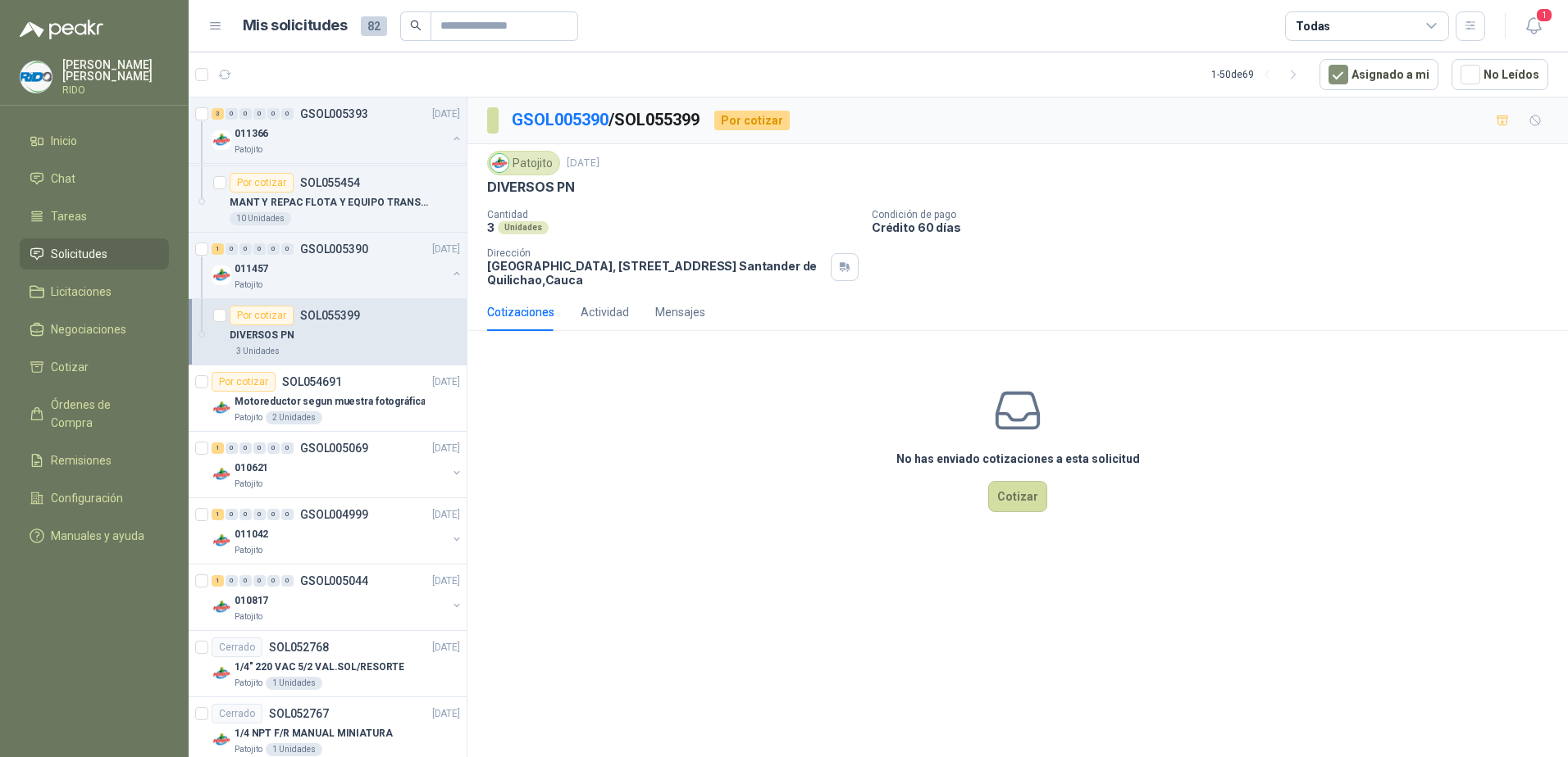
click at [517, 225] on div "Unidades" at bounding box center [523, 228] width 51 height 13
click at [527, 190] on p "DIVERSOS PN" at bounding box center [531, 187] width 88 height 17
click at [545, 186] on p "DIVERSOS PN" at bounding box center [531, 187] width 88 height 17
click at [532, 163] on div "Patojito" at bounding box center [524, 163] width 73 height 25
click at [518, 180] on p "DIVERSOS PN" at bounding box center [531, 187] width 88 height 17
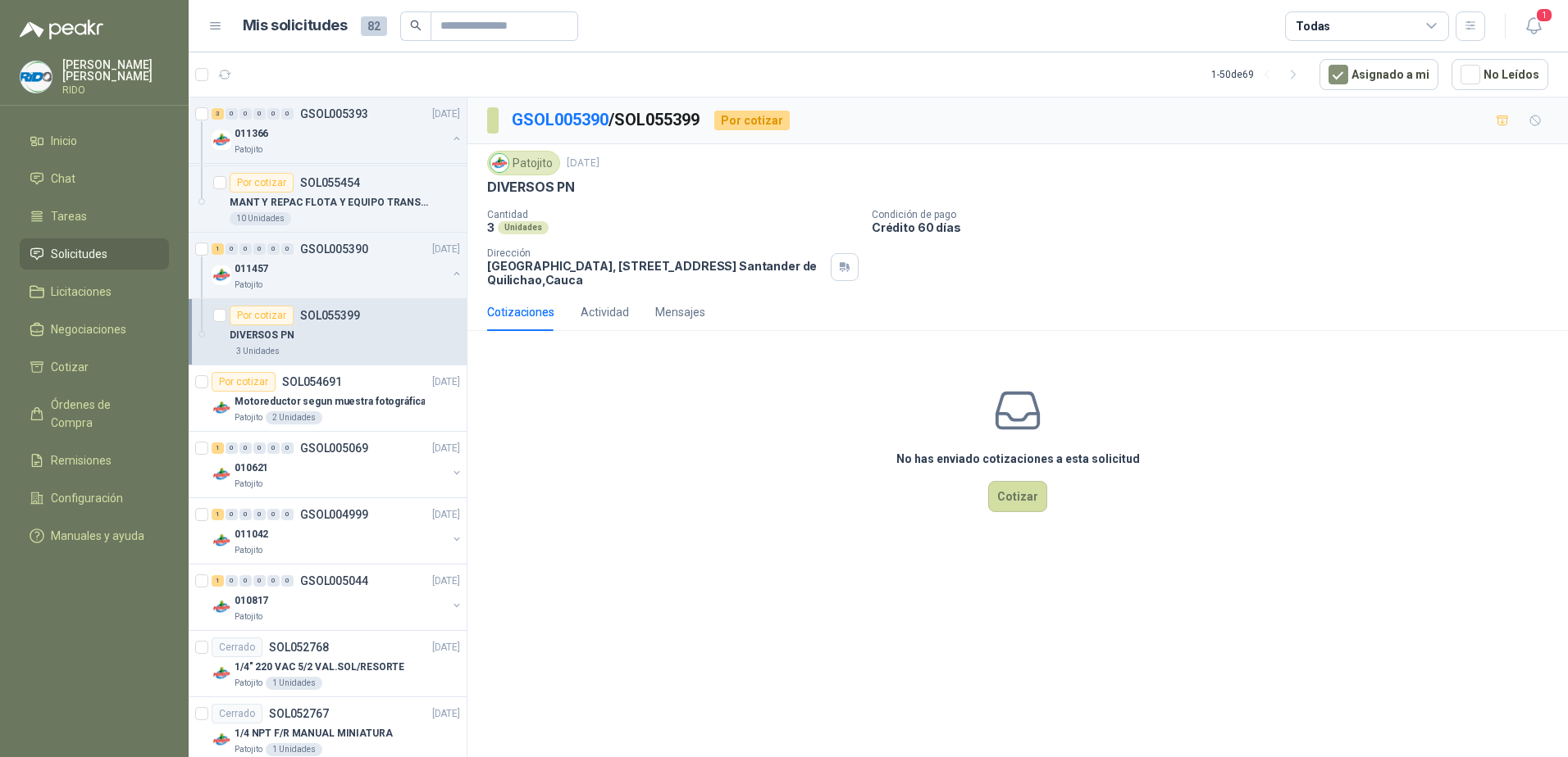
click at [348, 319] on p "SOL055399" at bounding box center [330, 316] width 60 height 12
click at [342, 268] on div "011457" at bounding box center [340, 269] width 212 height 20
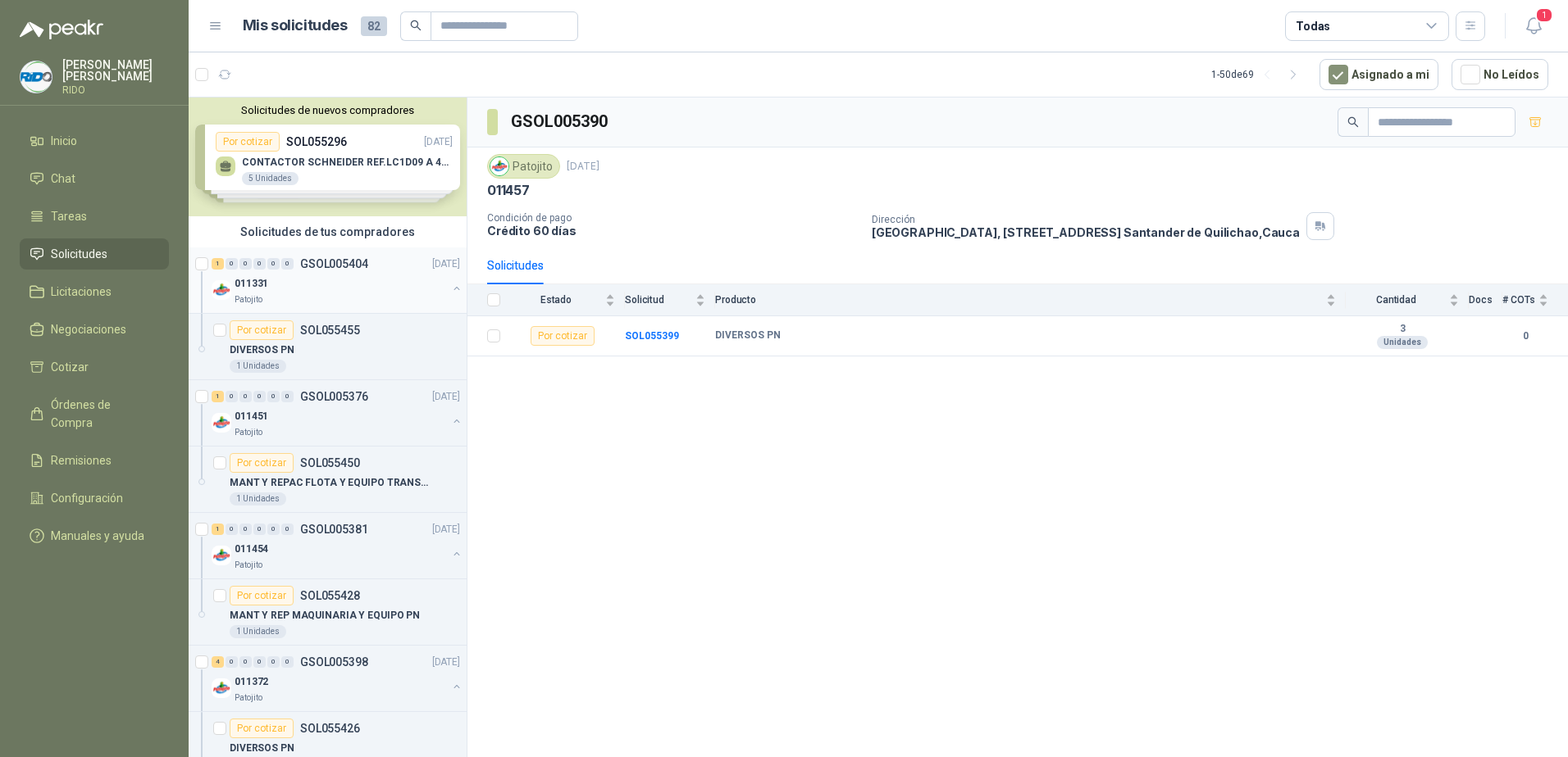
click at [312, 277] on div "011331" at bounding box center [340, 283] width 212 height 20
click at [647, 333] on b "SOL055455" at bounding box center [652, 336] width 54 height 12
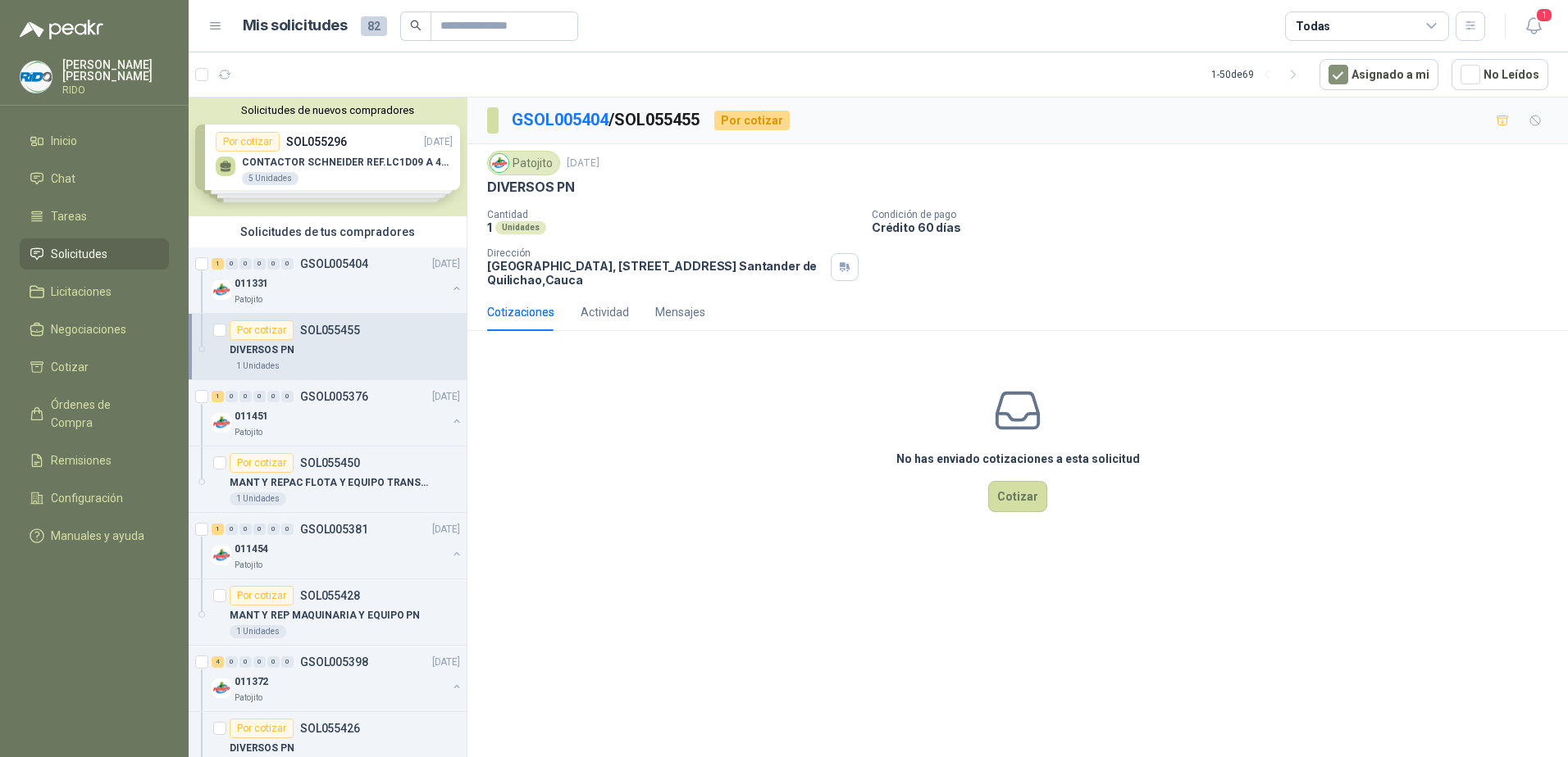
click at [541, 186] on p "DIVERSOS PN" at bounding box center [531, 187] width 88 height 17
click at [592, 279] on p "[GEOGRAPHIC_DATA], [STREET_ADDRESS]" at bounding box center [655, 273] width 337 height 28
click at [517, 206] on div "Patojito [DATE] DIVERSOS PN Cantidad 1 Unidades Condición de pago Crédito 60 dí…" at bounding box center [1018, 219] width 1061 height 136
click at [518, 192] on p "DIVERSOS PN" at bounding box center [531, 187] width 88 height 17
click at [663, 101] on div "GSOL005404 / SOL055455 Por cotizar" at bounding box center [1018, 120] width 1101 height 47
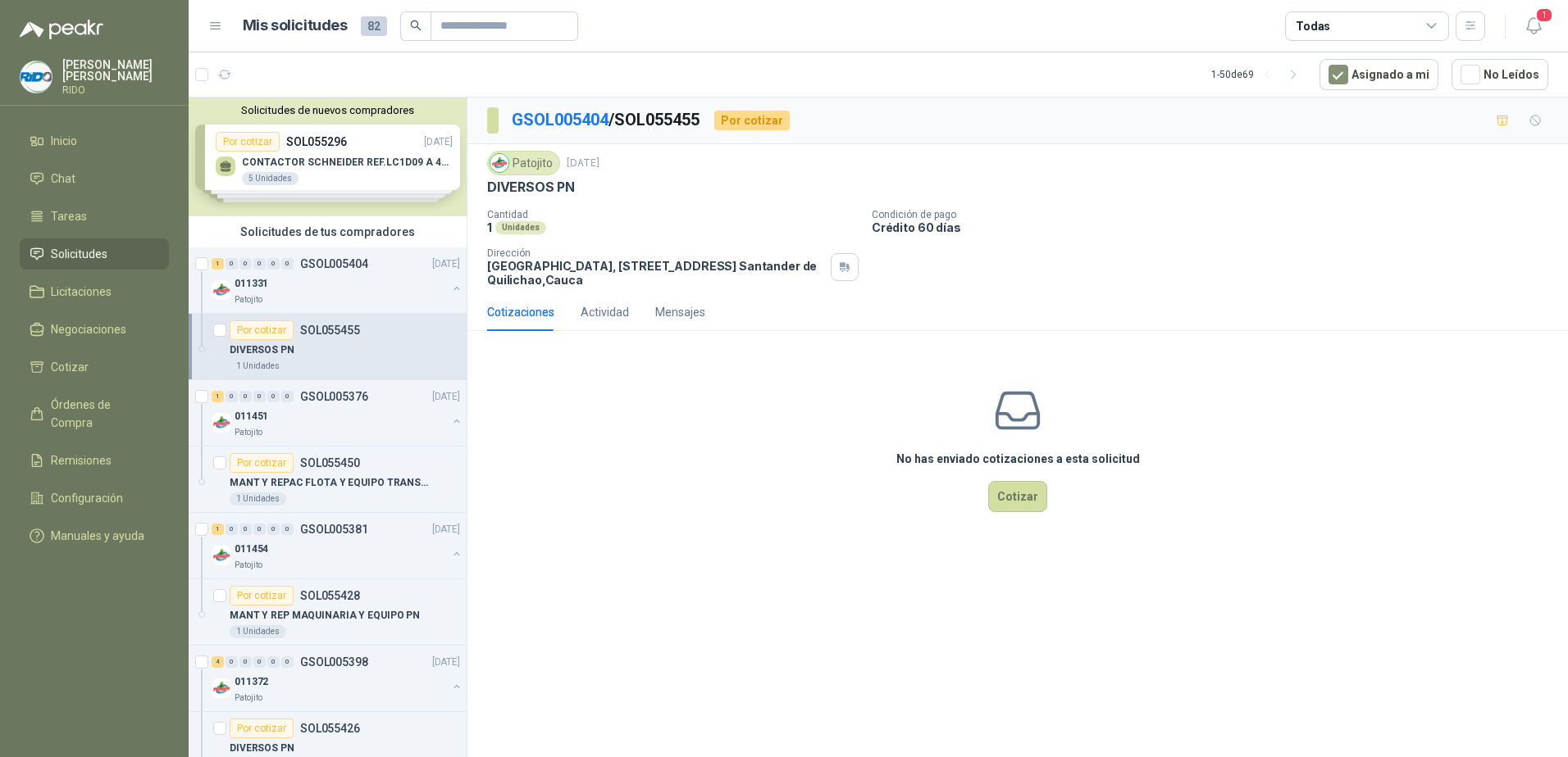
click at [748, 111] on div "Por cotizar" at bounding box center [752, 120] width 76 height 20
click at [745, 122] on div "Por cotizar" at bounding box center [752, 120] width 76 height 20
click at [1029, 498] on button "Cotizar" at bounding box center [1017, 496] width 59 height 31
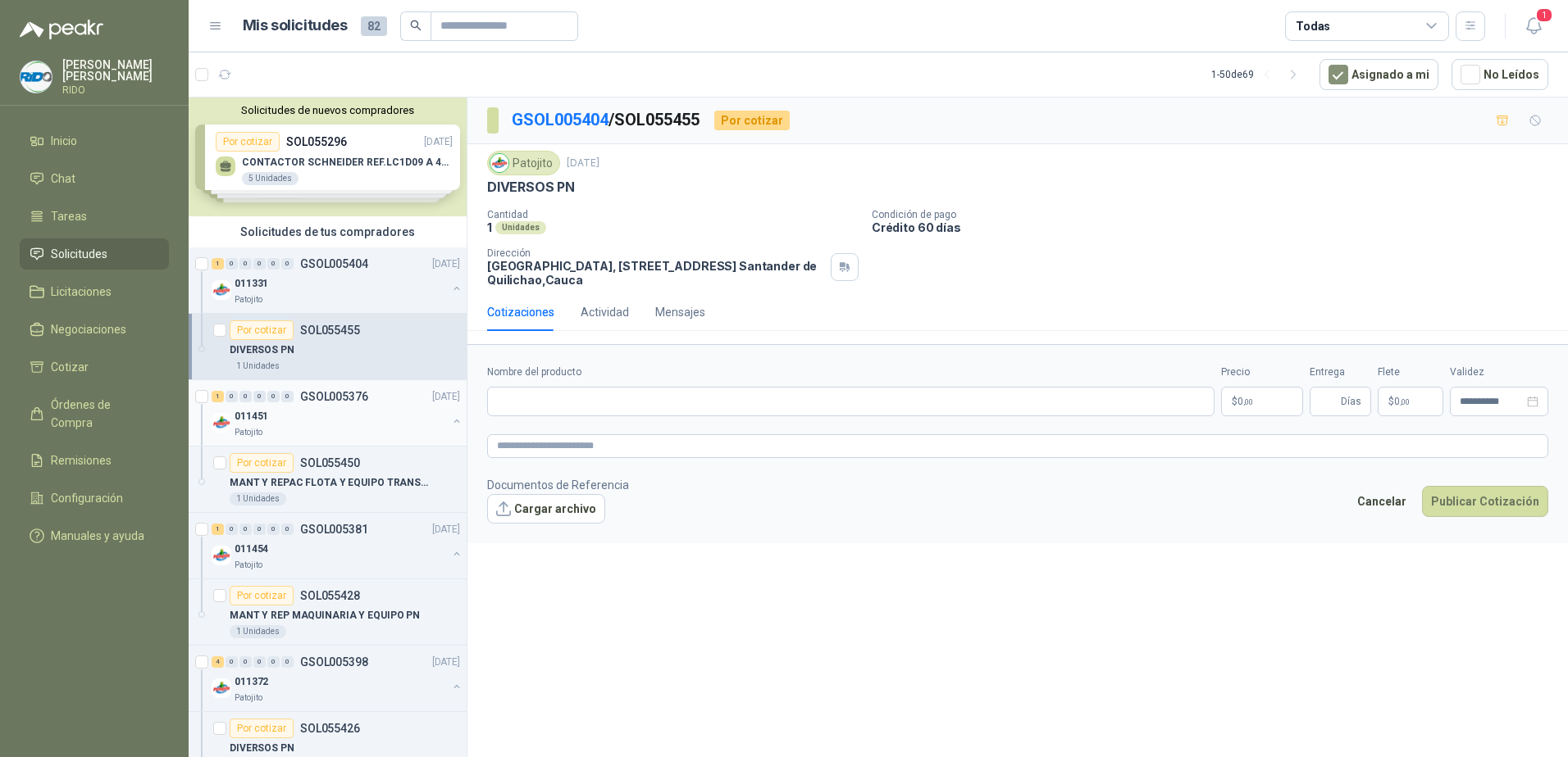
click at [294, 410] on div "011451" at bounding box center [340, 416] width 212 height 20
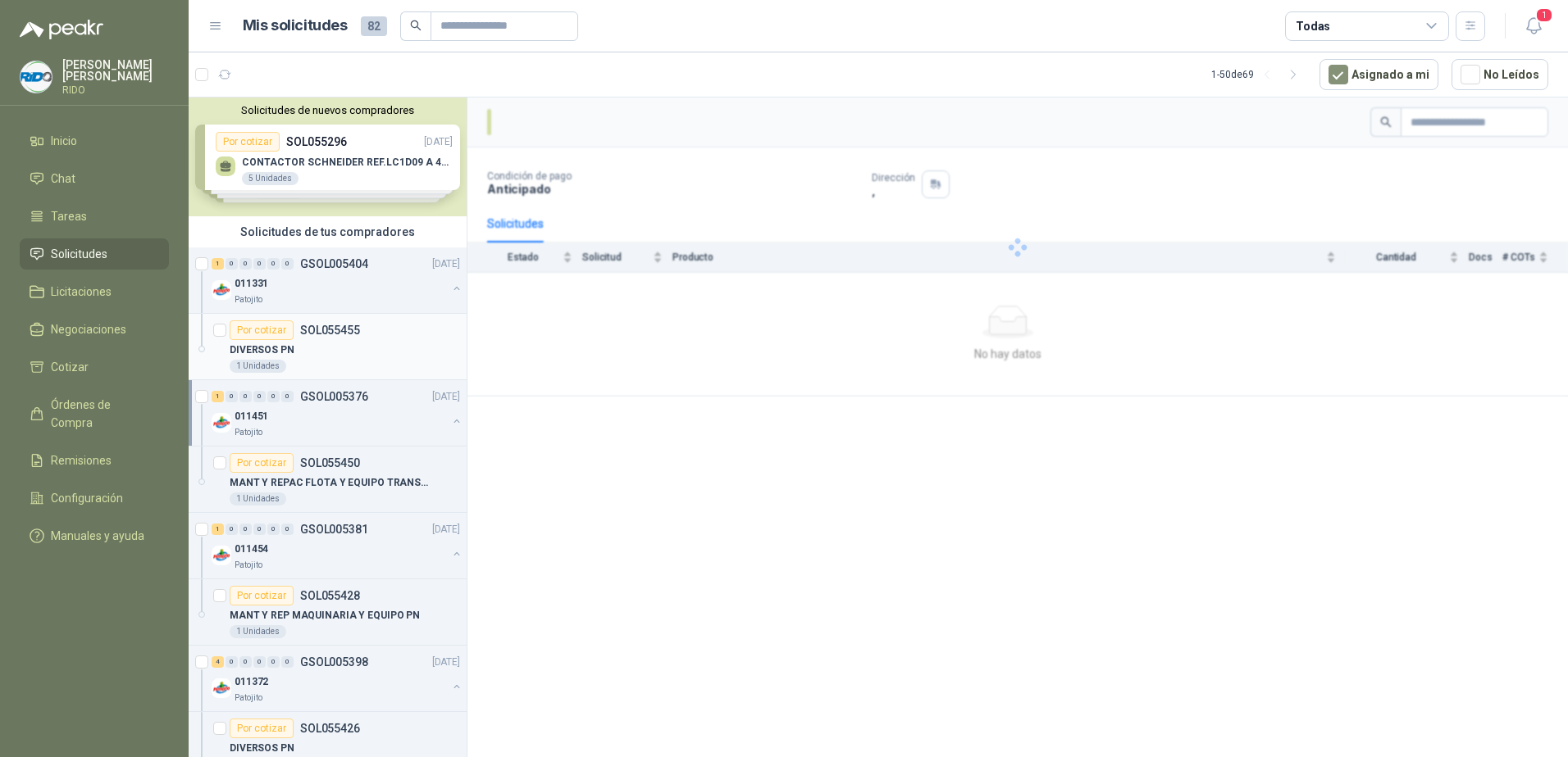
click at [312, 337] on div "Por cotizar SOL055455" at bounding box center [294, 331] width 131 height 20
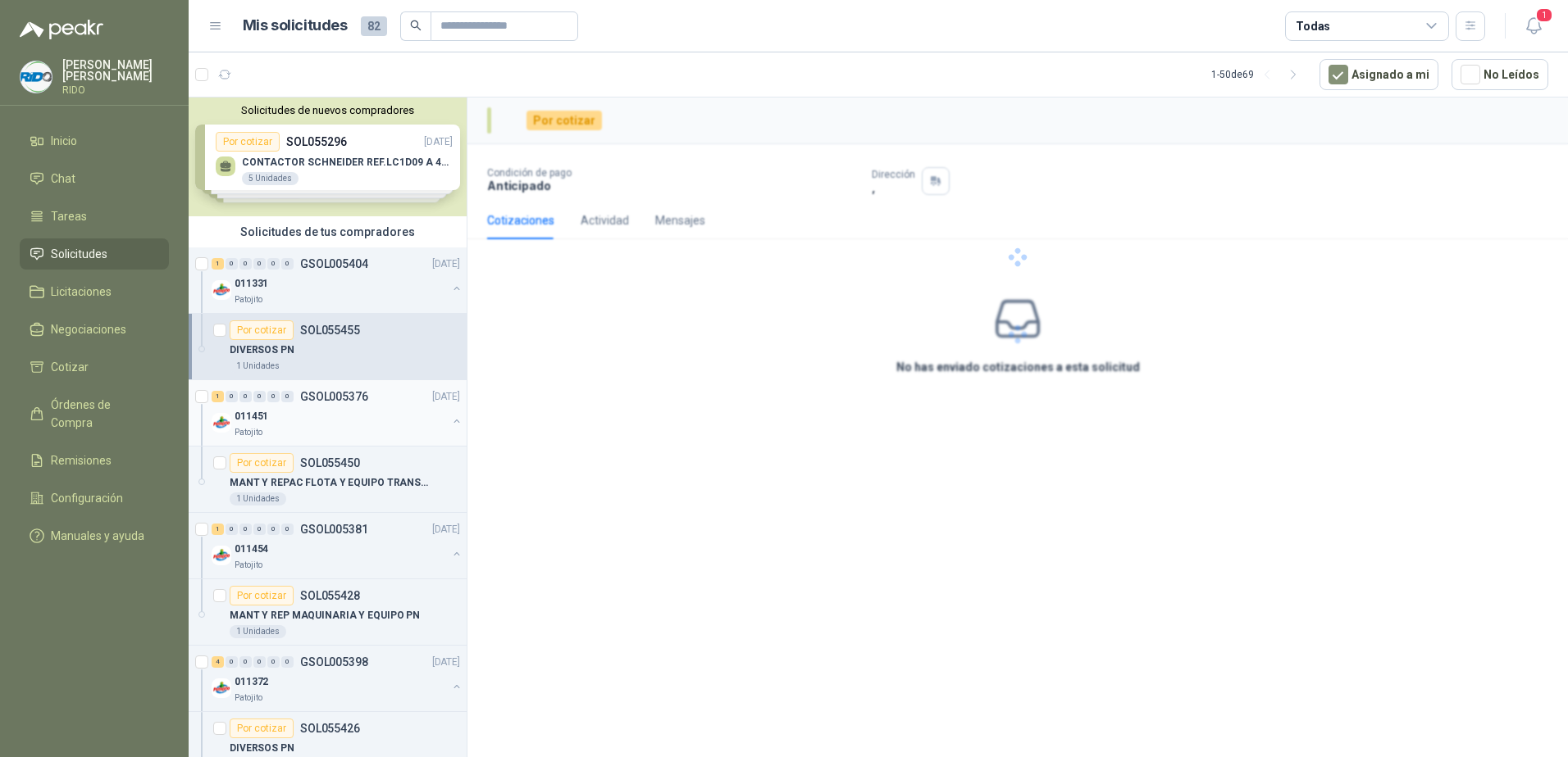
click at [326, 411] on div "011451" at bounding box center [340, 416] width 212 height 20
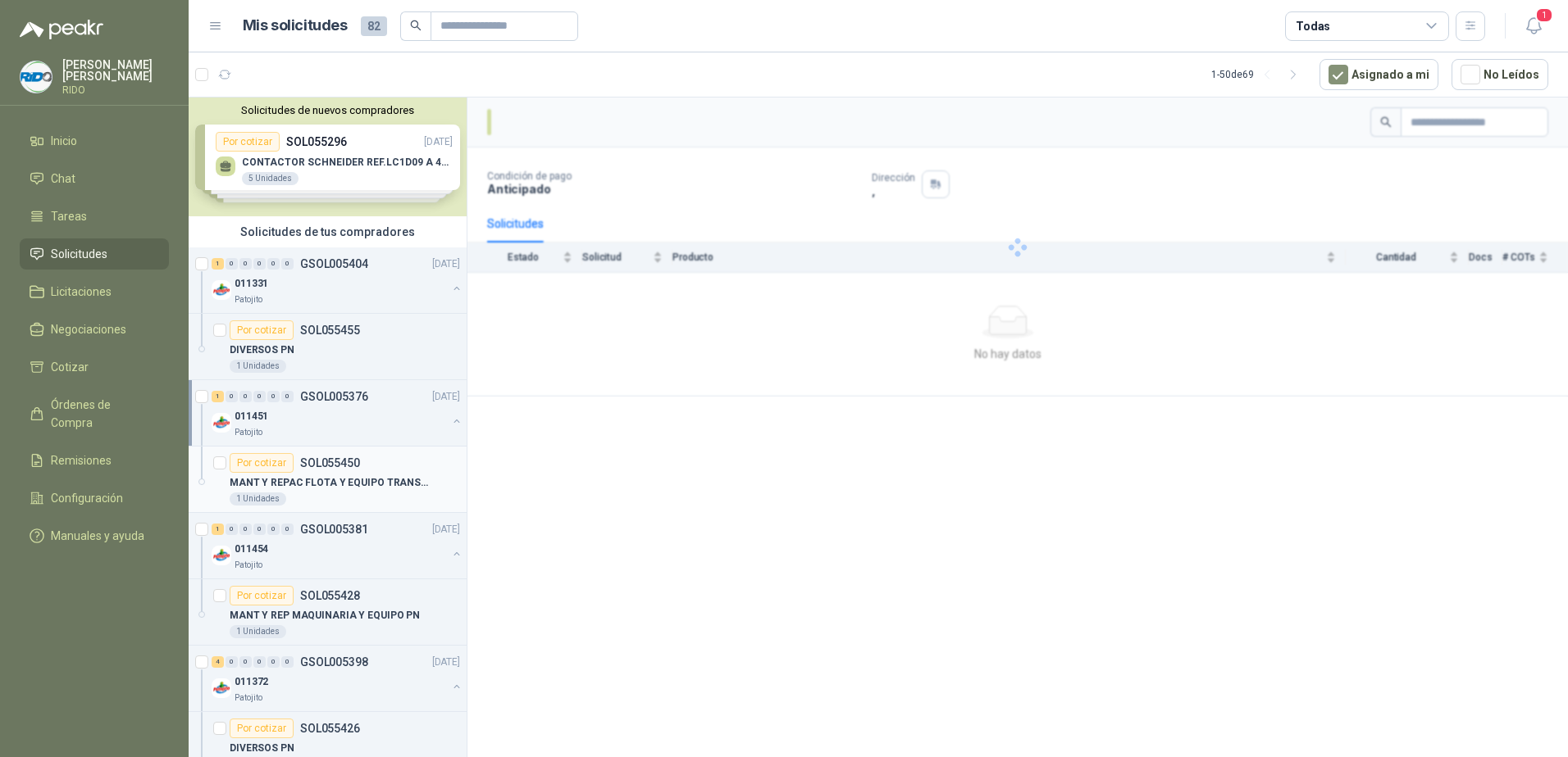
click at [316, 475] on p "MANT Y REPAC FLOTA Y EQUIPO TRANSPORTE" at bounding box center [332, 483] width 205 height 16
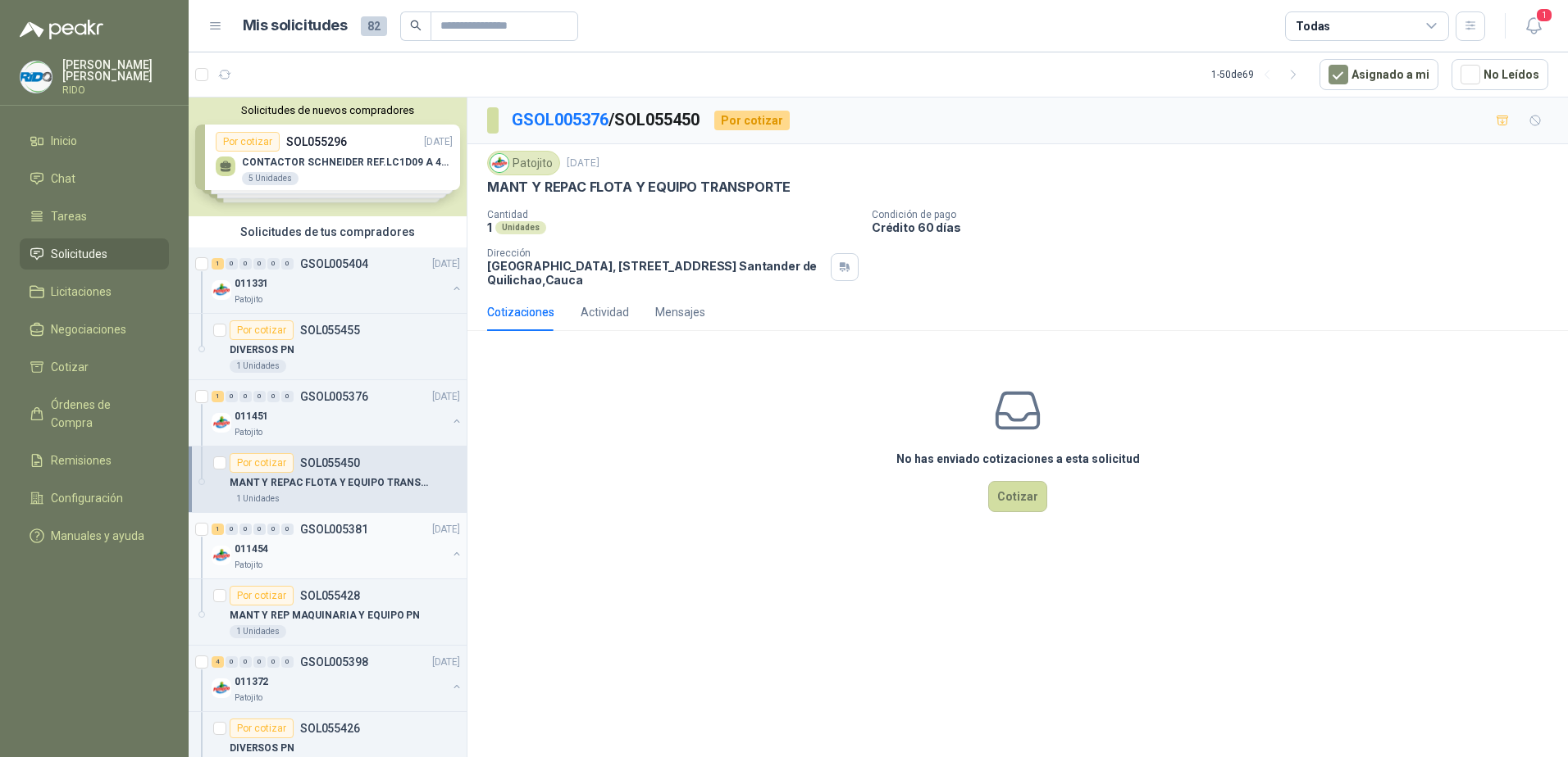
click at [318, 536] on div "1 0 0 0 0 0 GSOL005381 [DATE]" at bounding box center [337, 529] width 252 height 20
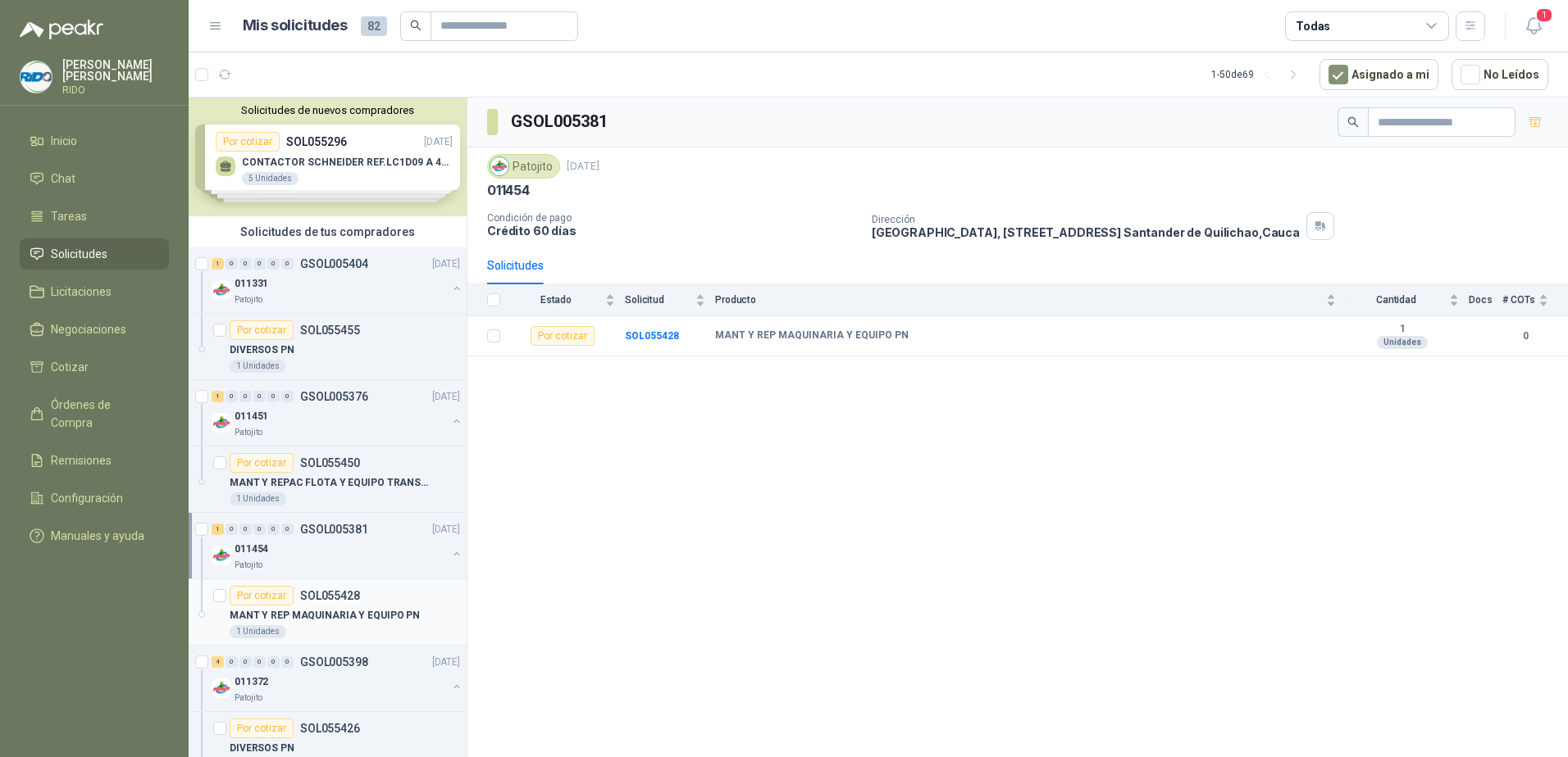
click at [342, 597] on p "SOL055428" at bounding box center [330, 596] width 60 height 12
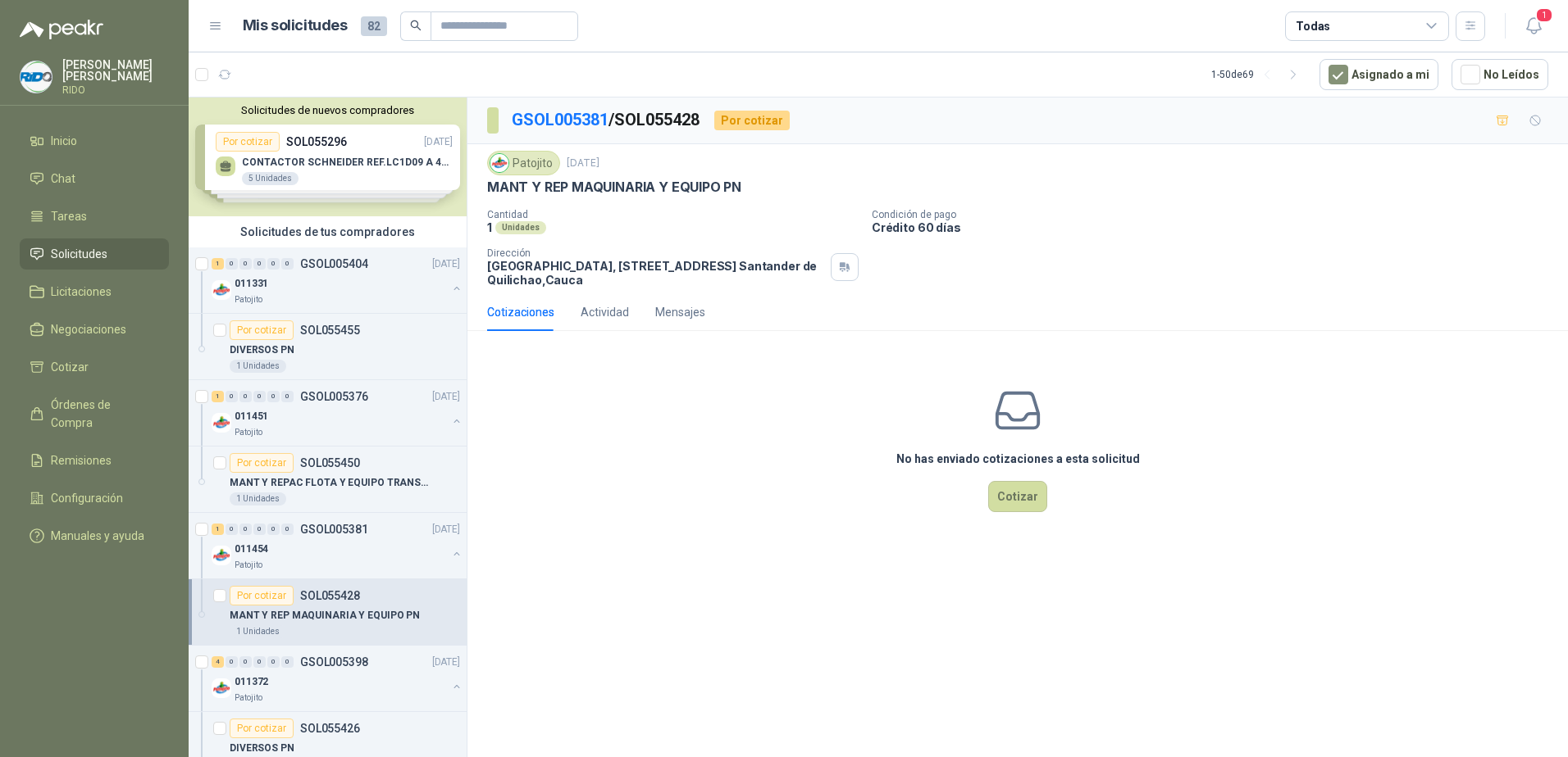
click at [73, 61] on p "[PERSON_NAME]" at bounding box center [116, 71] width 106 height 23
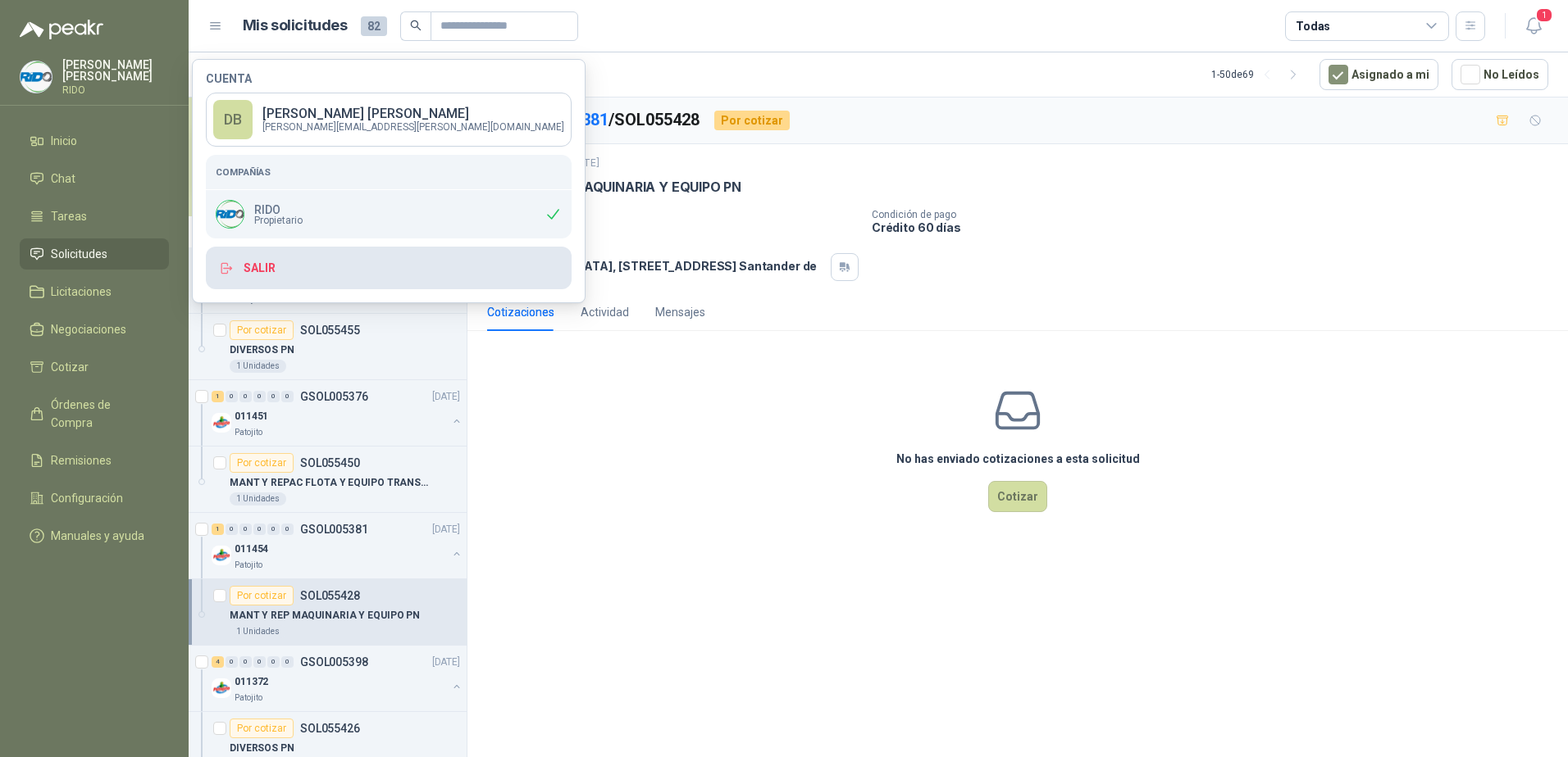
click at [275, 267] on button "Salir" at bounding box center [389, 268] width 366 height 42
